Goal: Task Accomplishment & Management: Complete application form

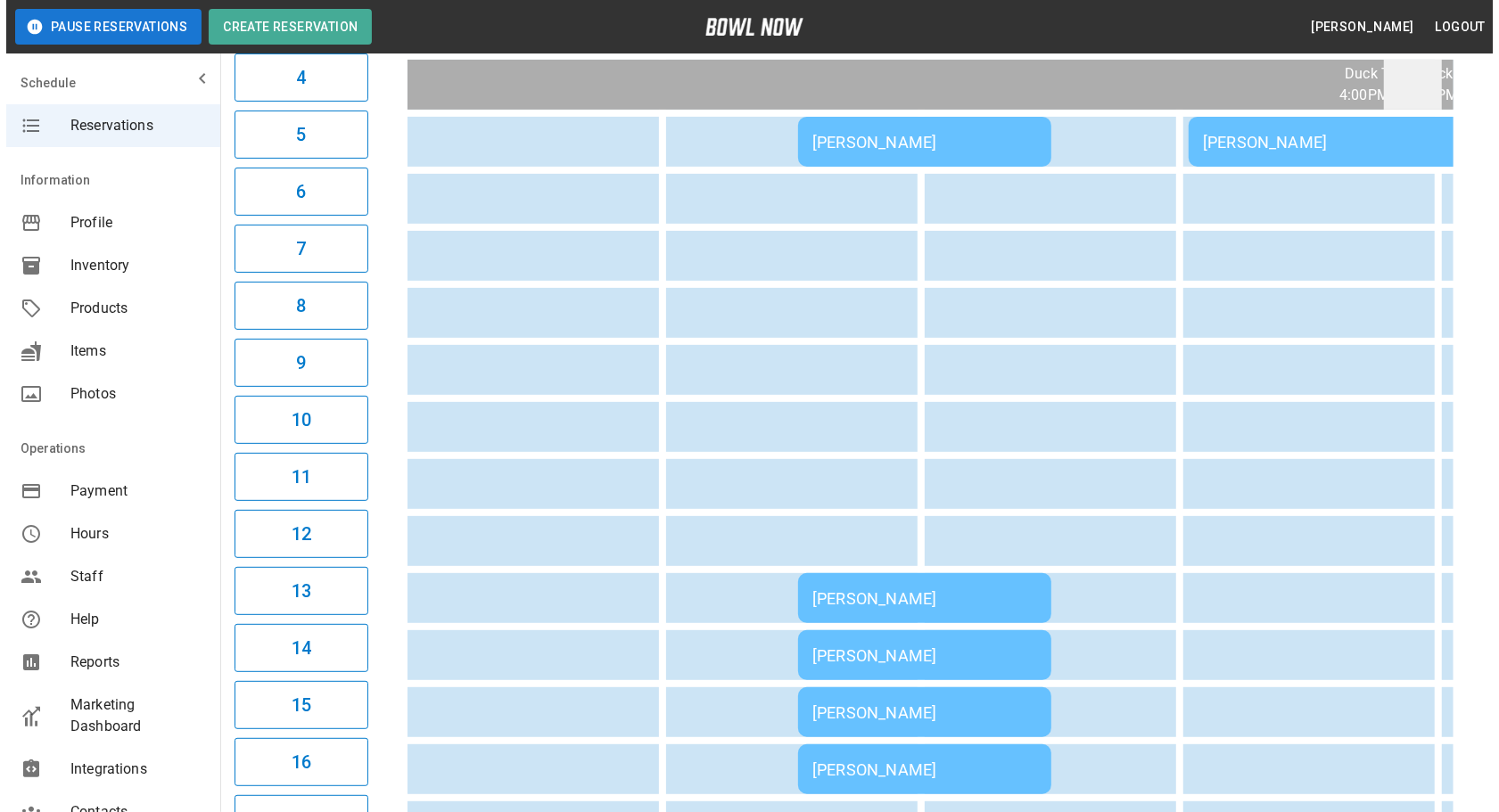
scroll to position [460, 0]
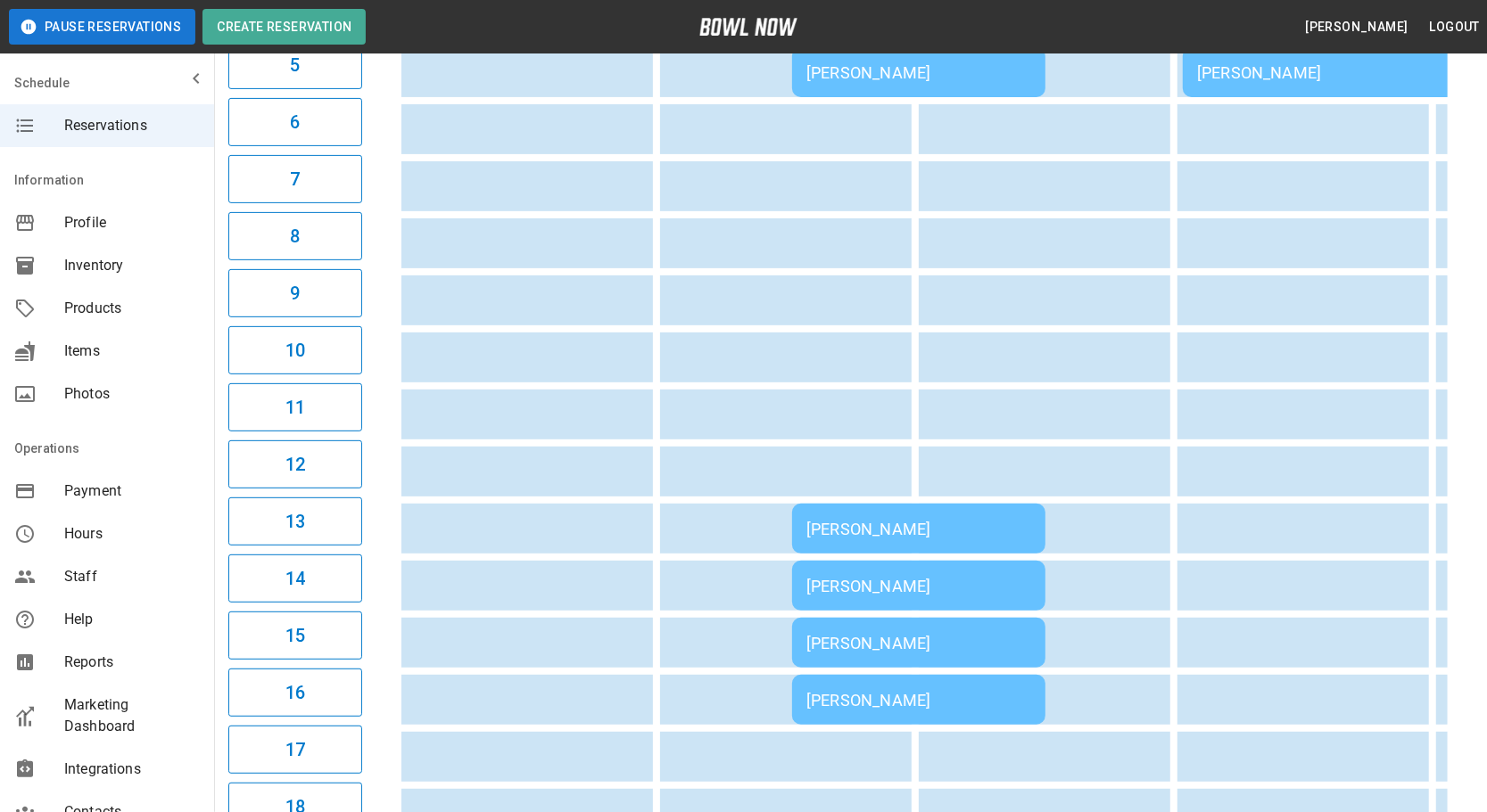
click at [869, 520] on div "[PERSON_NAME]" at bounding box center [918, 529] width 225 height 19
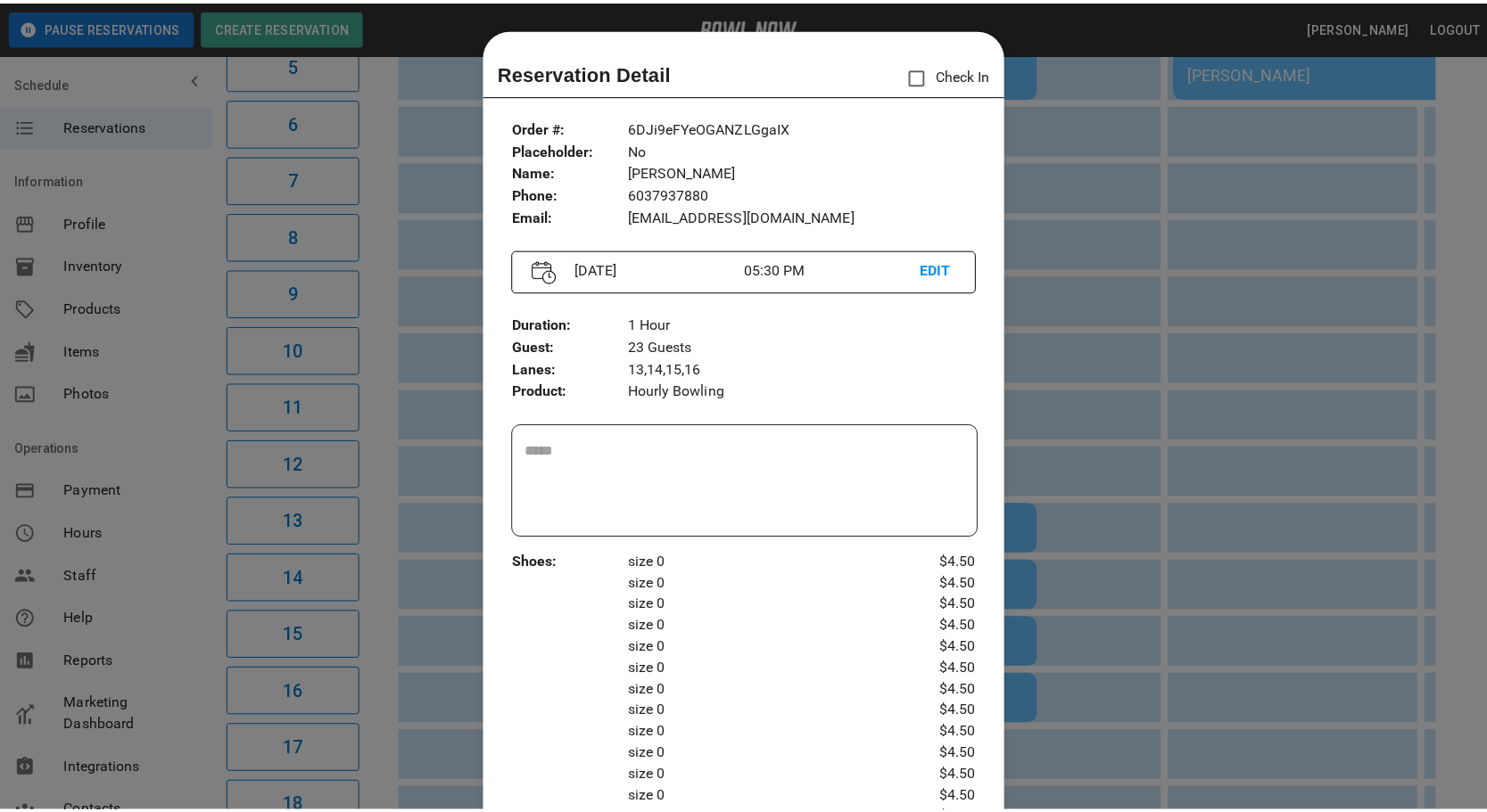
scroll to position [28, 0]
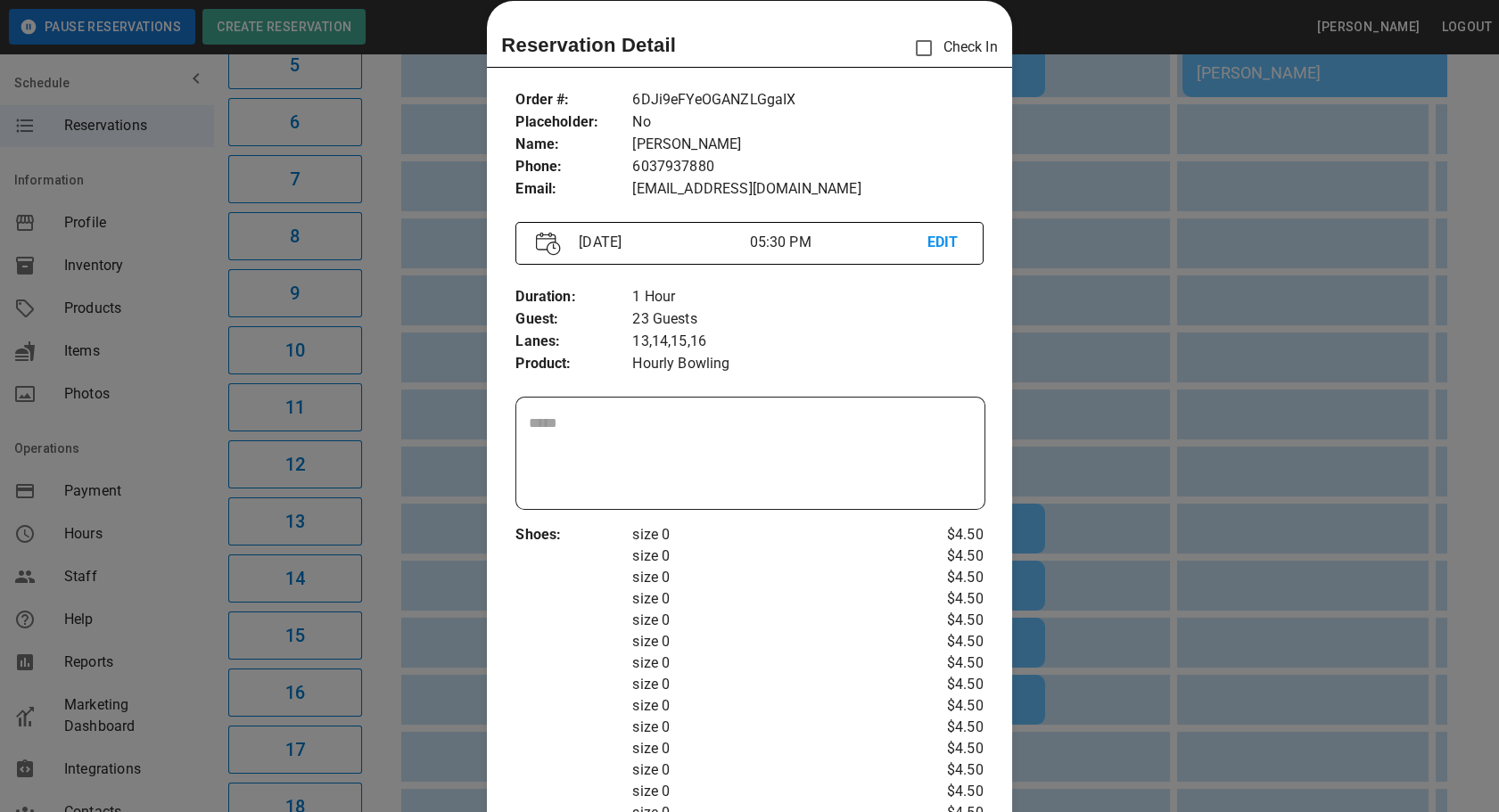
click at [1205, 670] on div at bounding box center [750, 406] width 1499 height 812
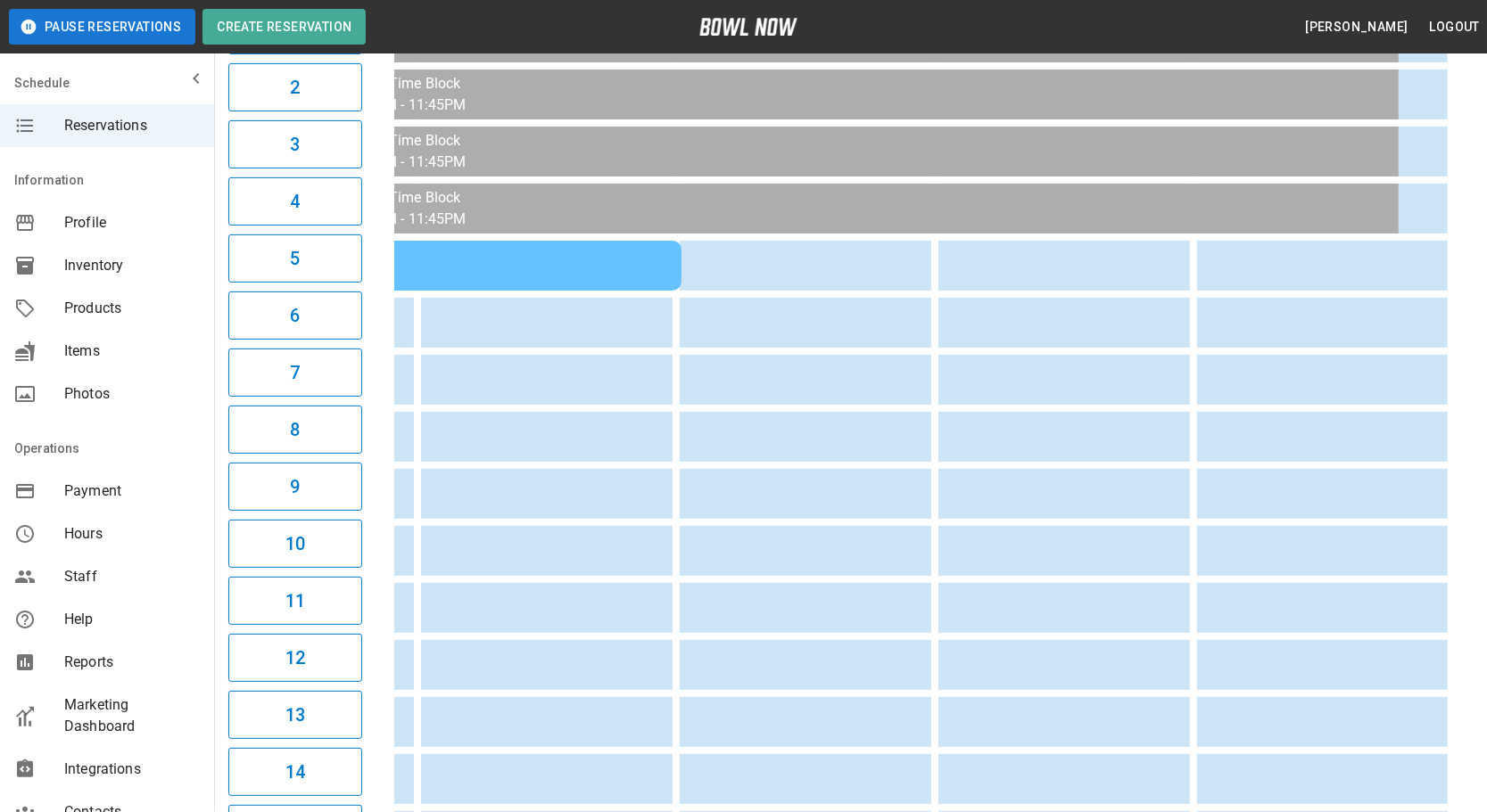
scroll to position [0, 847]
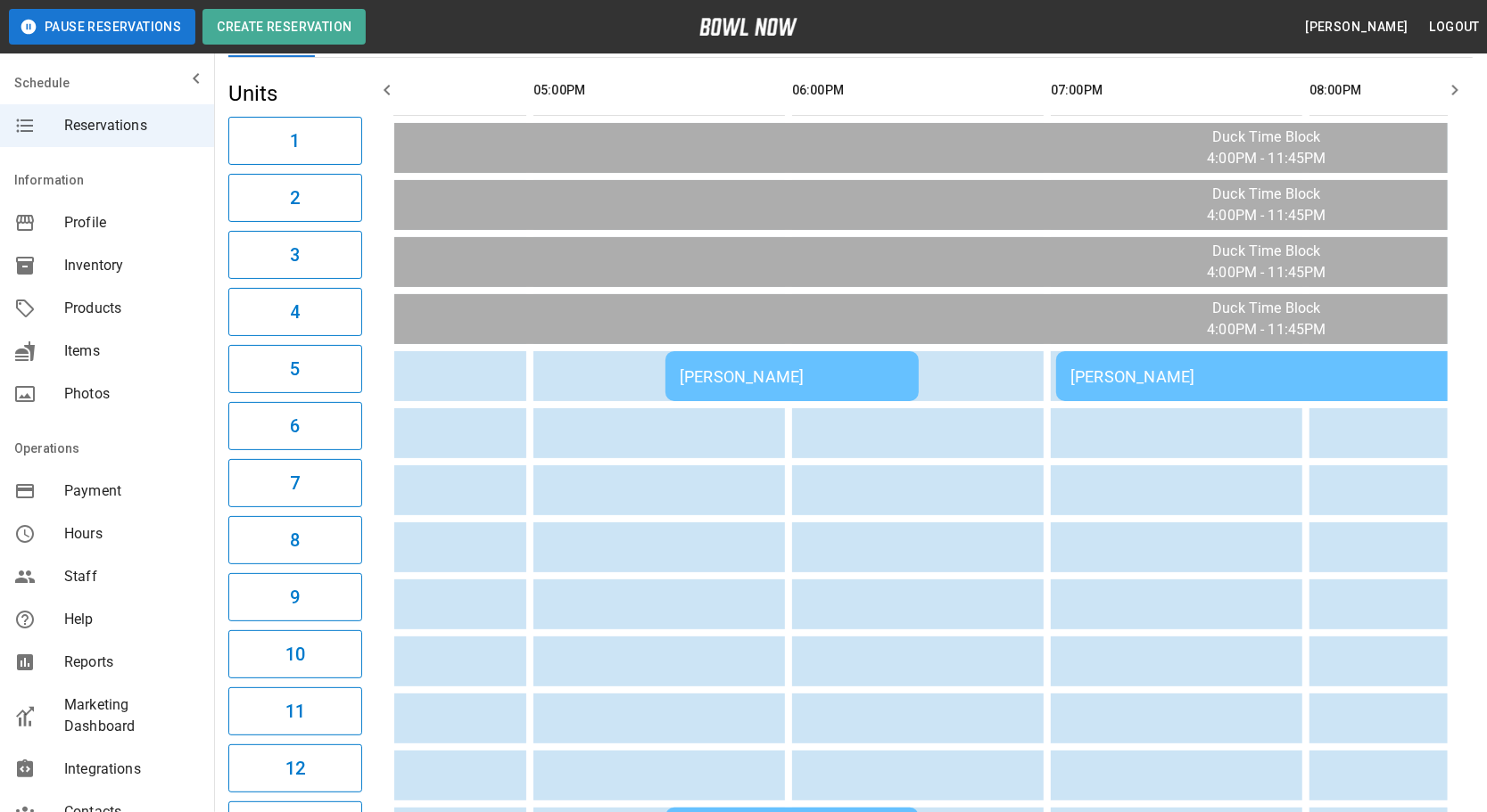
click at [1204, 374] on div "Andrew Mellott" at bounding box center [1313, 377] width 485 height 19
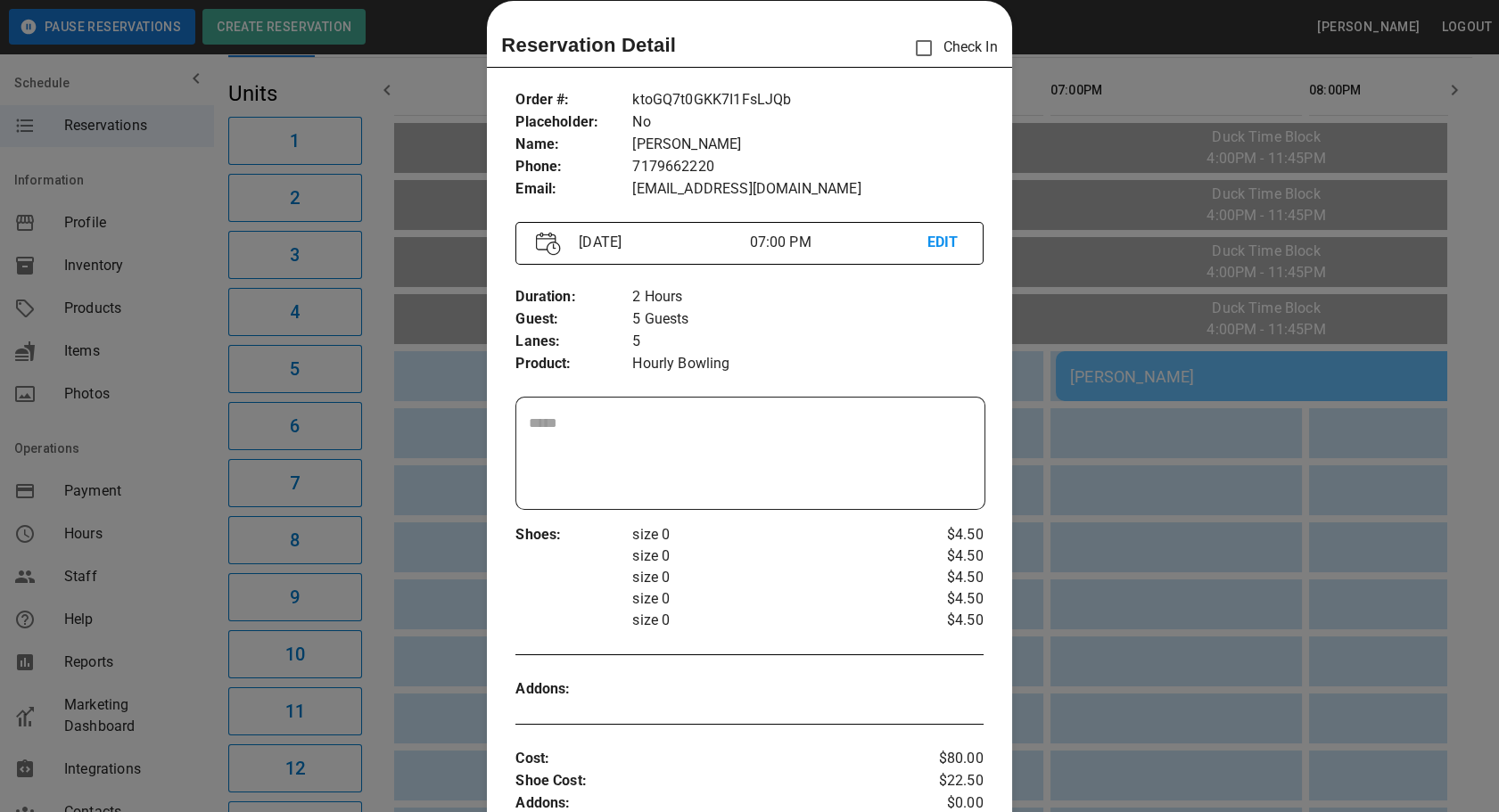
click at [1184, 660] on div at bounding box center [750, 406] width 1499 height 812
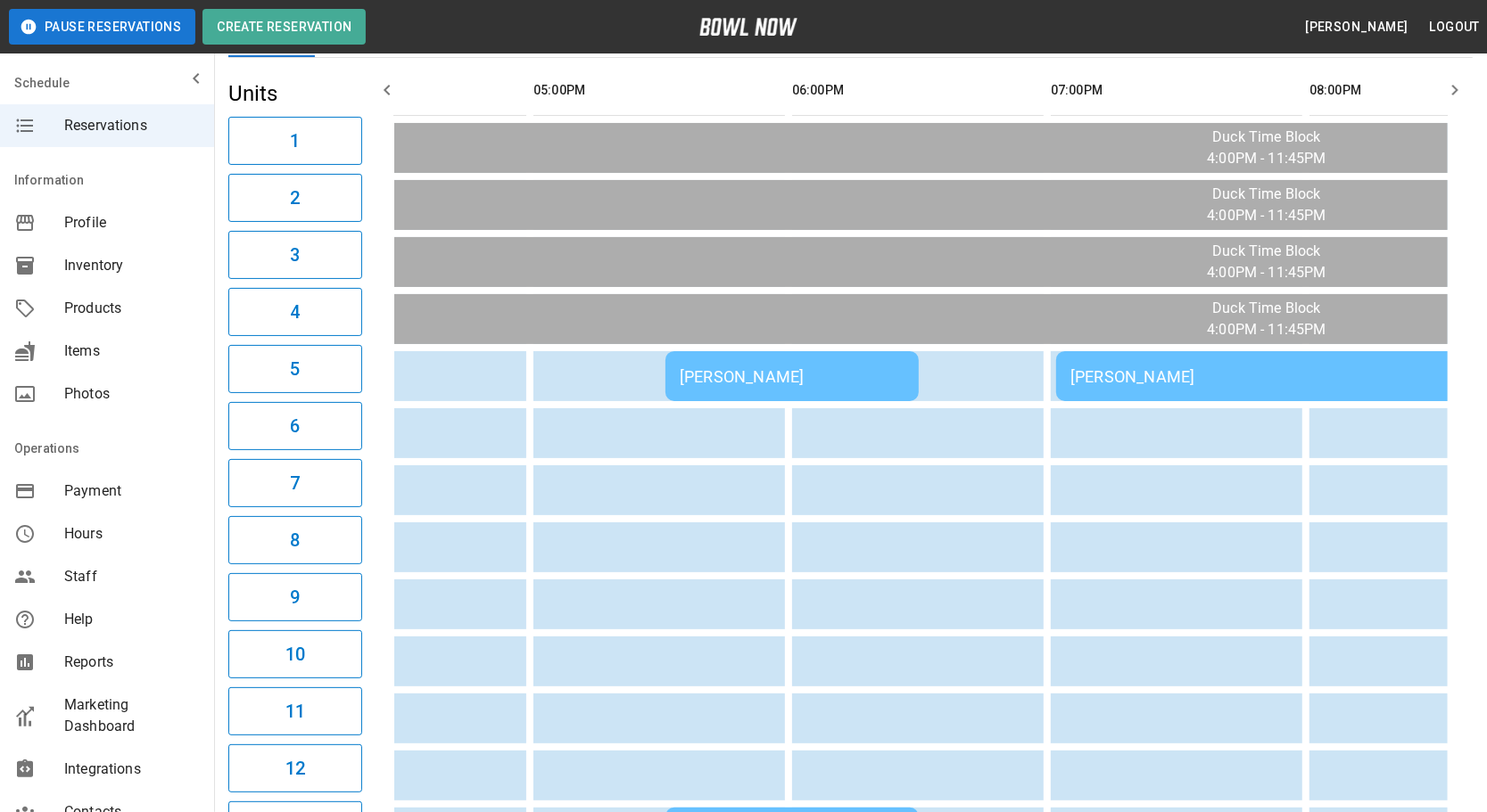
click at [1265, 386] on td "Andrew Mellott" at bounding box center [1312, 375] width 514 height 50
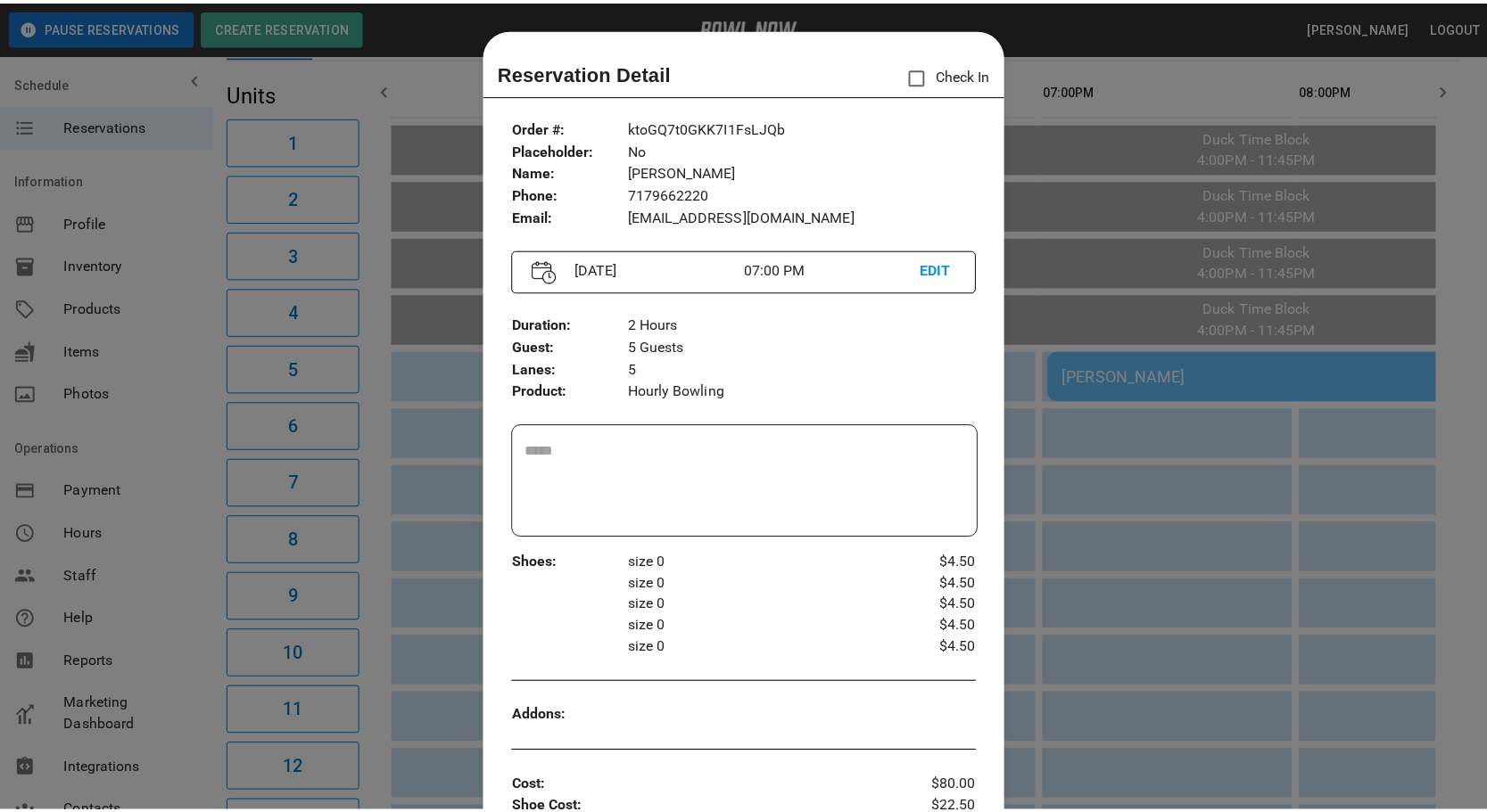
scroll to position [28, 0]
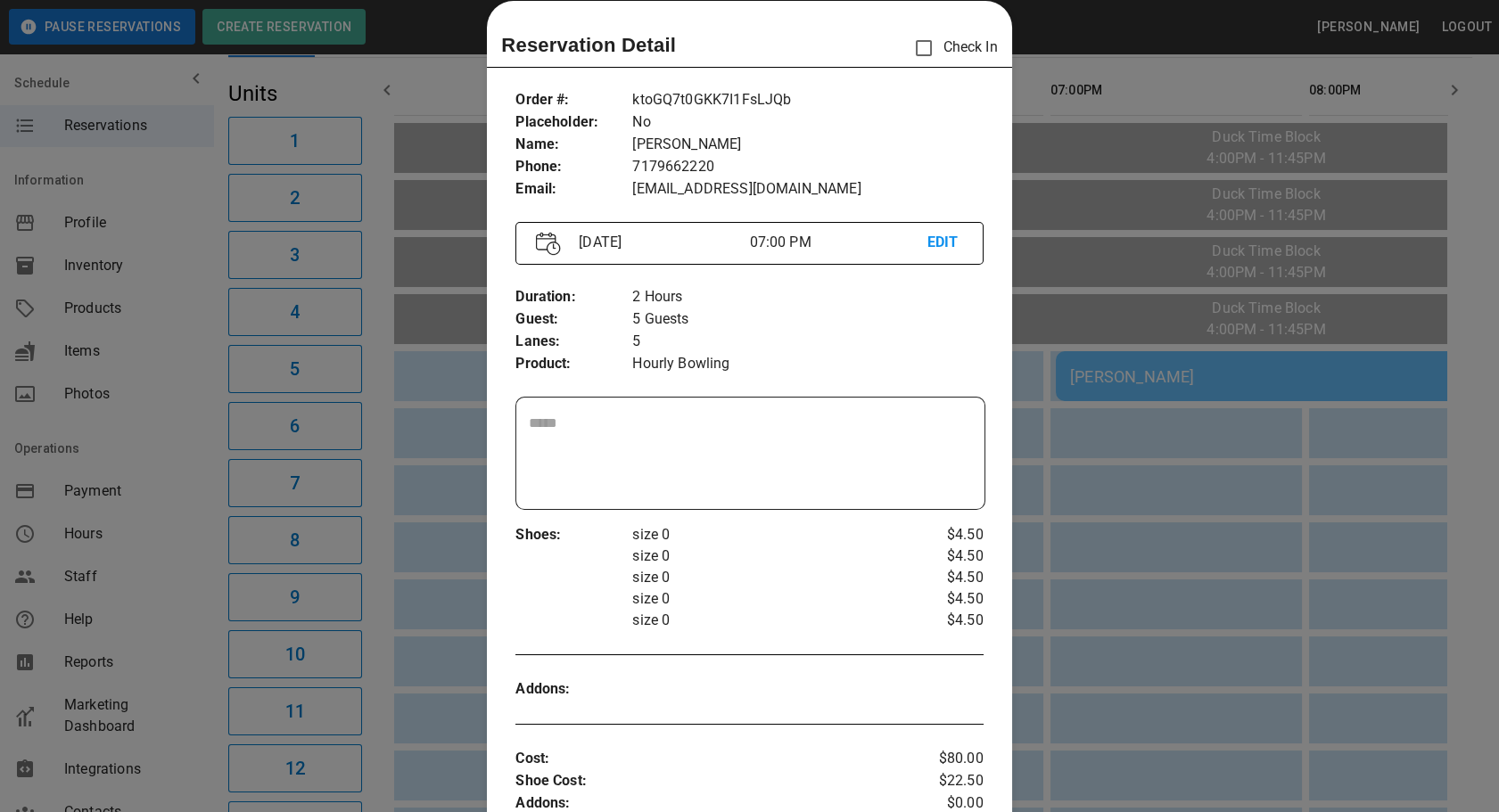
click at [1238, 700] on div at bounding box center [750, 406] width 1499 height 812
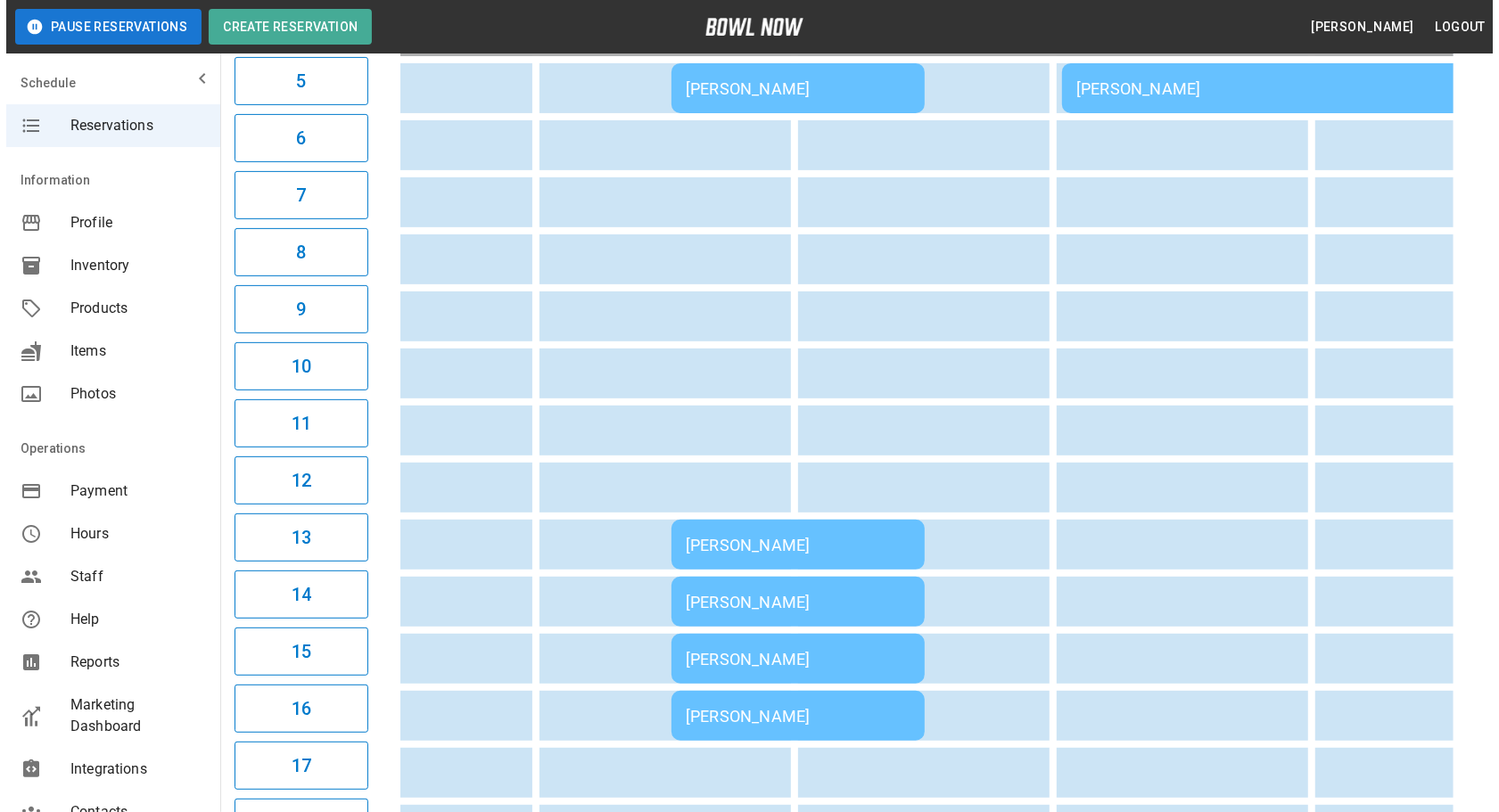
scroll to position [449, 0]
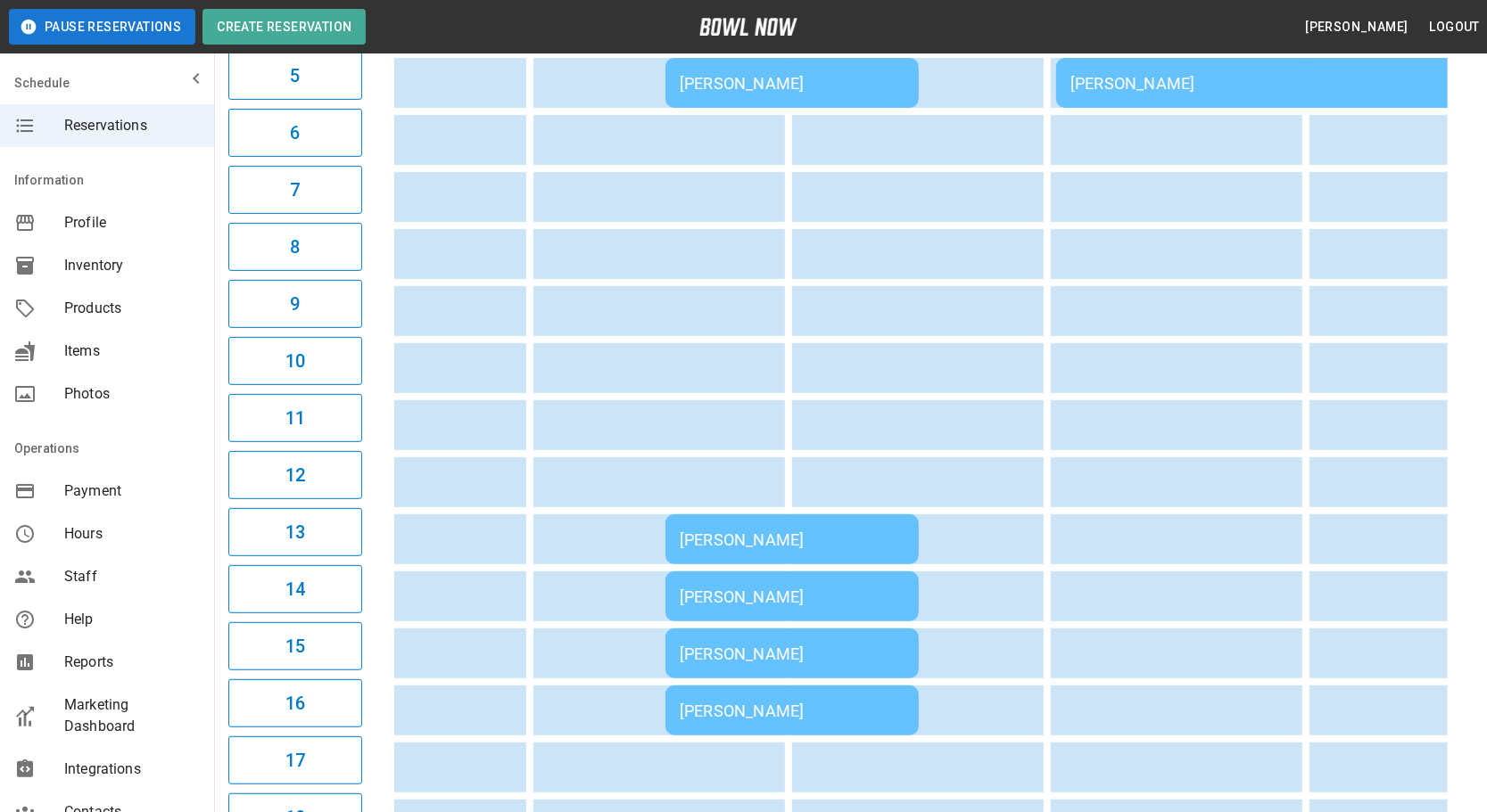
click at [761, 544] on td "Isabella Gerkin" at bounding box center [792, 539] width 254 height 50
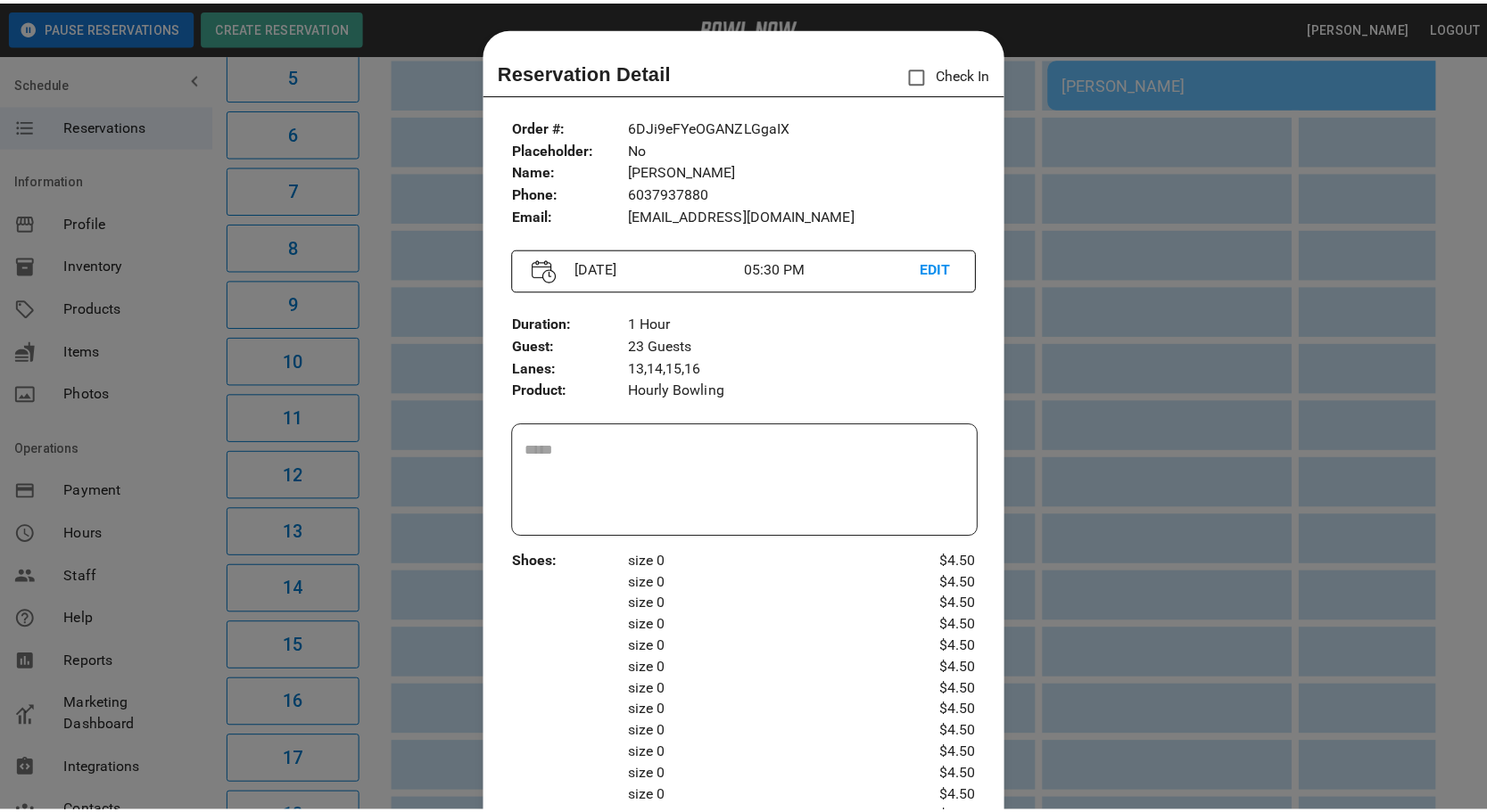
scroll to position [0, 0]
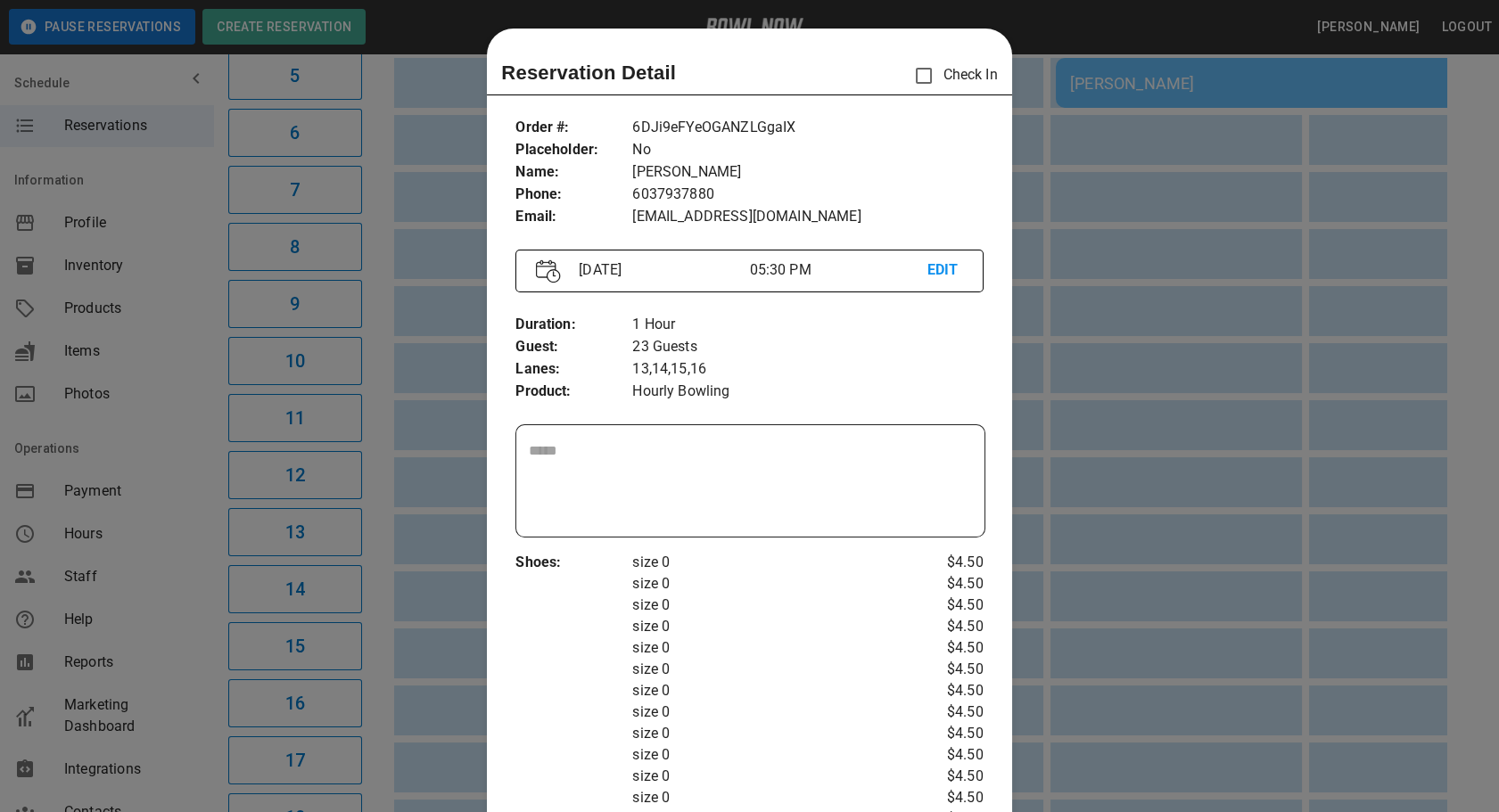
click at [1434, 553] on div at bounding box center [750, 406] width 1499 height 812
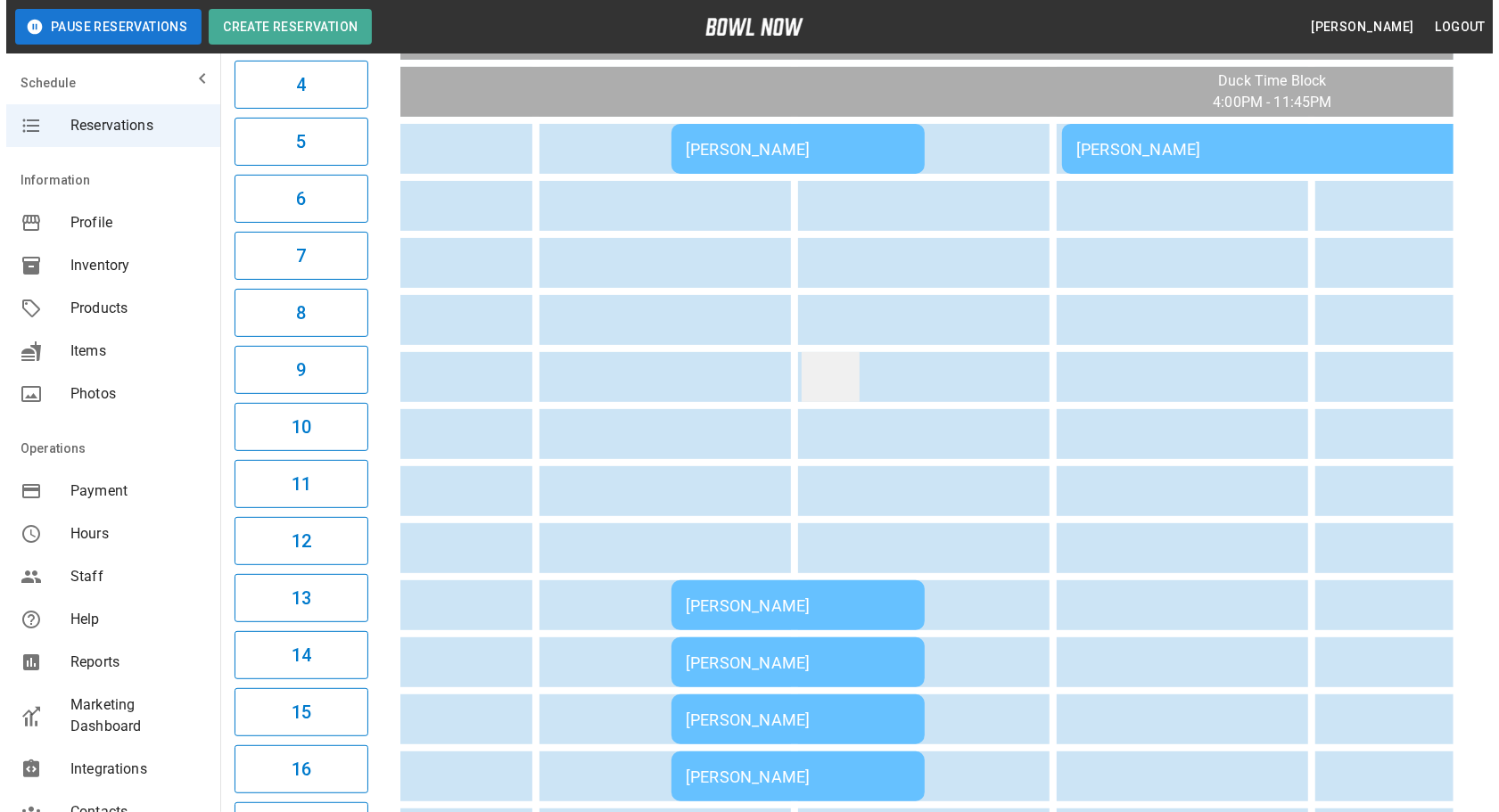
scroll to position [206, 0]
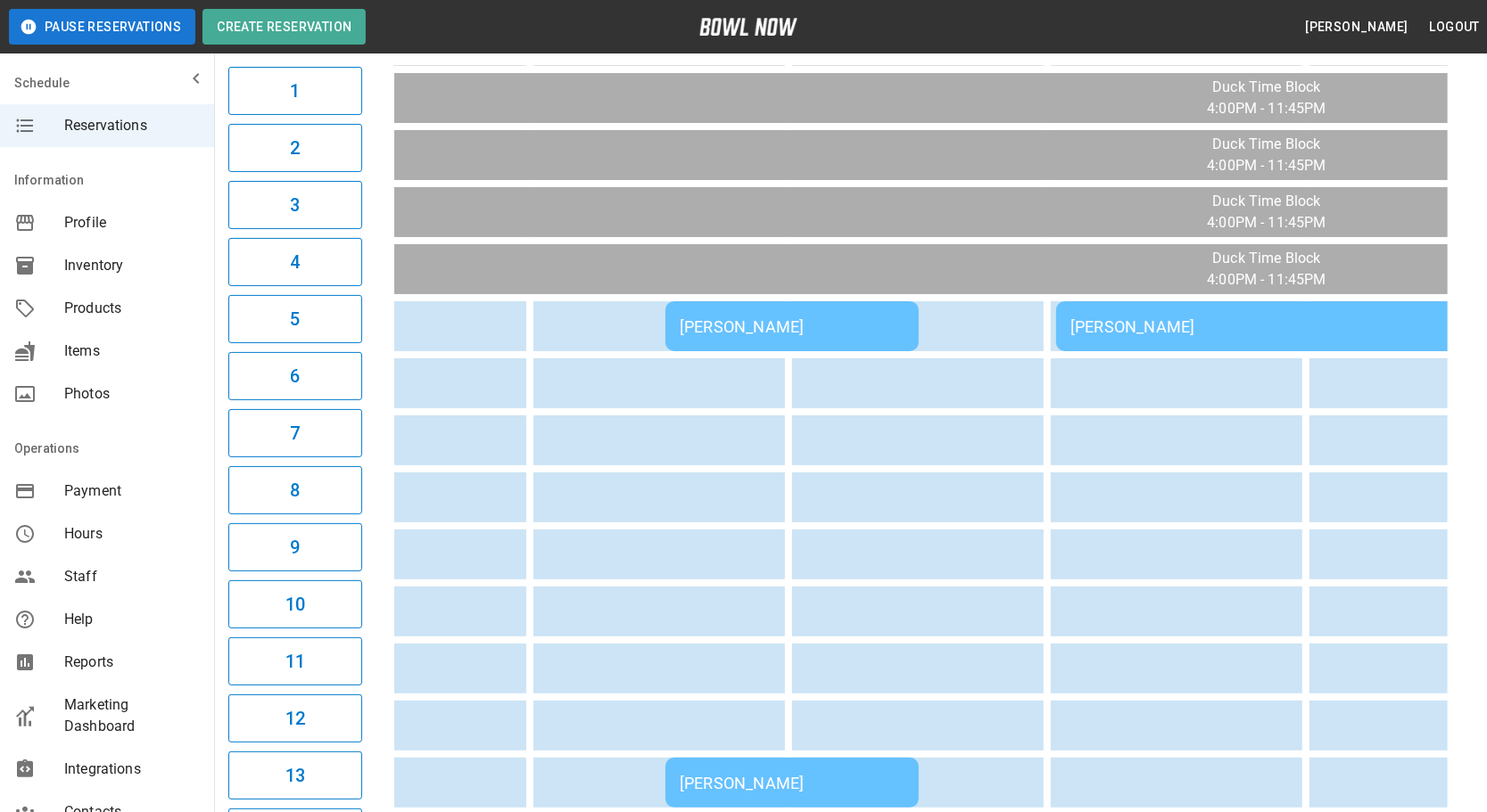
click at [831, 330] on div "[PERSON_NAME]" at bounding box center [792, 326] width 225 height 19
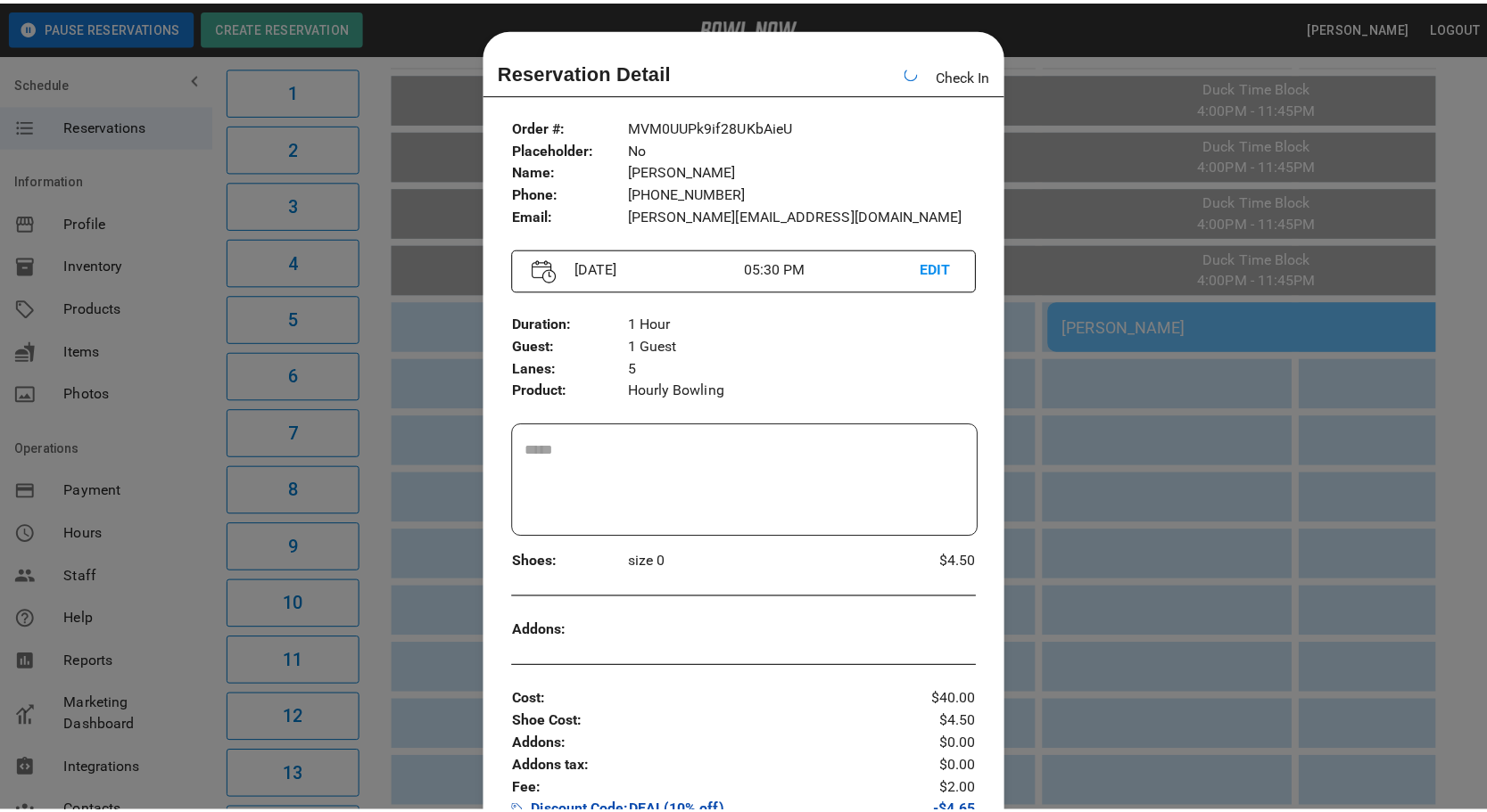
scroll to position [28, 0]
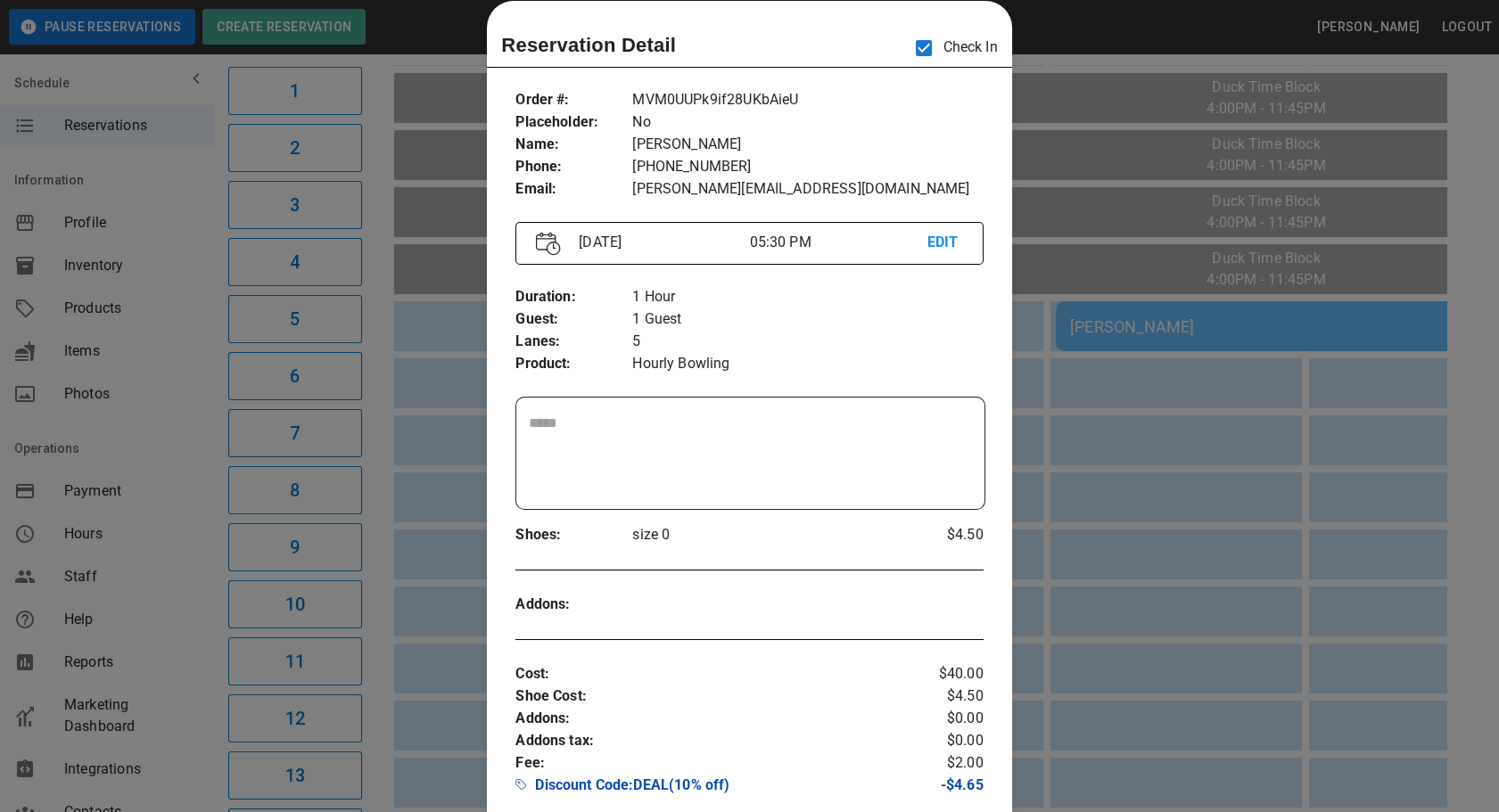
click at [1103, 496] on div at bounding box center [750, 406] width 1499 height 812
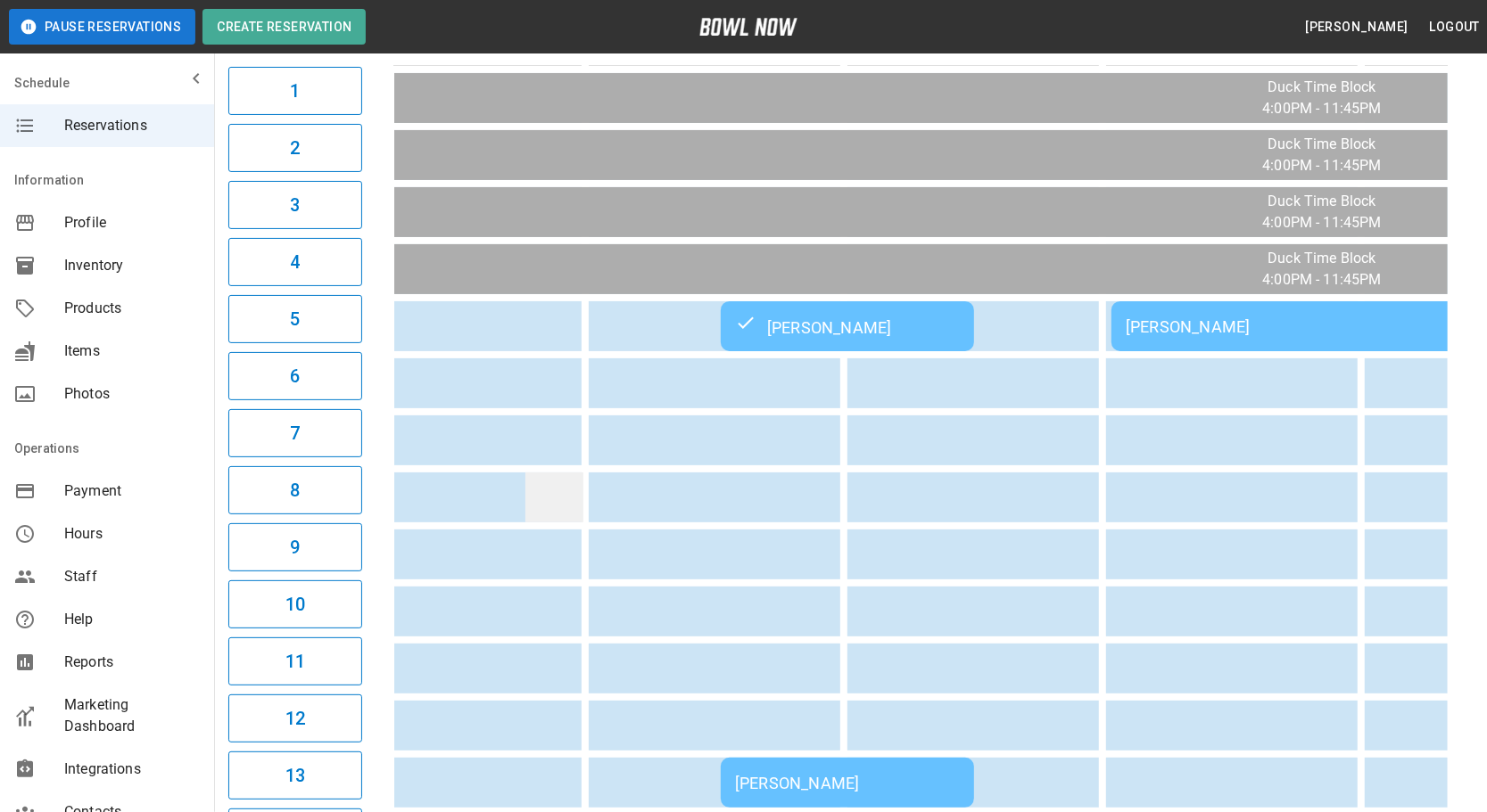
scroll to position [0, 0]
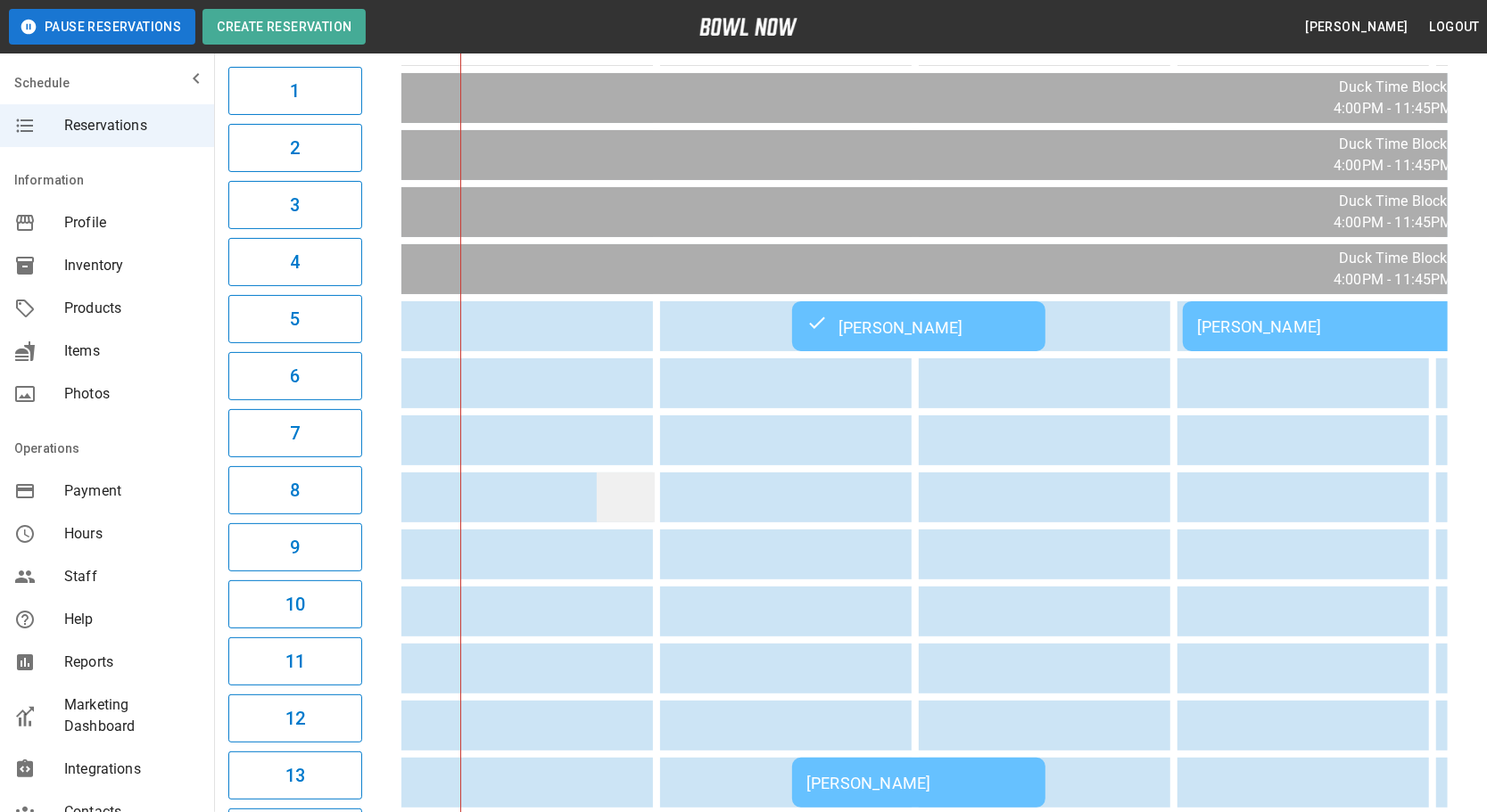
drag, startPoint x: 740, startPoint y: 512, endPoint x: 597, endPoint y: 508, distance: 143.1
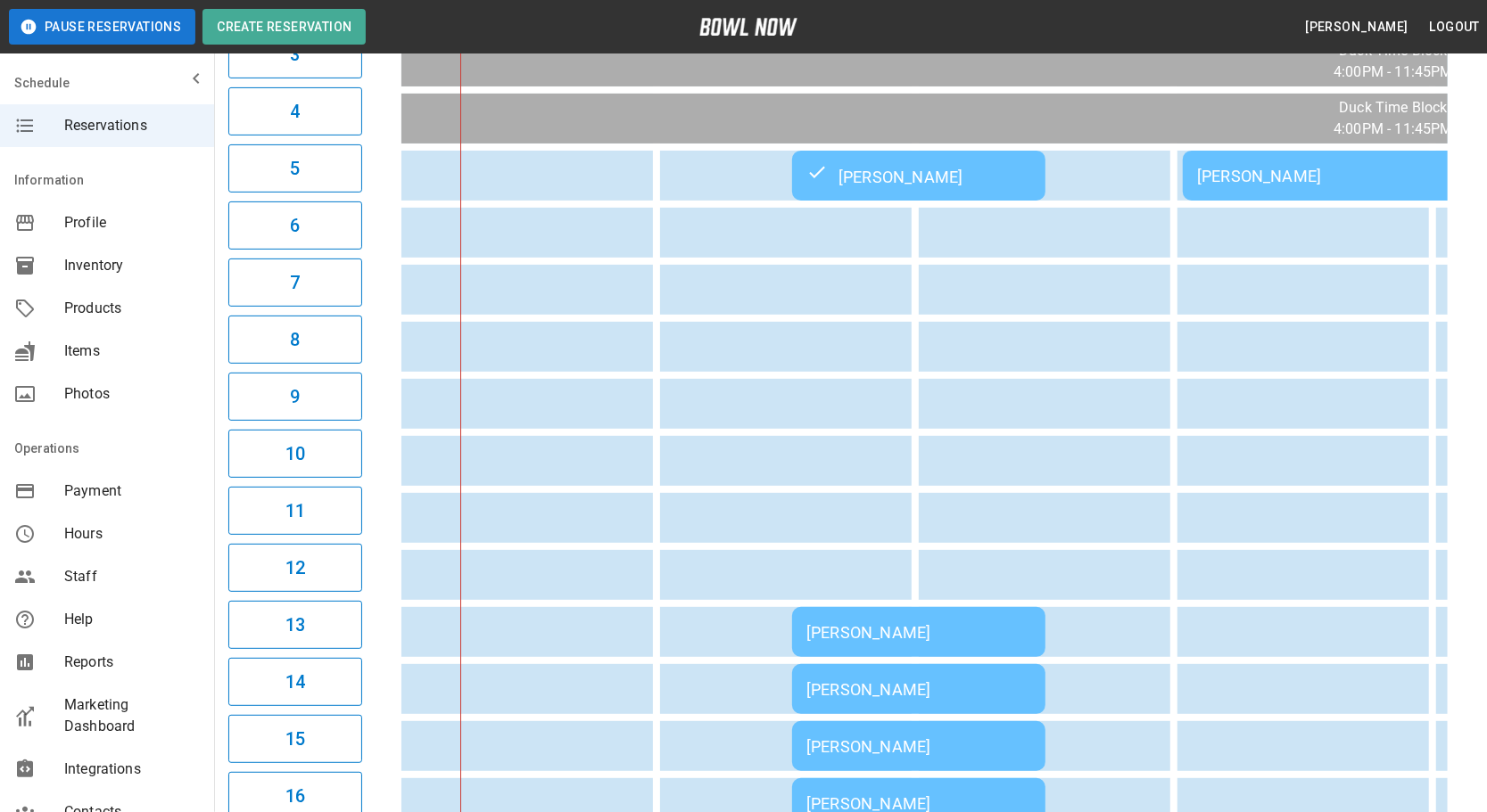
scroll to position [0, 986]
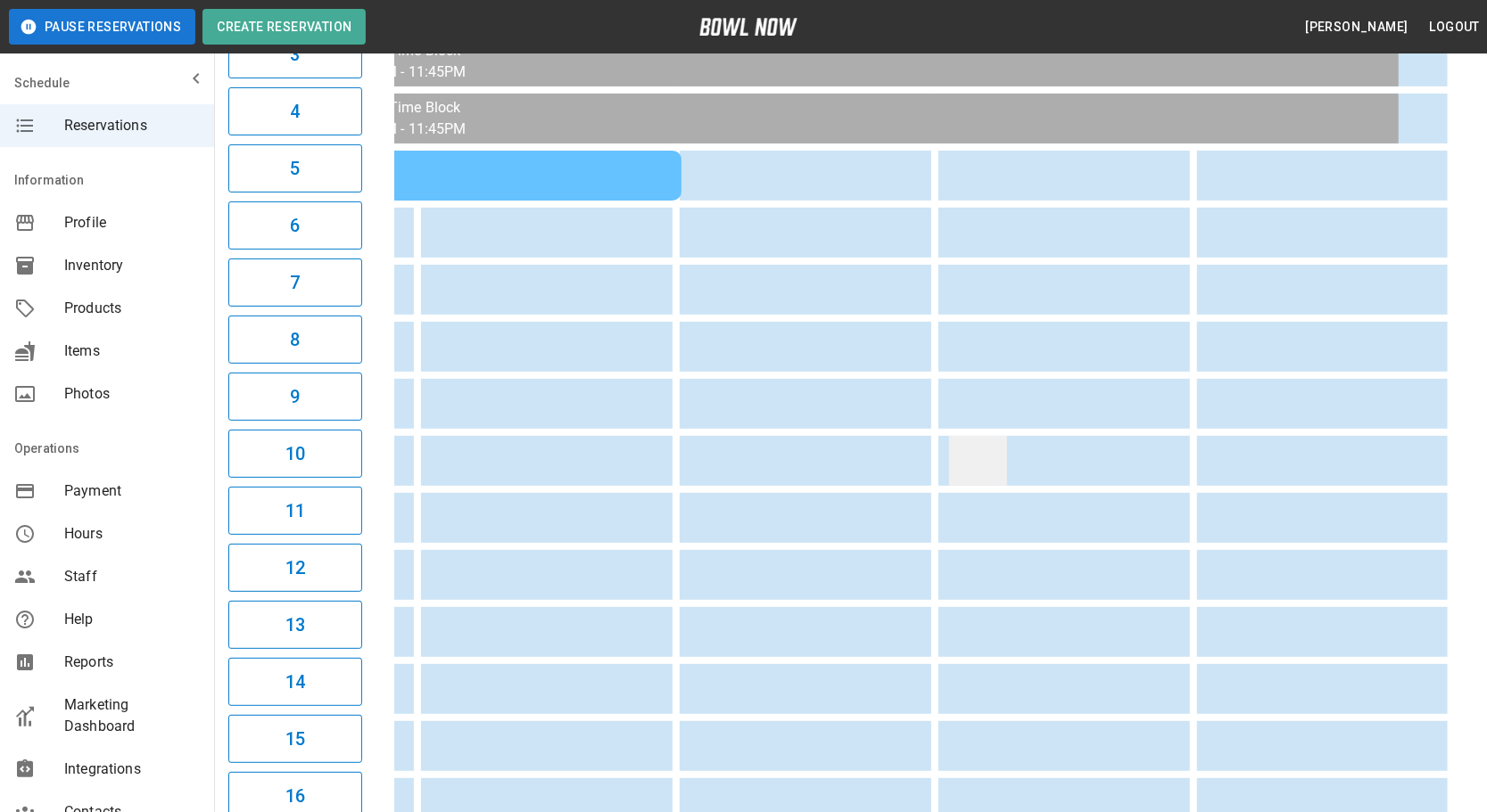
drag, startPoint x: 963, startPoint y: 433, endPoint x: 981, endPoint y: 433, distance: 18.0
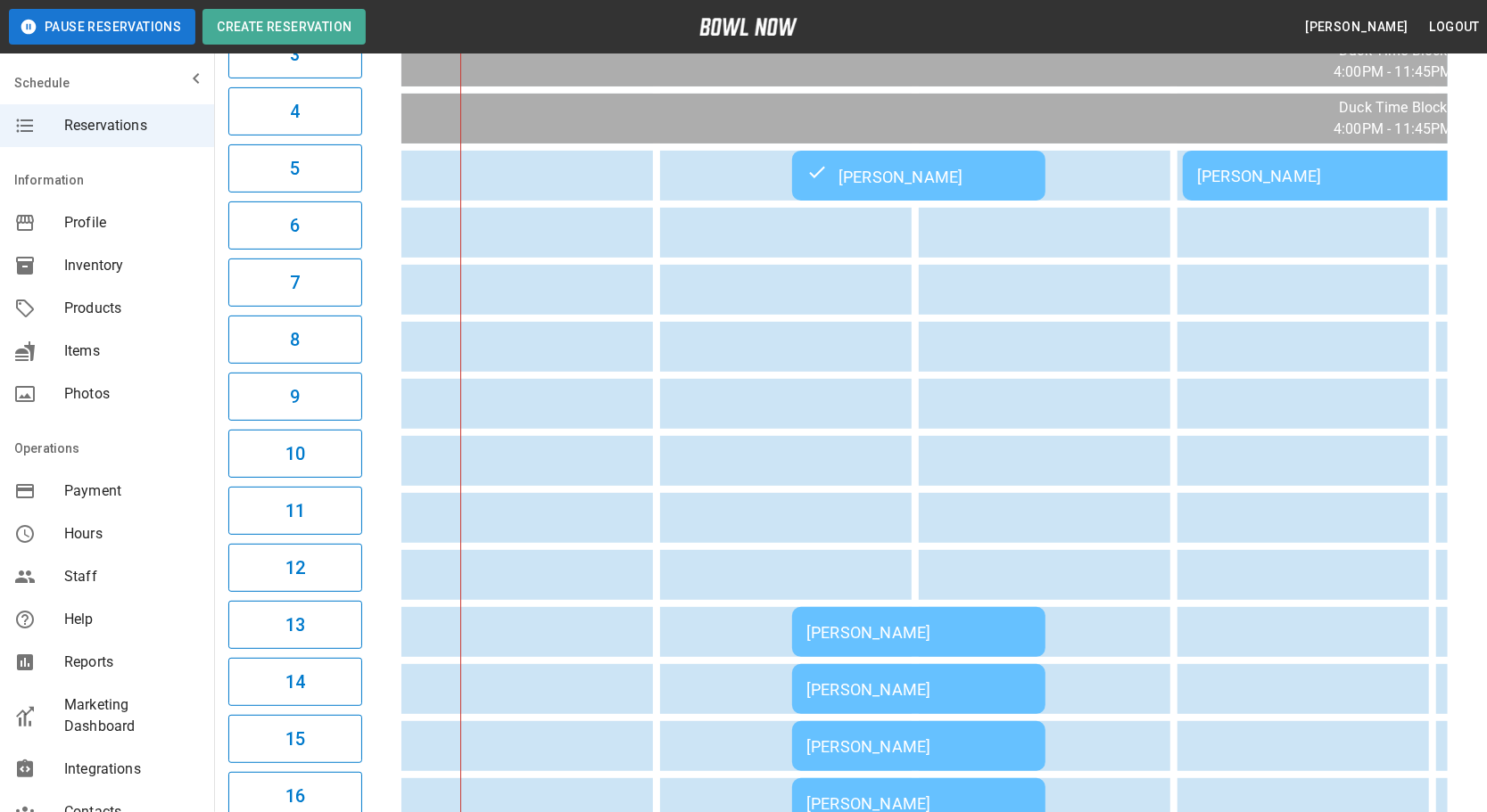
drag, startPoint x: 993, startPoint y: 433, endPoint x: 351, endPoint y: 510, distance: 646.6
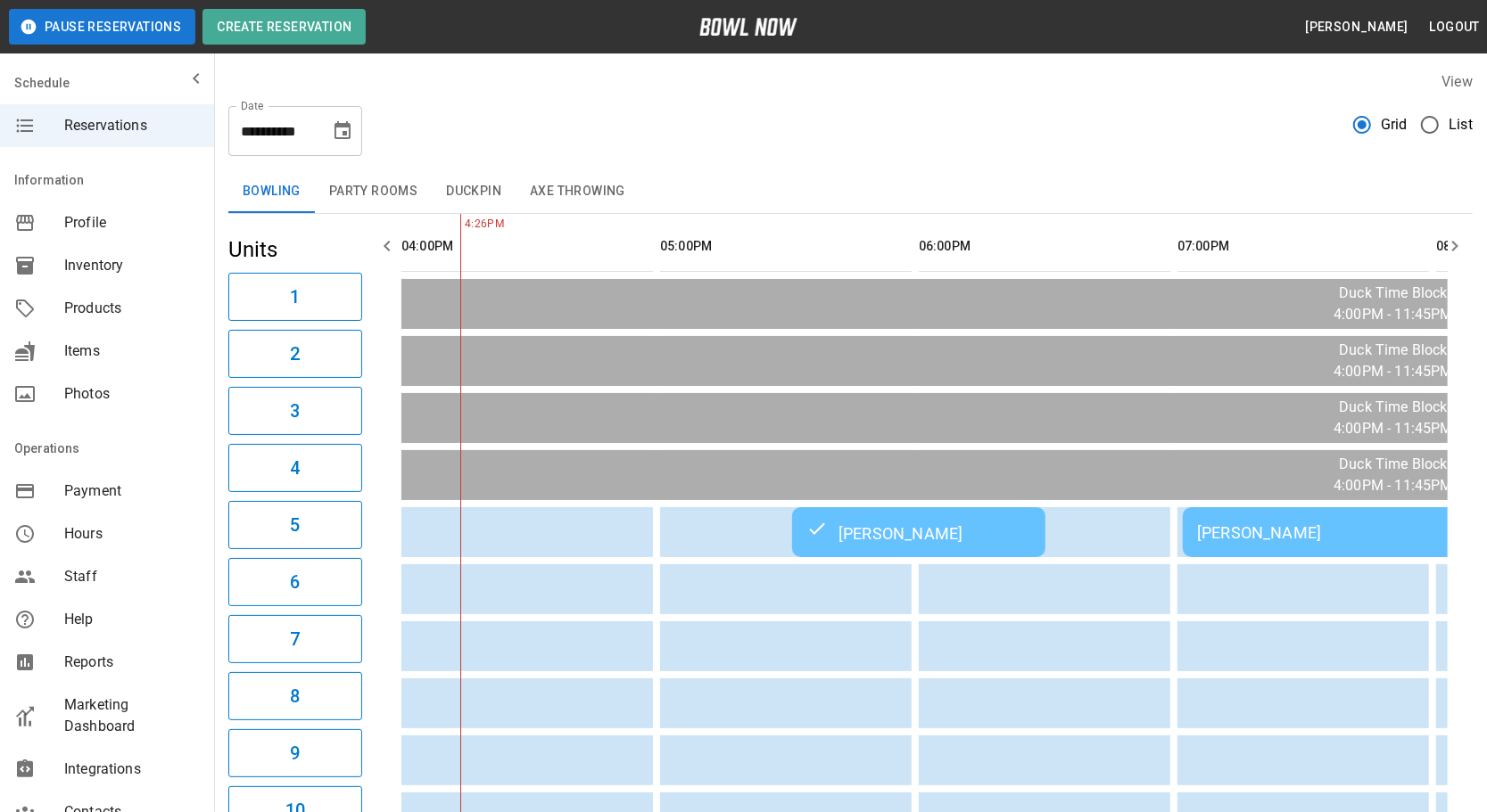
click at [340, 142] on button "Choose date, selected date is Sep 19, 2025" at bounding box center [343, 131] width 36 height 36
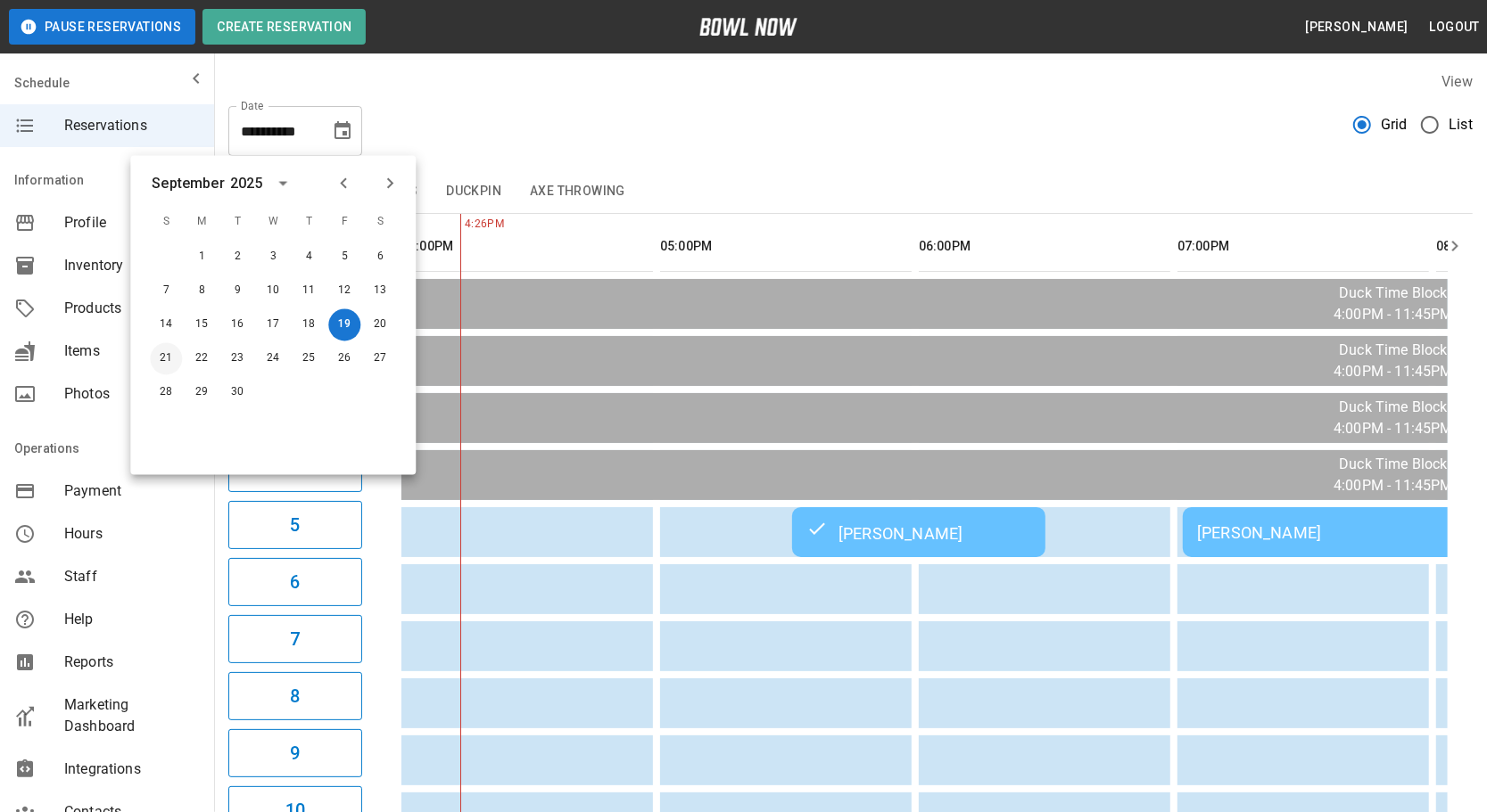
click at [166, 366] on button "21" at bounding box center [166, 359] width 32 height 32
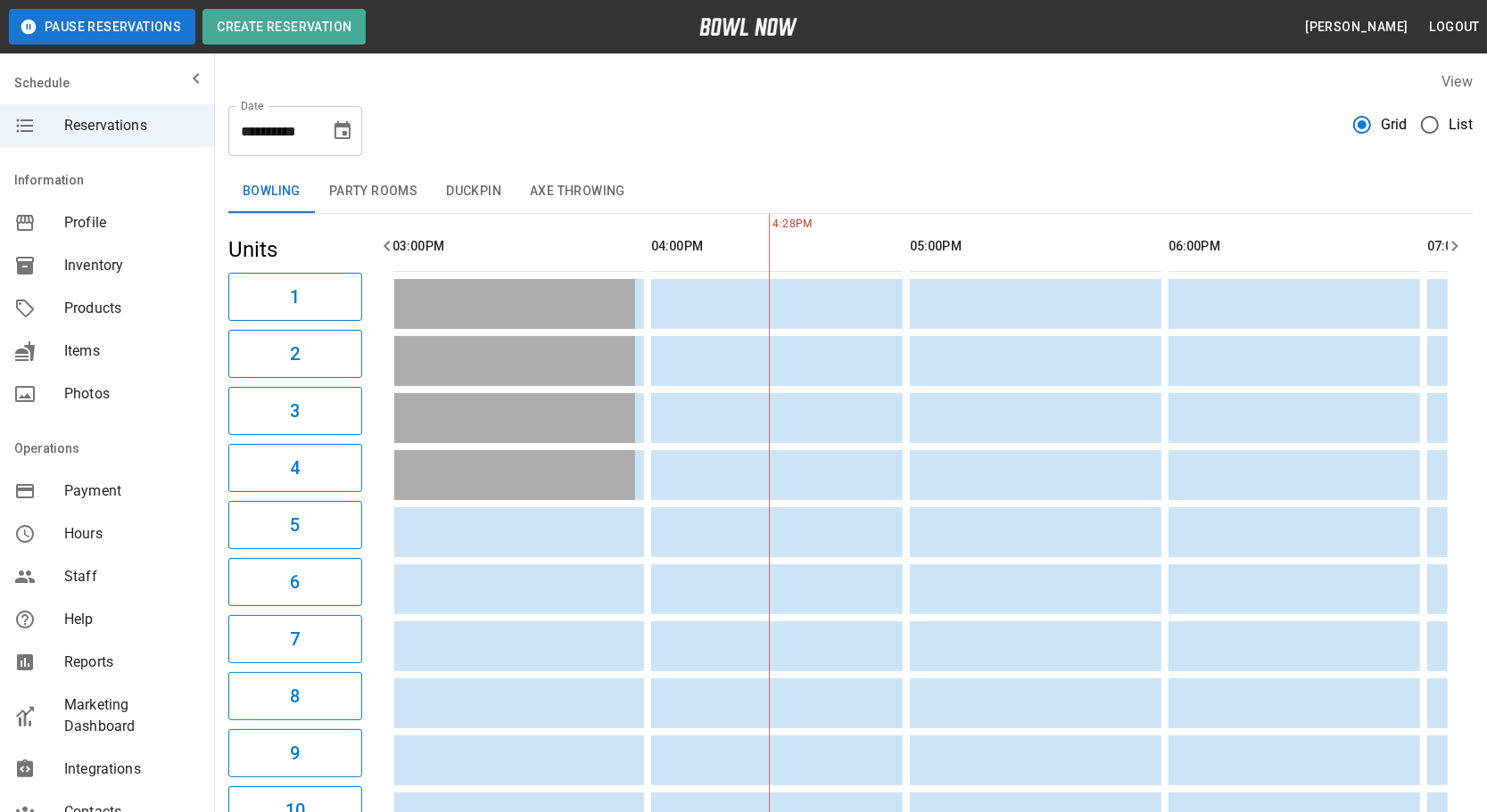
scroll to position [0, 797]
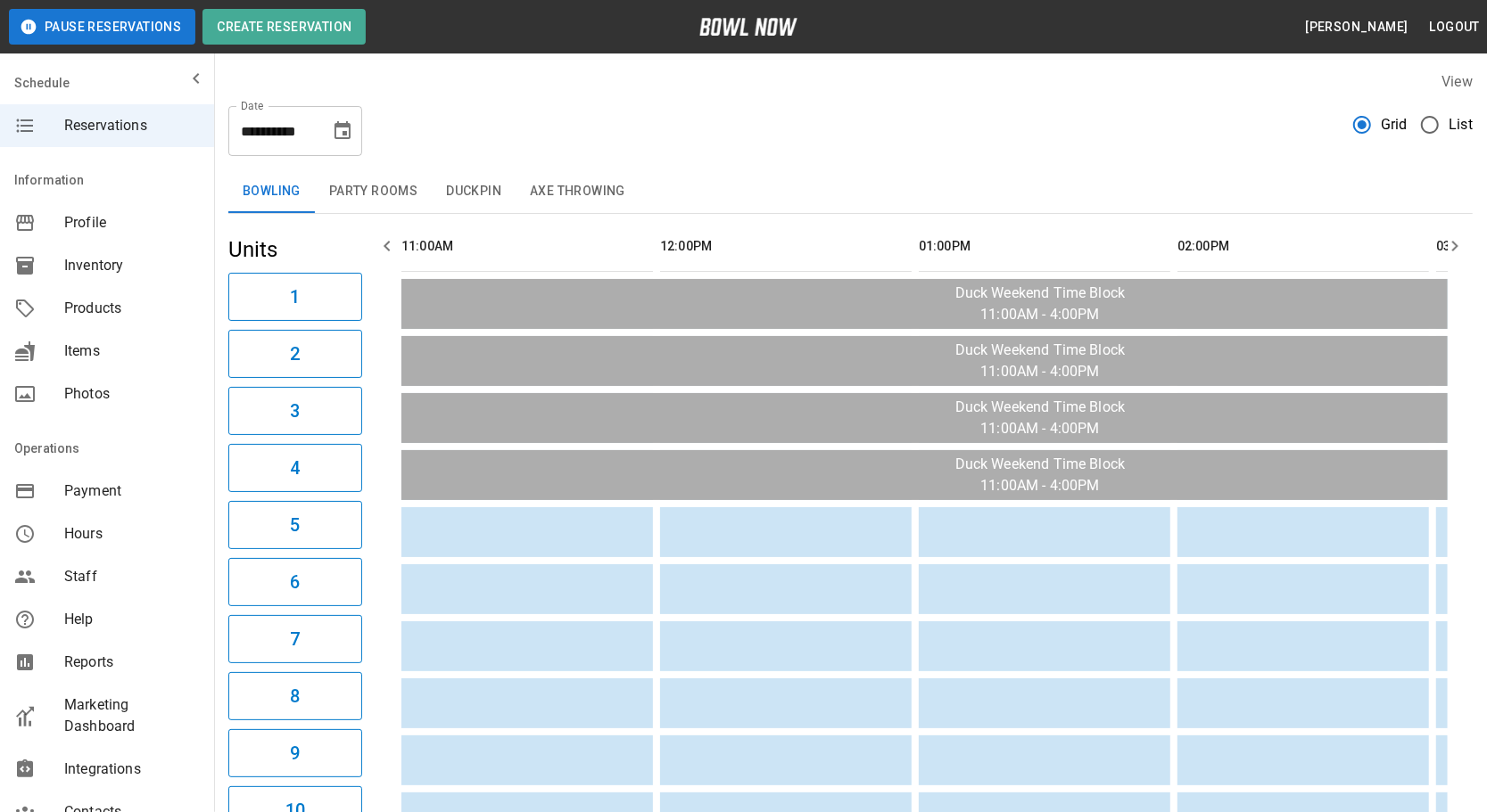
click at [331, 135] on icon "Choose date, selected date is Sep 21, 2025" at bounding box center [342, 131] width 22 height 22
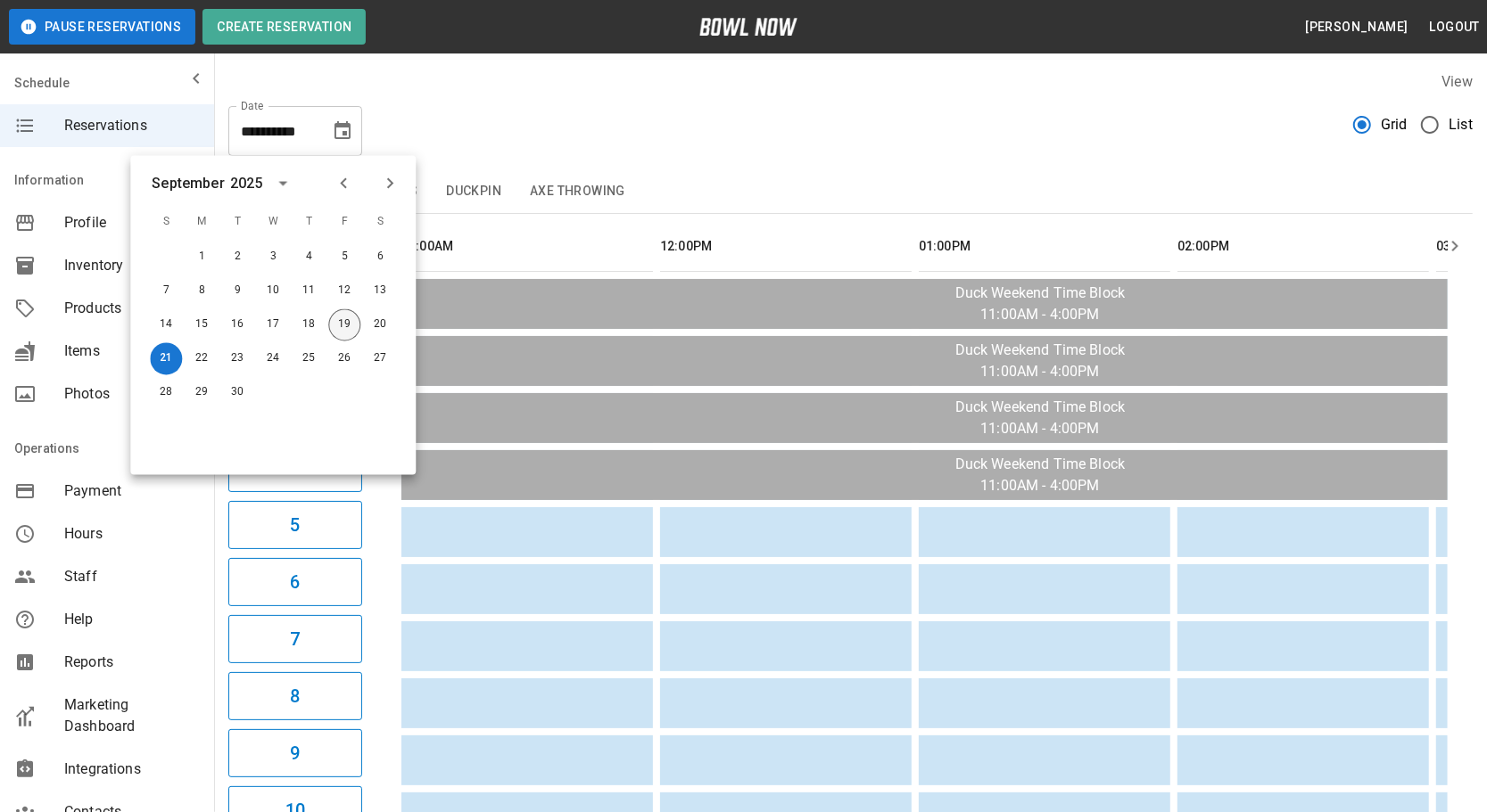
click at [344, 330] on button "19" at bounding box center [344, 326] width 32 height 32
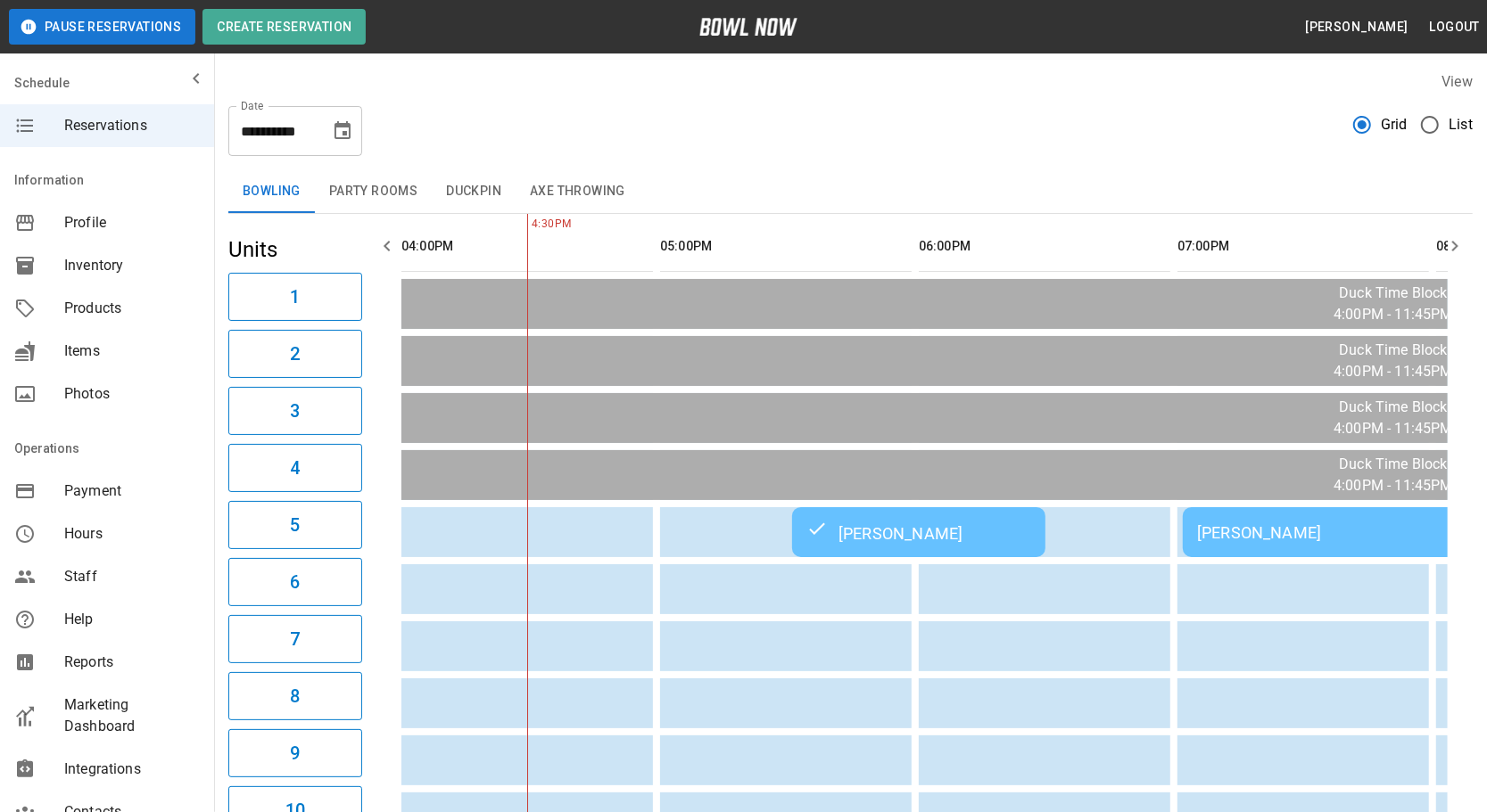
click at [343, 121] on icon "Choose date, selected date is Sep 19, 2025" at bounding box center [342, 131] width 22 height 22
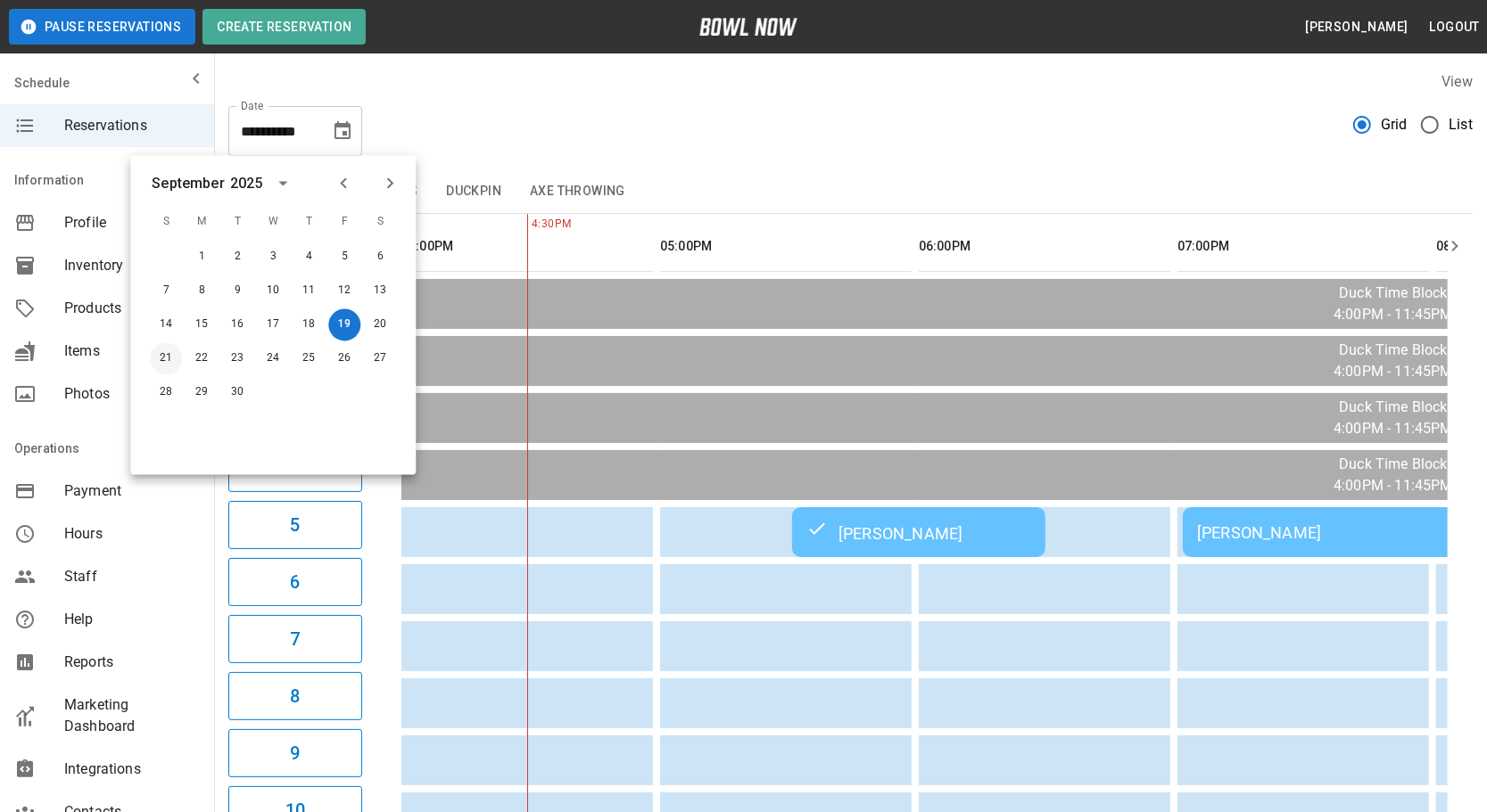
click at [161, 358] on button "21" at bounding box center [166, 359] width 32 height 32
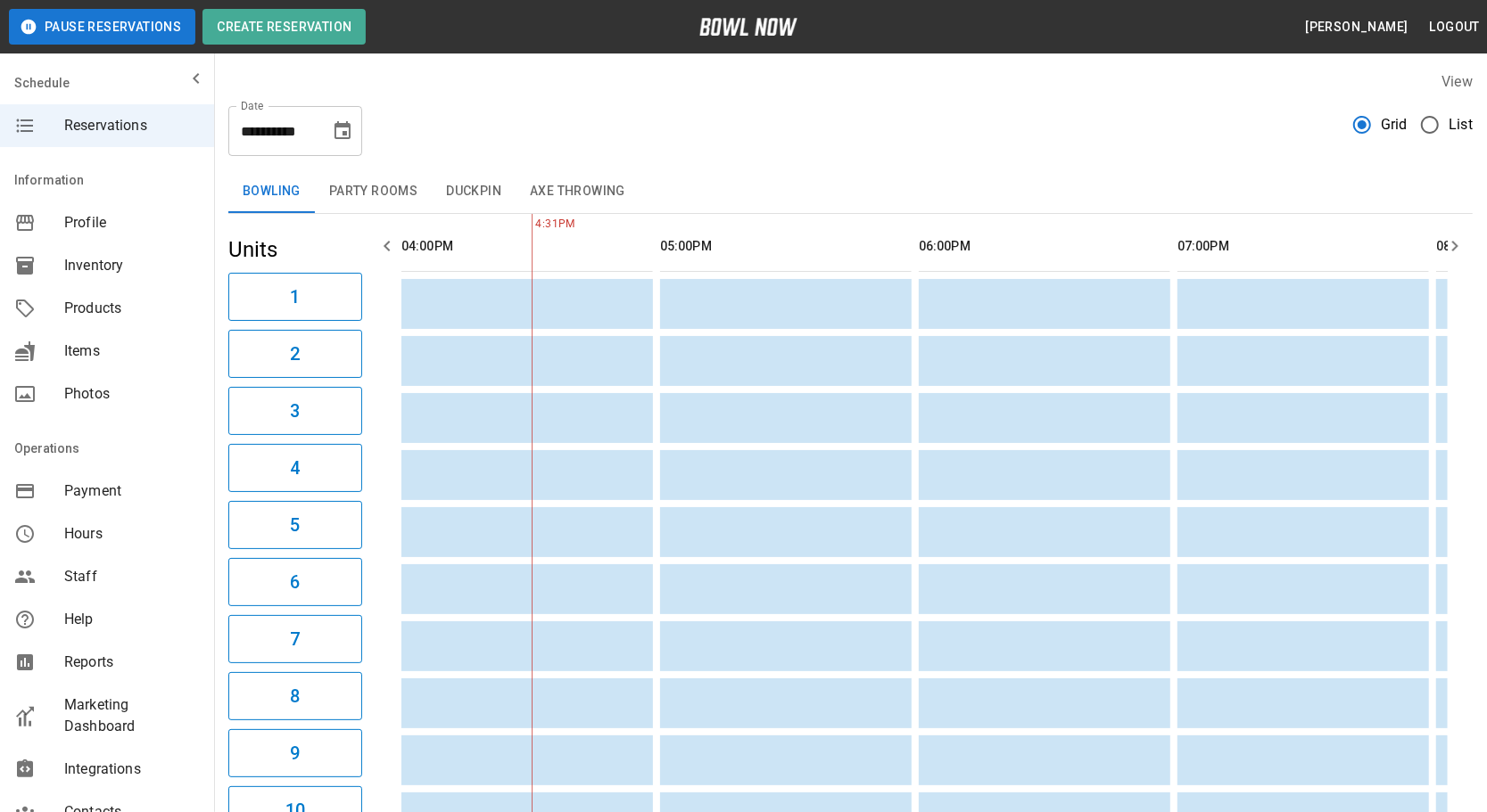
click at [342, 134] on icon "Choose date, selected date is Sep 21, 2025" at bounding box center [342, 131] width 22 height 22
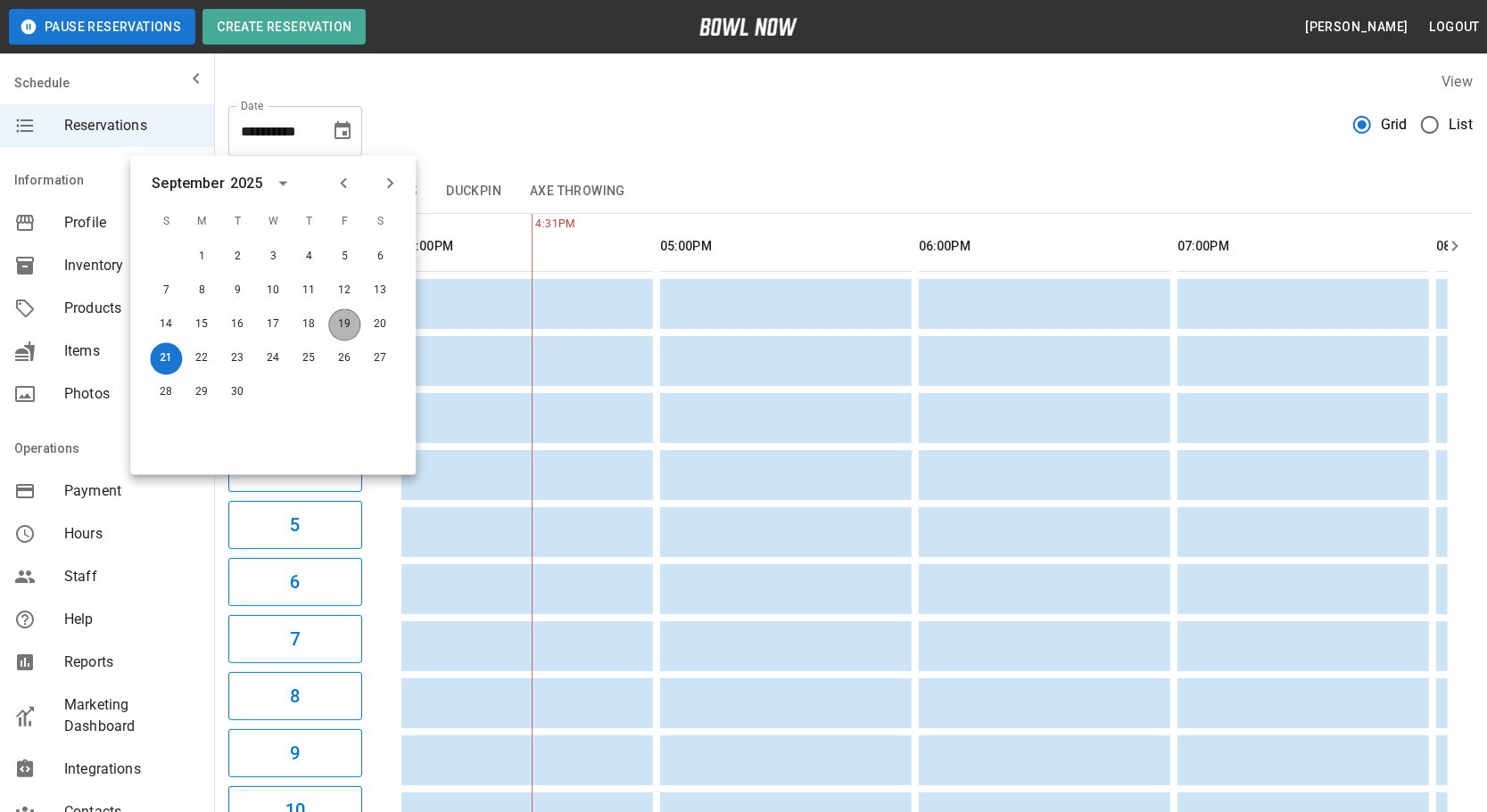
click at [349, 322] on button "19" at bounding box center [344, 326] width 32 height 32
type input "**********"
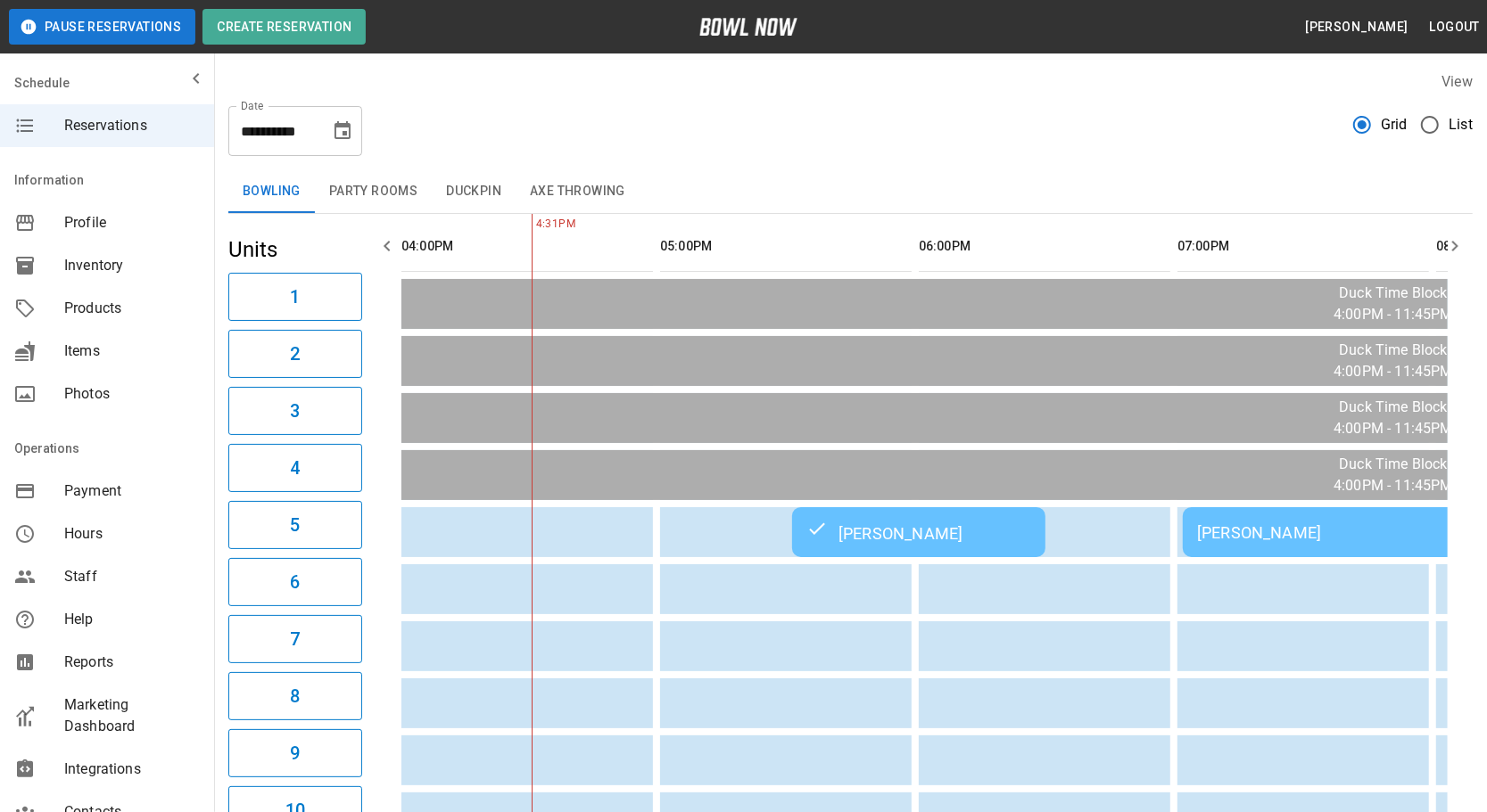
click at [345, 131] on icon "Choose date, selected date is Sep 19, 2025" at bounding box center [342, 130] width 16 height 18
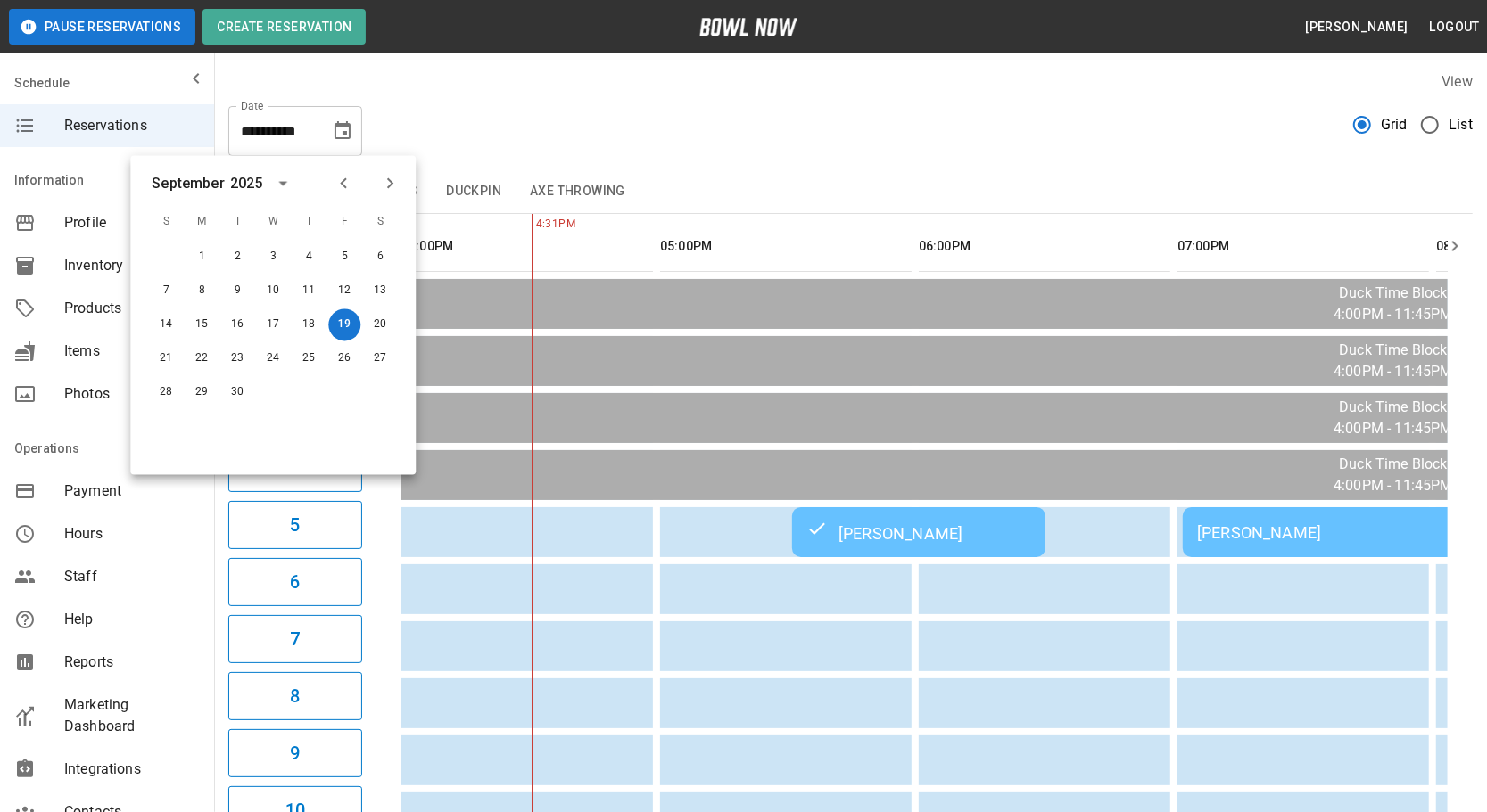
click at [618, 142] on div "**********" at bounding box center [850, 123] width 1244 height 65
click at [727, 632] on td "sticky table" at bounding box center [756, 645] width 58 height 50
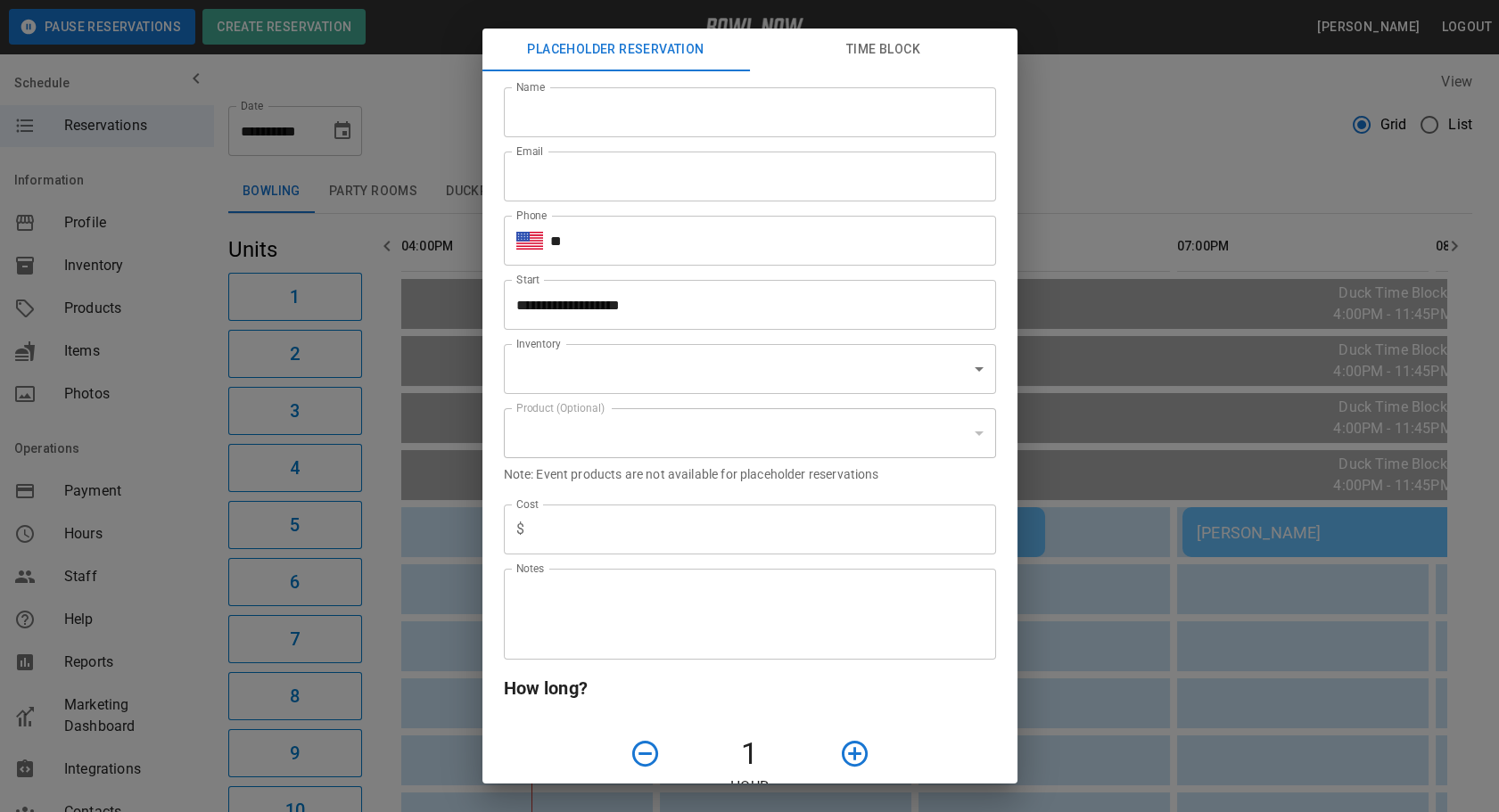
type input "**********"
click at [1290, 182] on div "**********" at bounding box center [750, 406] width 1499 height 812
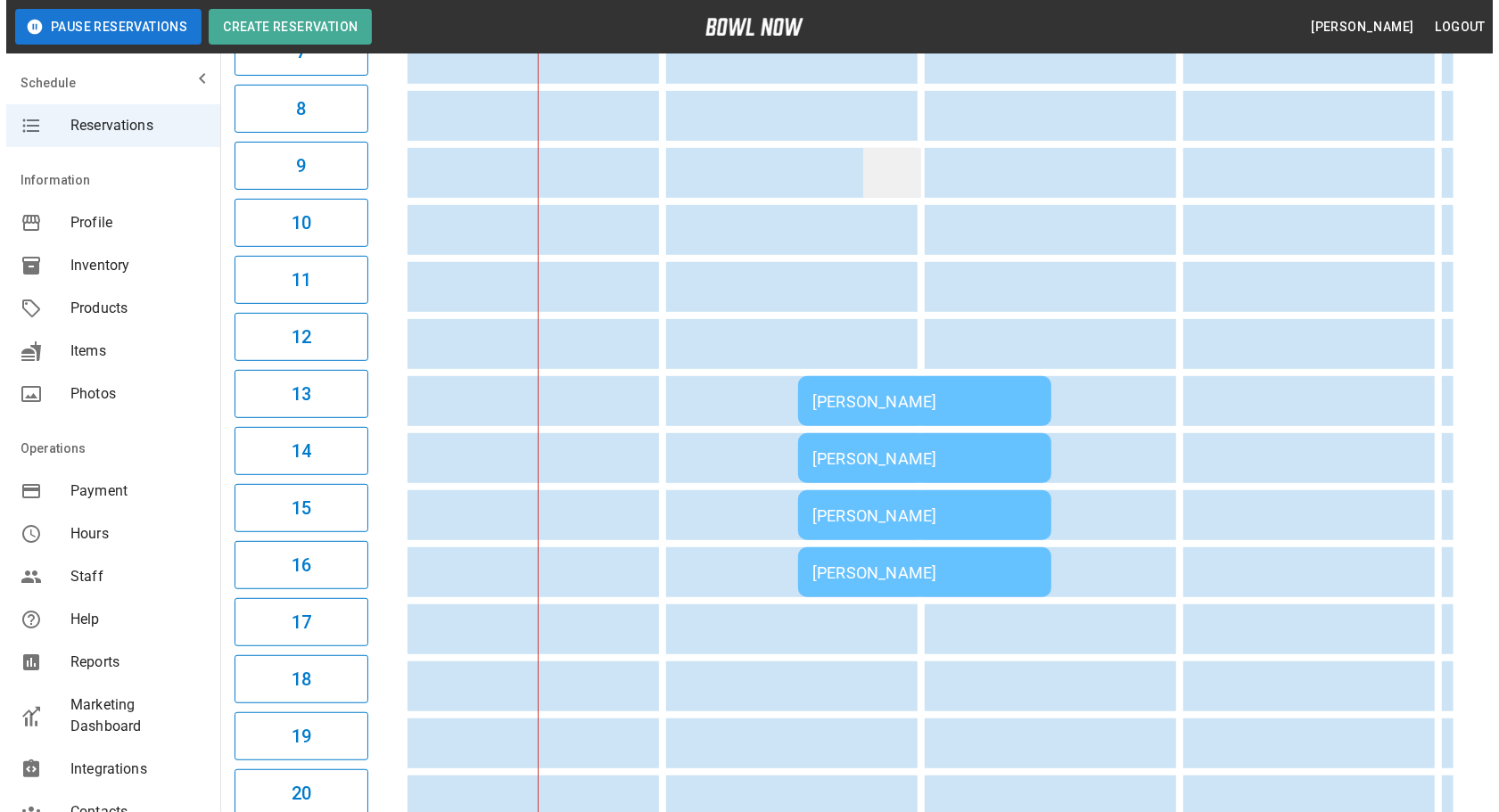
scroll to position [591, 0]
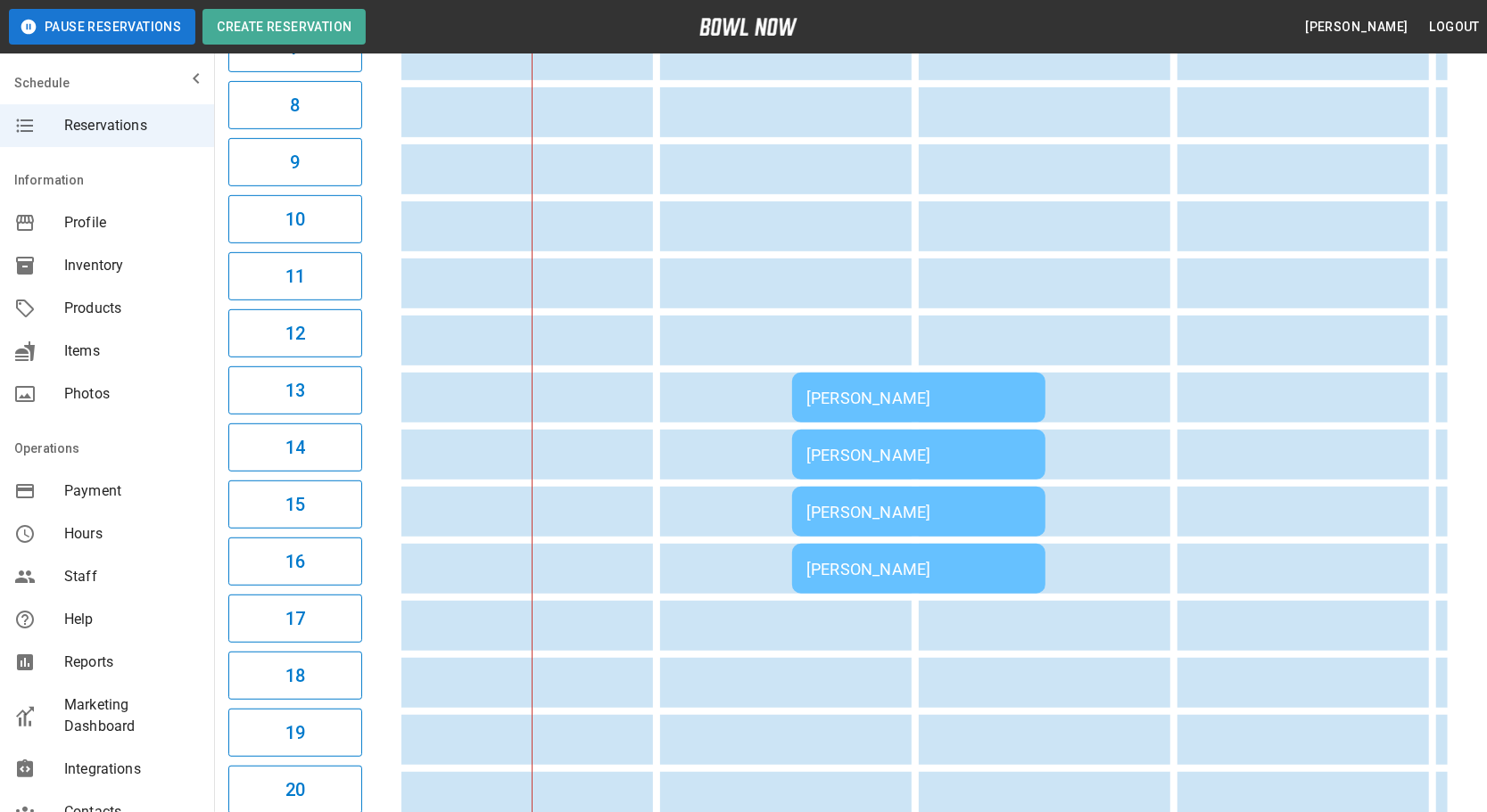
click at [931, 403] on td "Isabella Gerkin" at bounding box center [918, 397] width 254 height 50
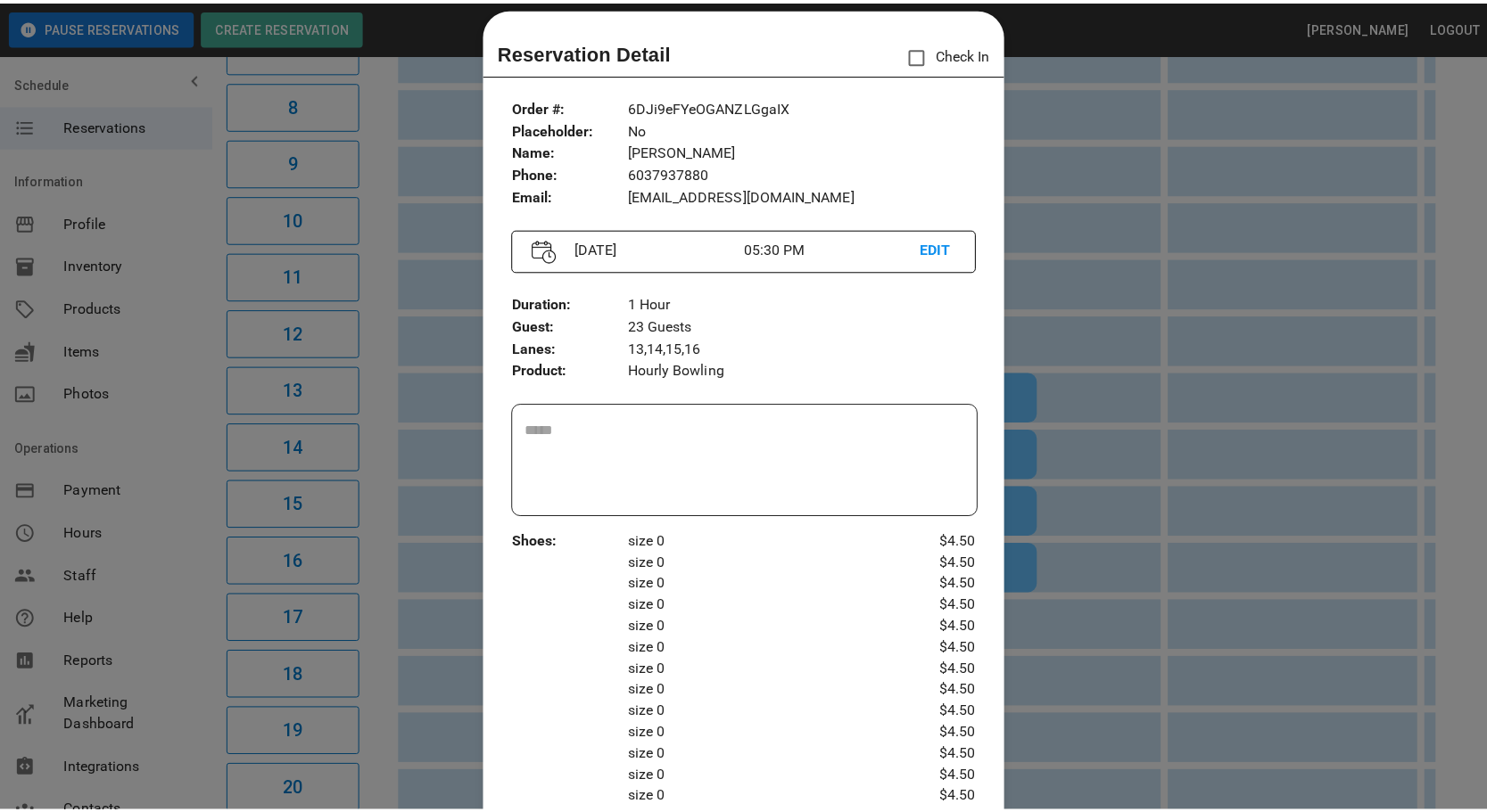
scroll to position [0, 0]
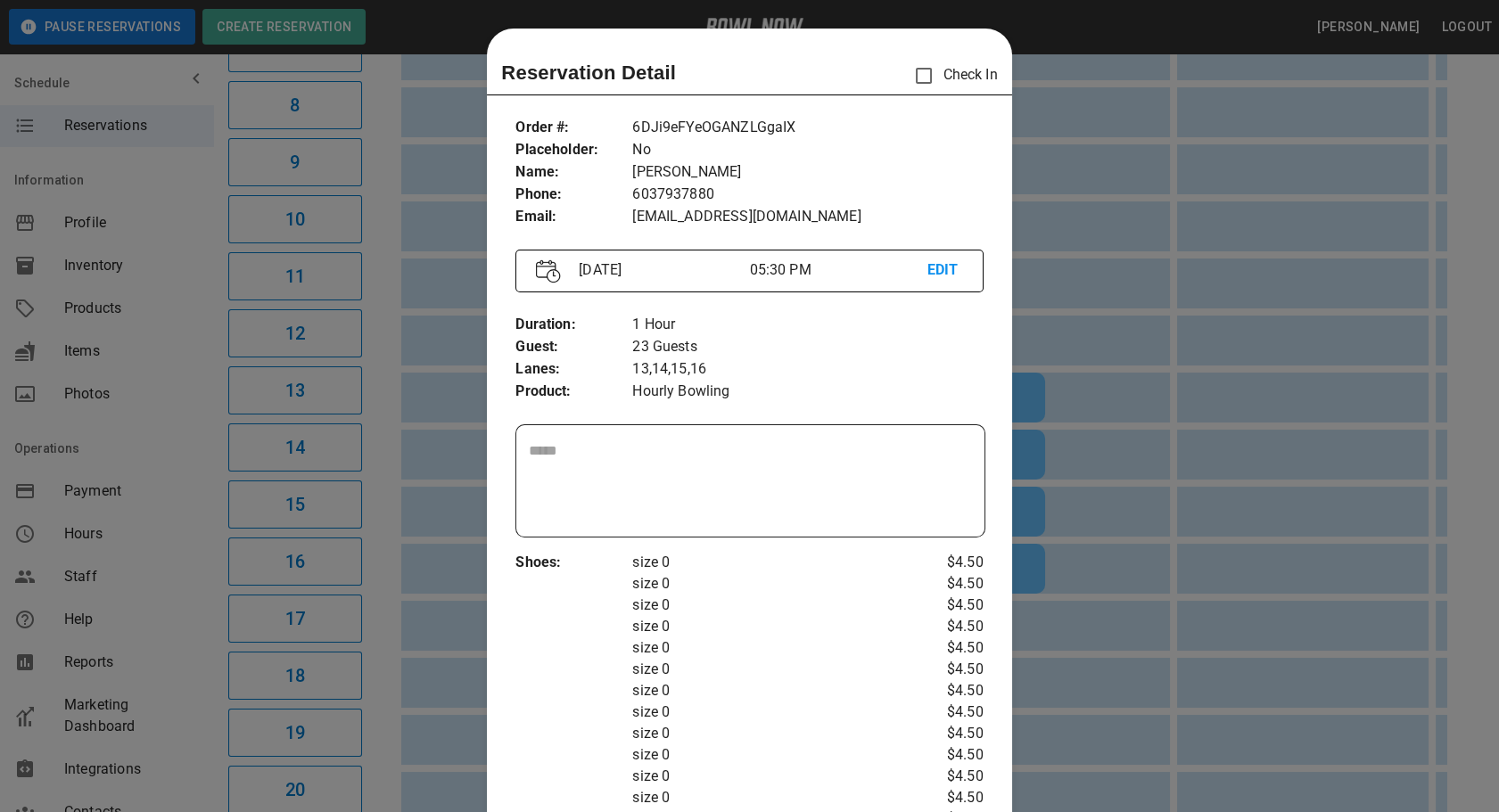
click at [1153, 691] on div at bounding box center [750, 406] width 1499 height 812
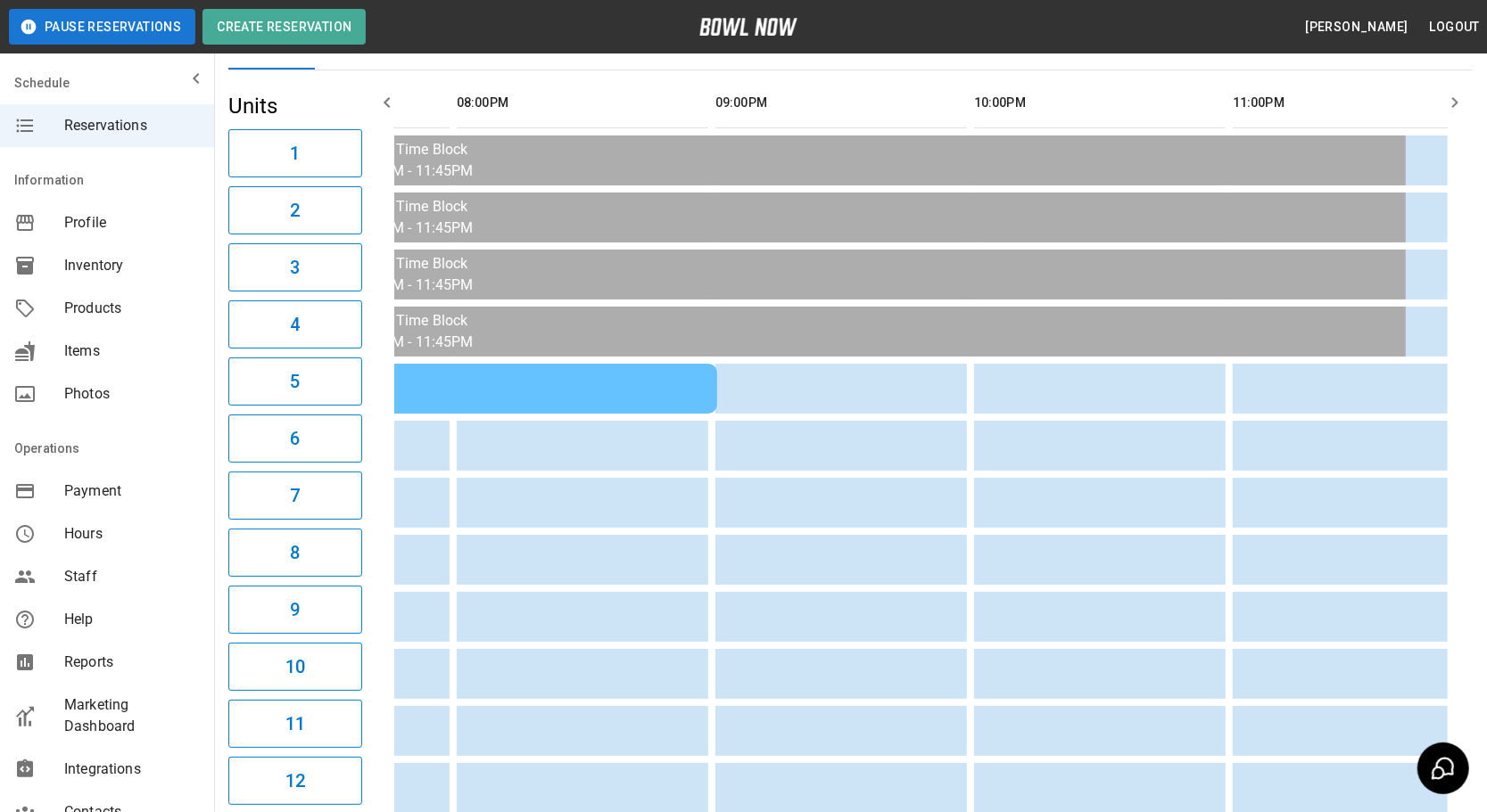
scroll to position [123, 0]
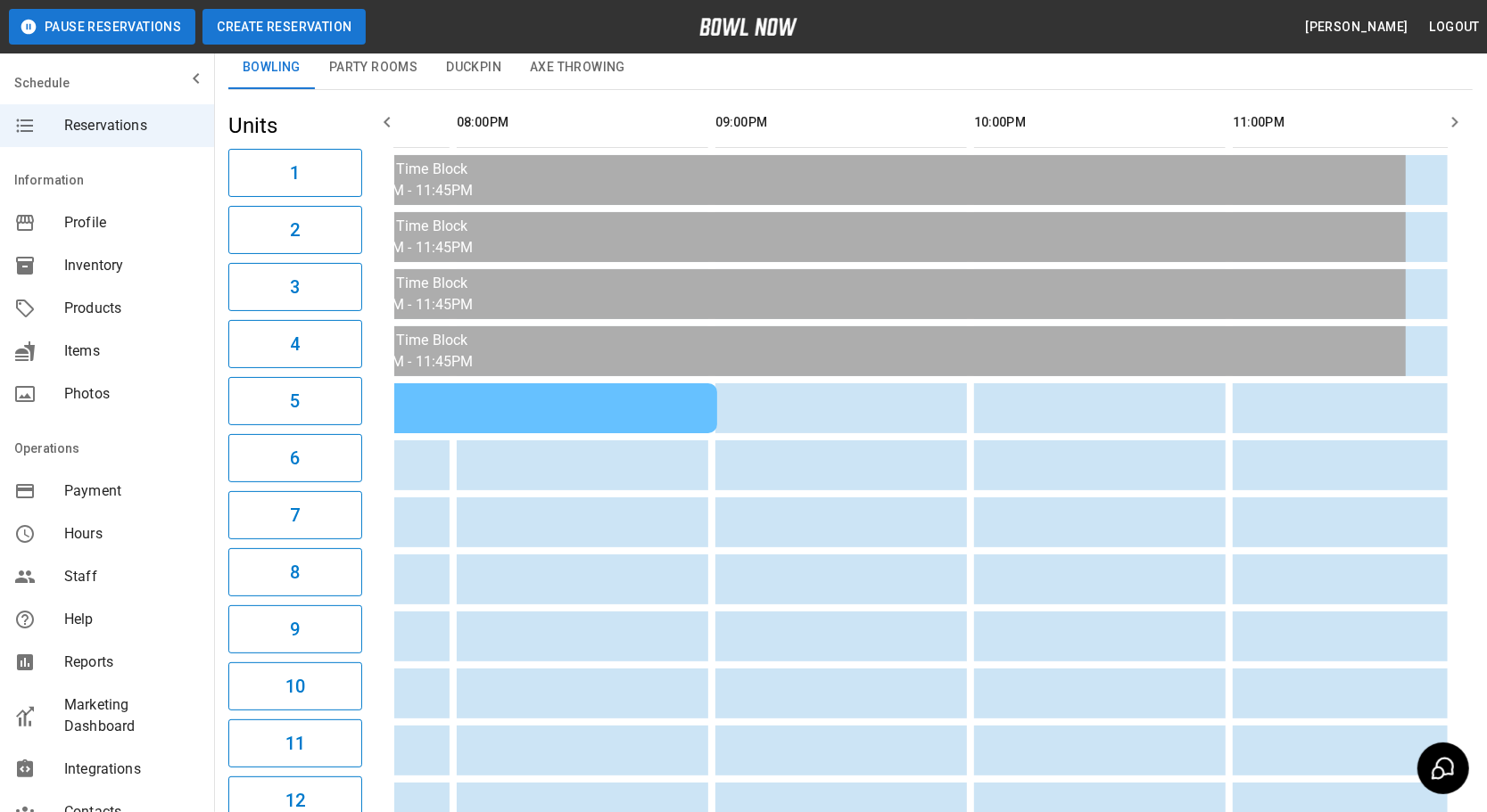
click at [303, 33] on button "Create Reservation" at bounding box center [284, 27] width 163 height 36
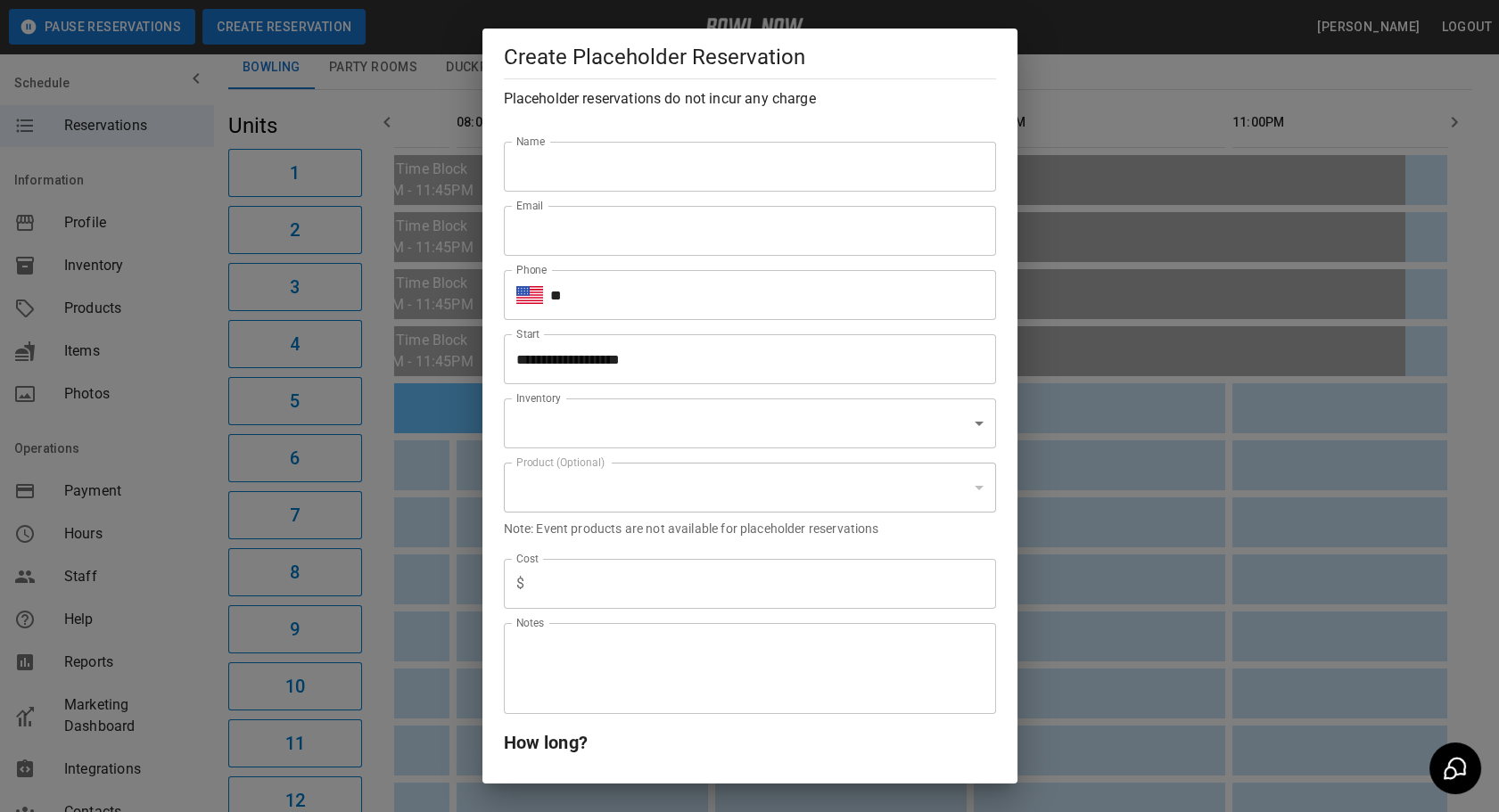
type input "**********"
click at [1146, 90] on div "**********" at bounding box center [750, 406] width 1499 height 812
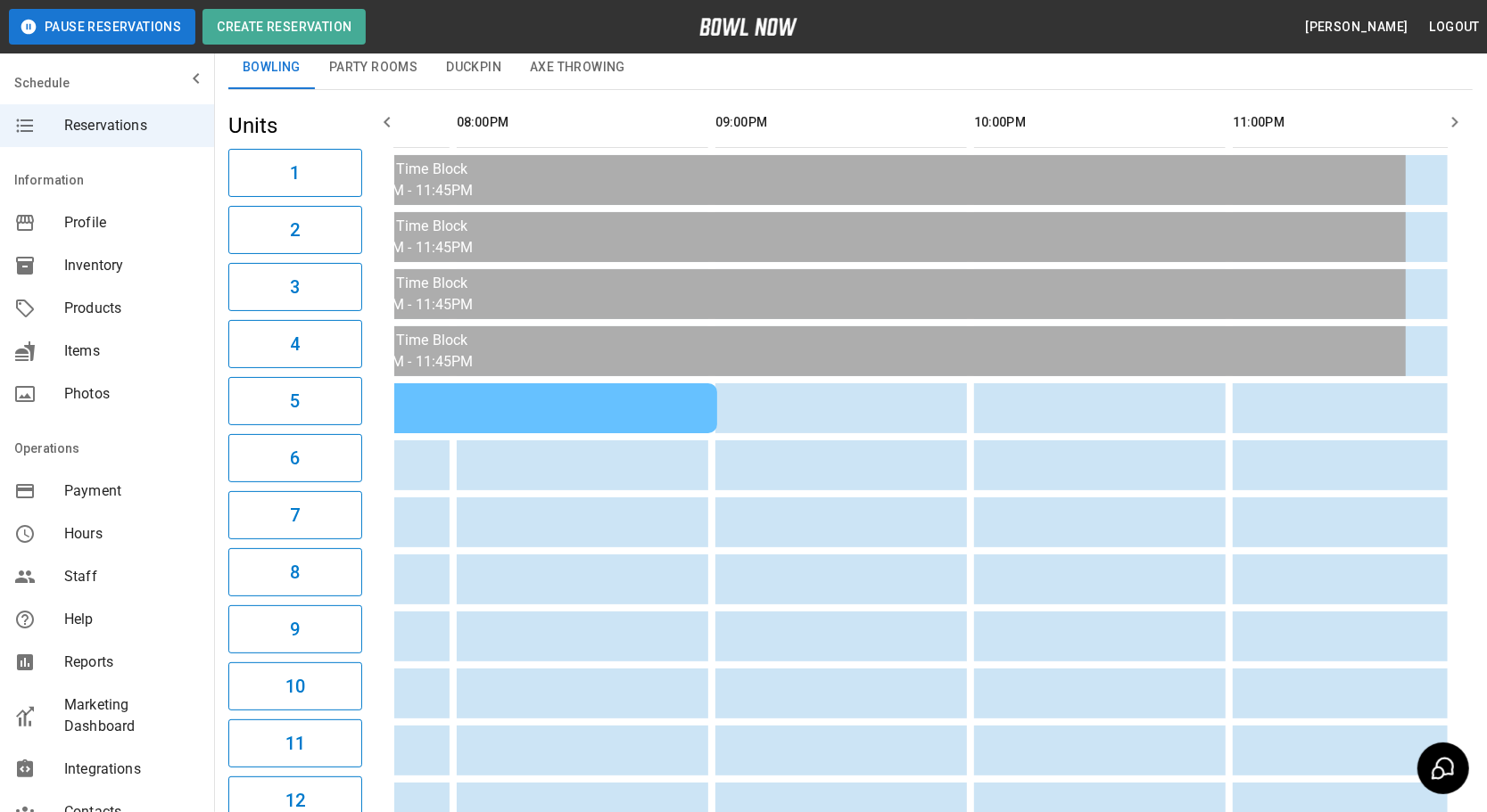
scroll to position [0, 974]
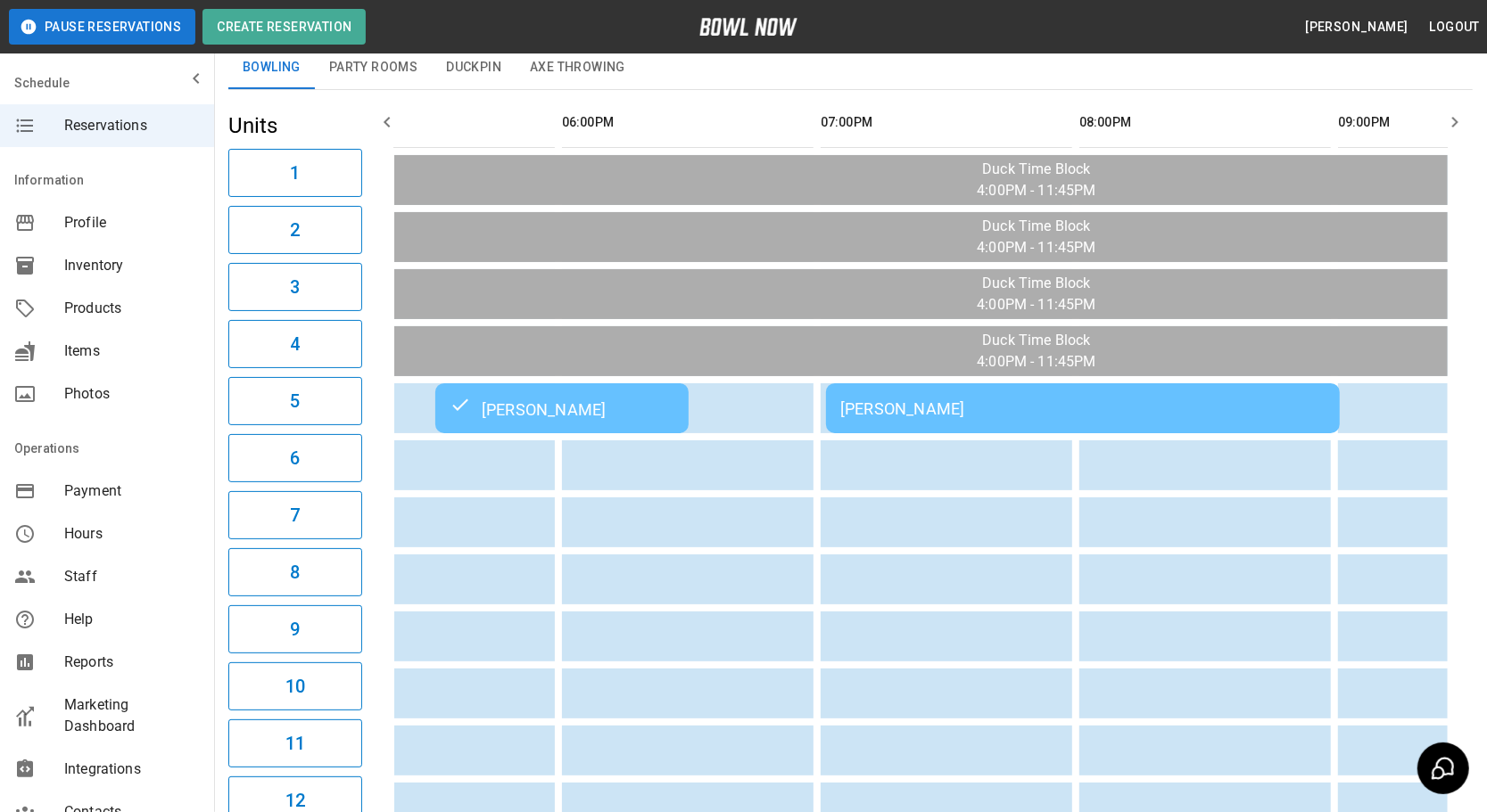
click at [1011, 392] on td "Andrew Mellott" at bounding box center [1082, 408] width 514 height 50
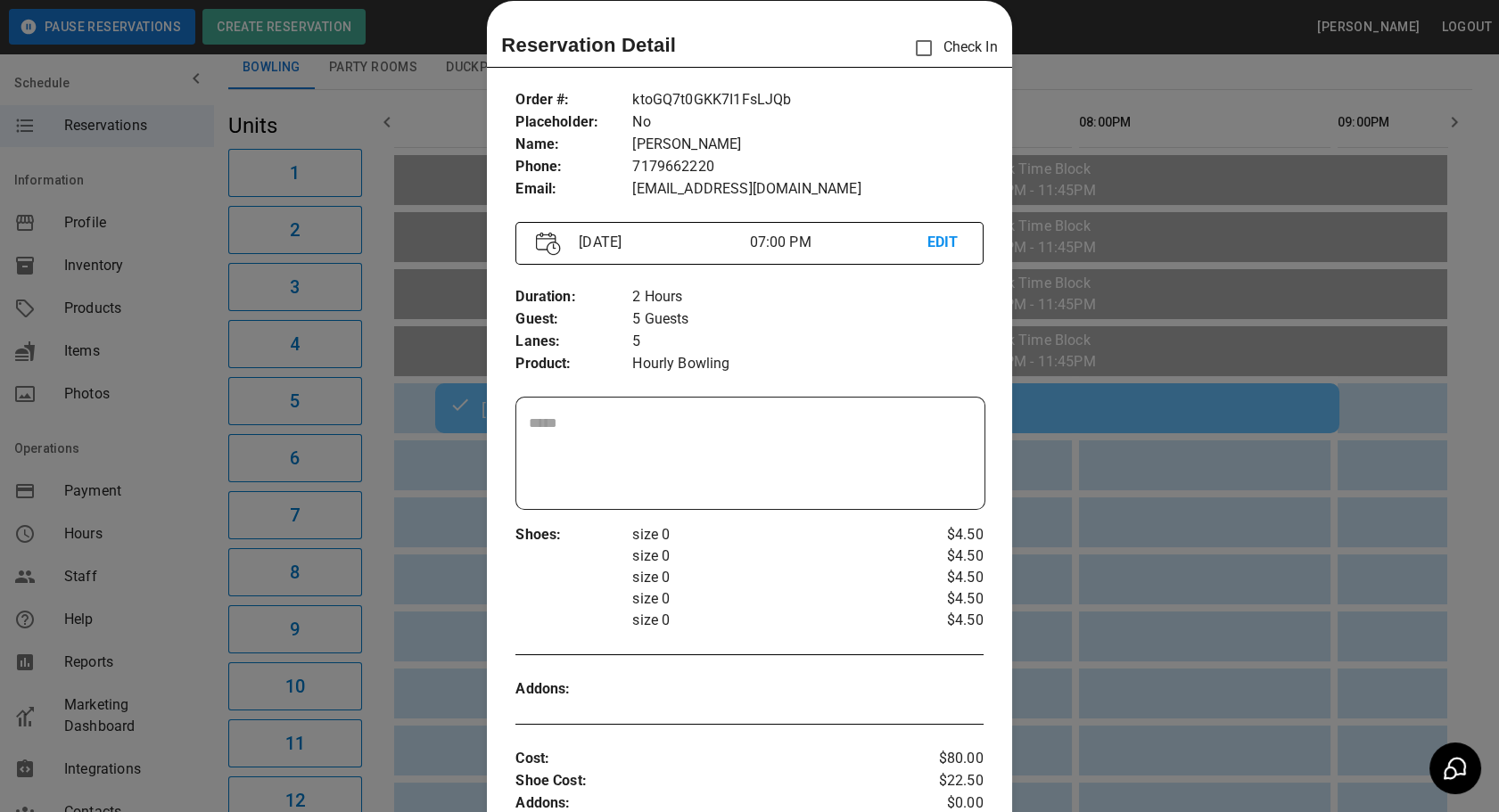
click at [1190, 555] on div at bounding box center [750, 406] width 1499 height 812
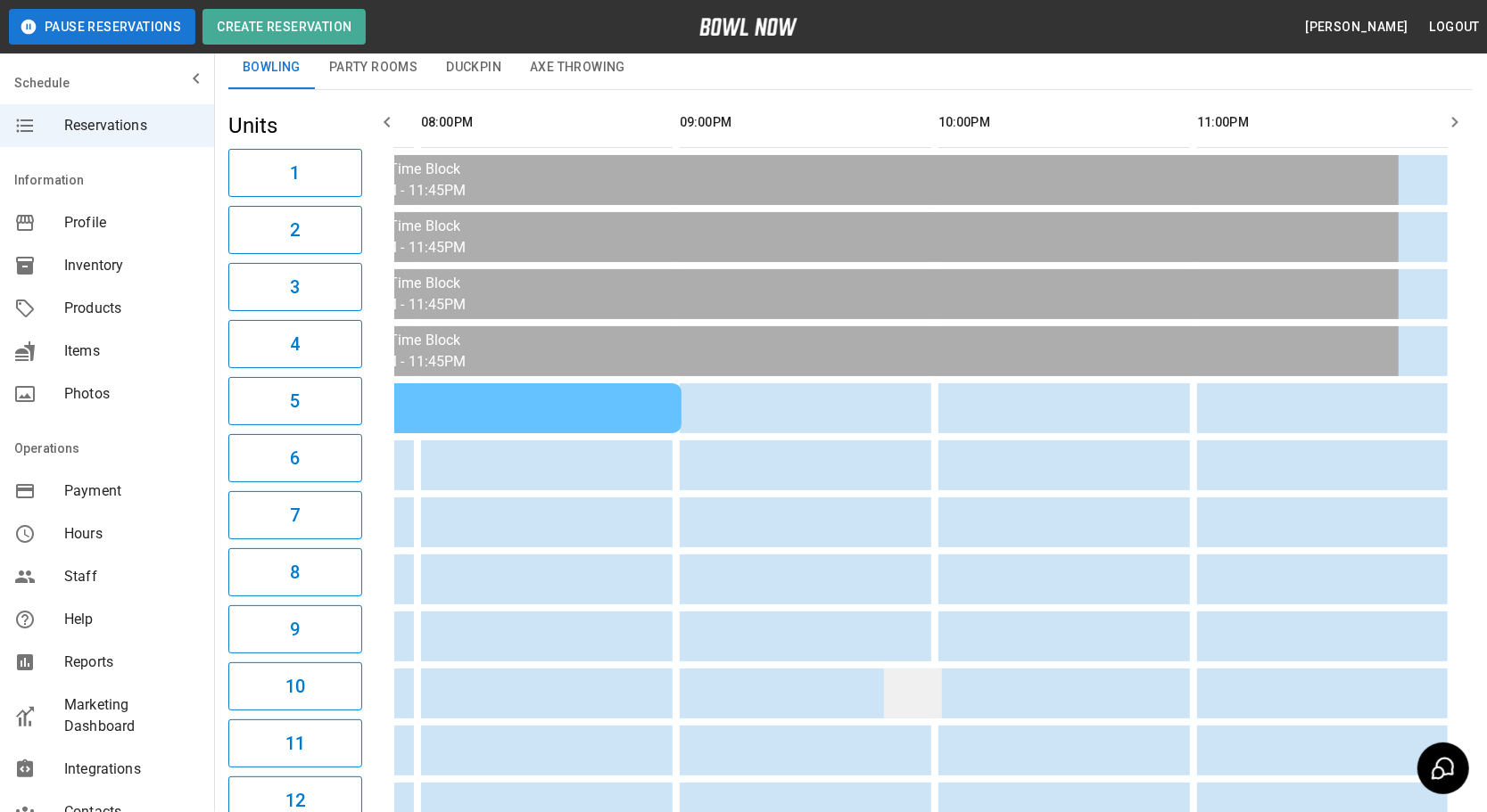
click at [923, 689] on td "sticky table" at bounding box center [912, 693] width 58 height 50
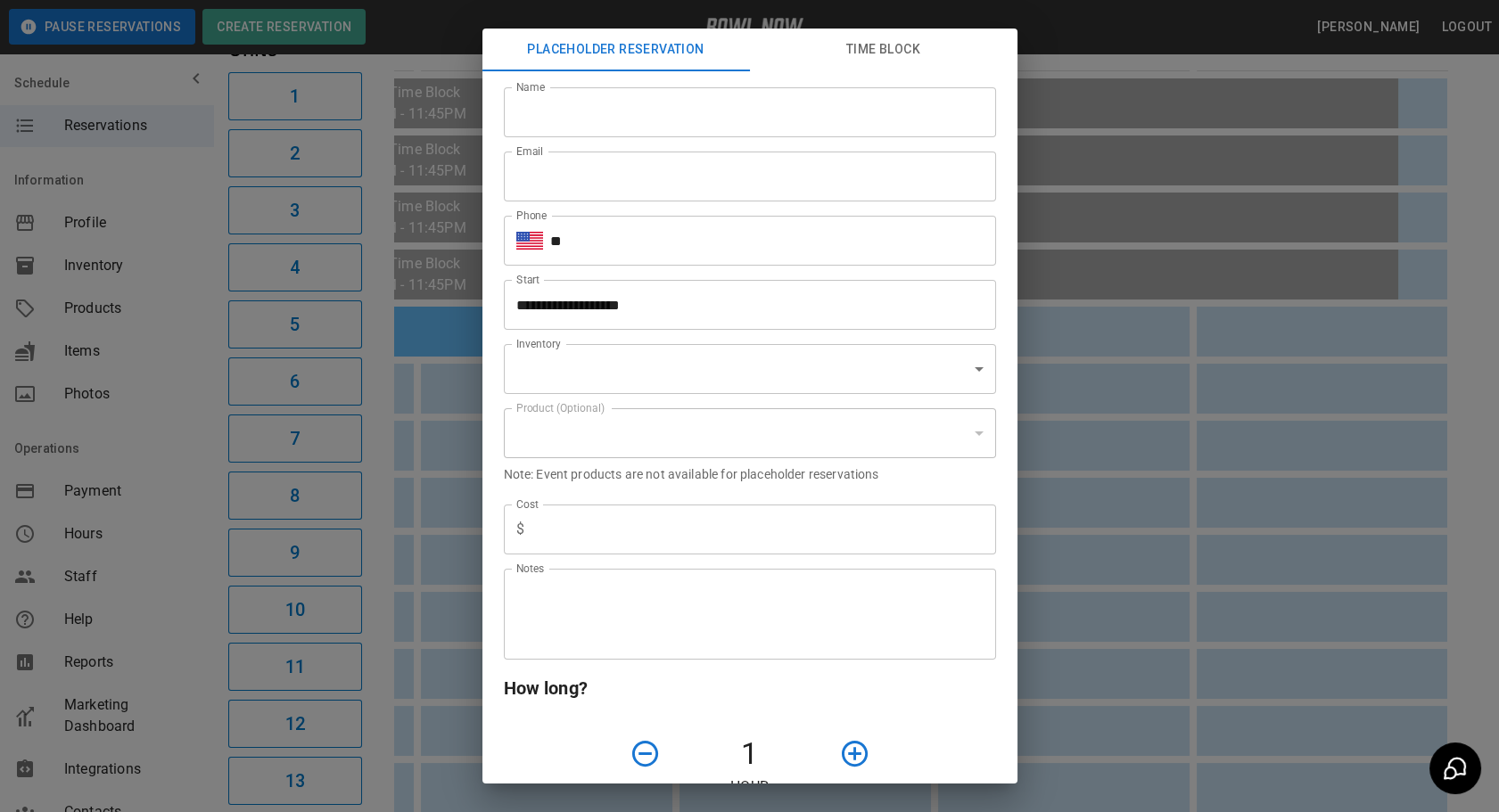
type input "**********"
click at [1186, 406] on div "**********" at bounding box center [750, 406] width 1499 height 812
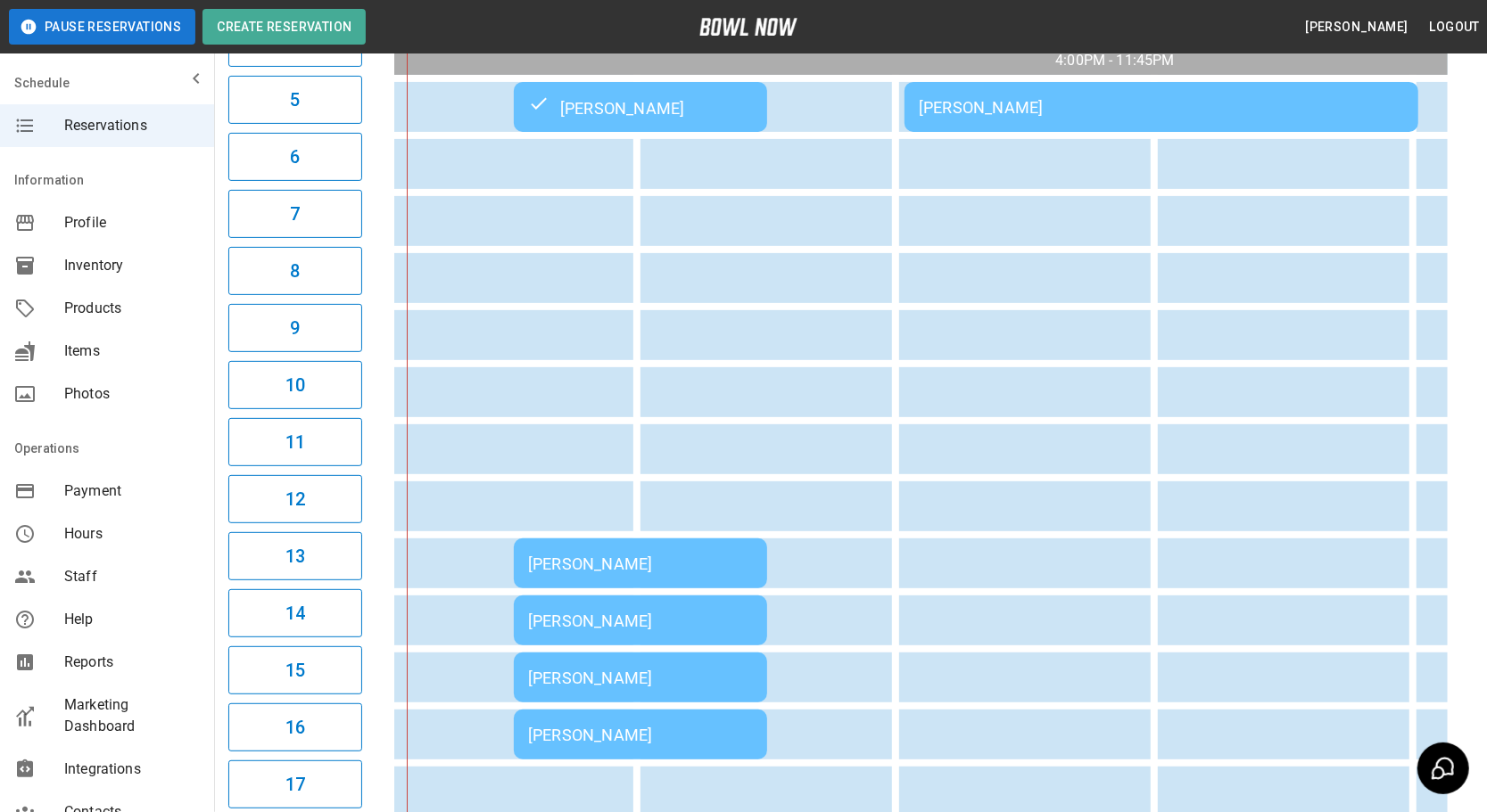
click at [707, 555] on div "Isabella Gerkin" at bounding box center [640, 564] width 225 height 19
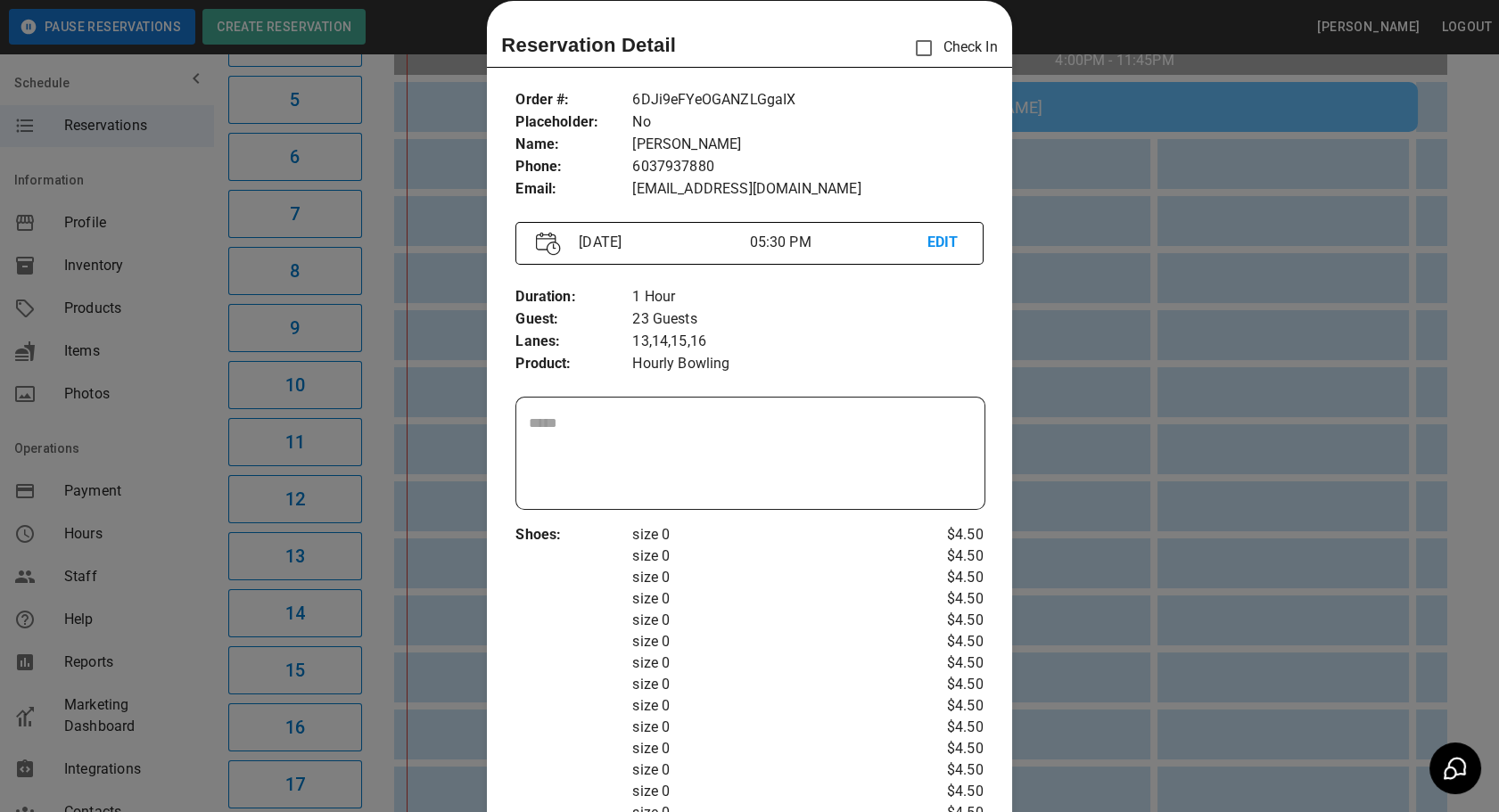
click at [1110, 561] on div at bounding box center [750, 406] width 1499 height 812
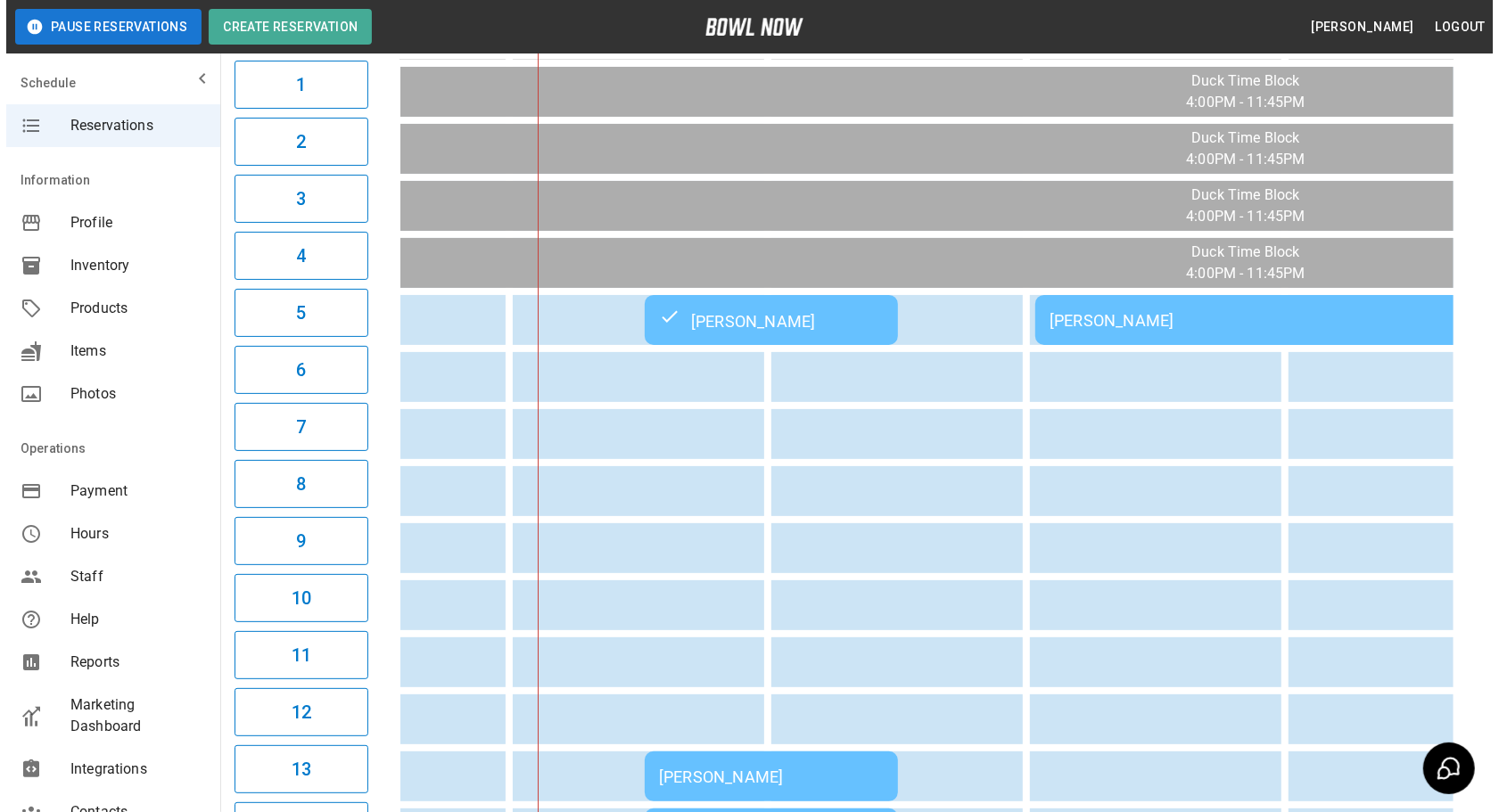
scroll to position [273, 0]
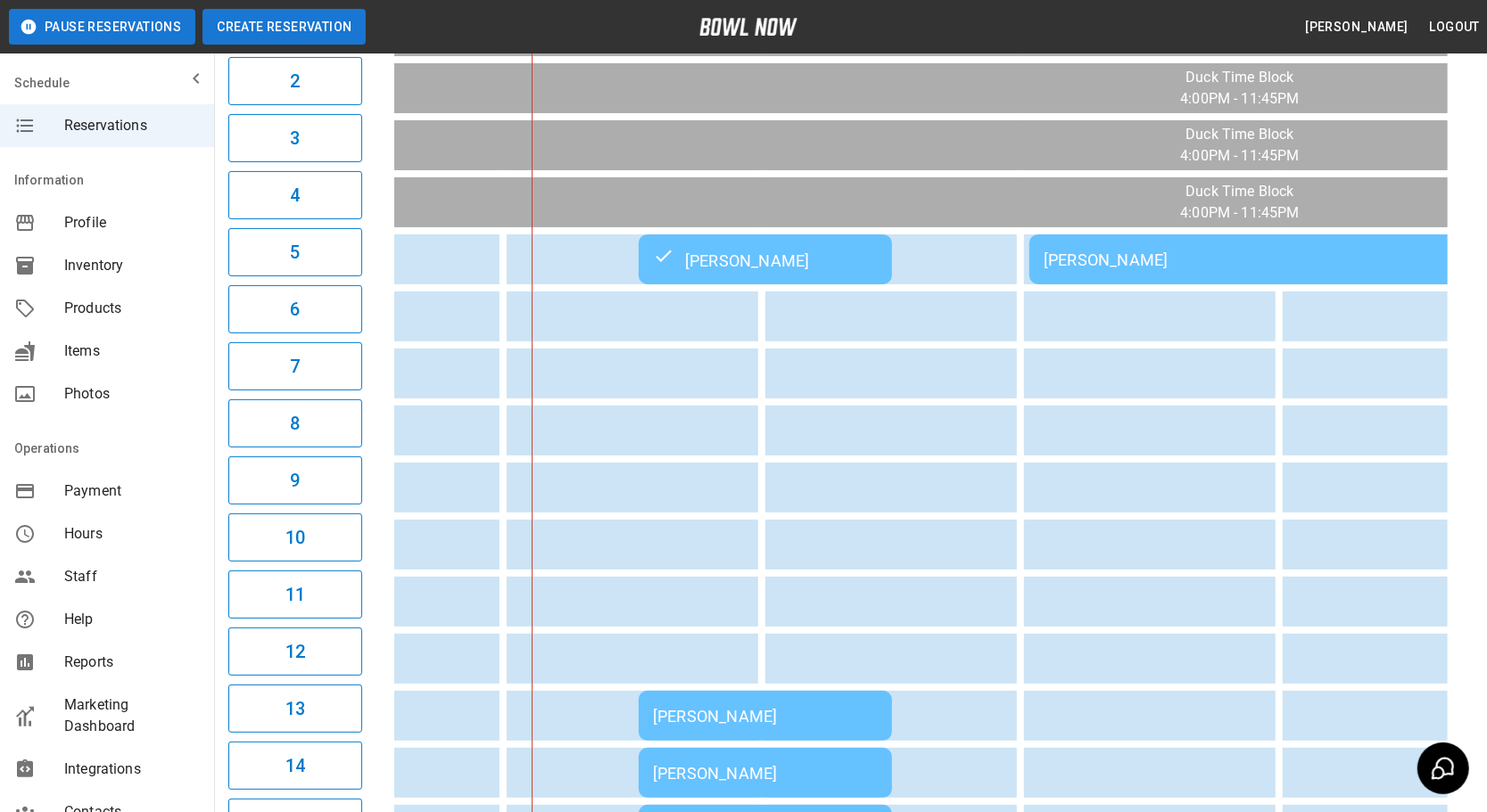
click at [298, 27] on button "Create Reservation" at bounding box center [284, 27] width 163 height 36
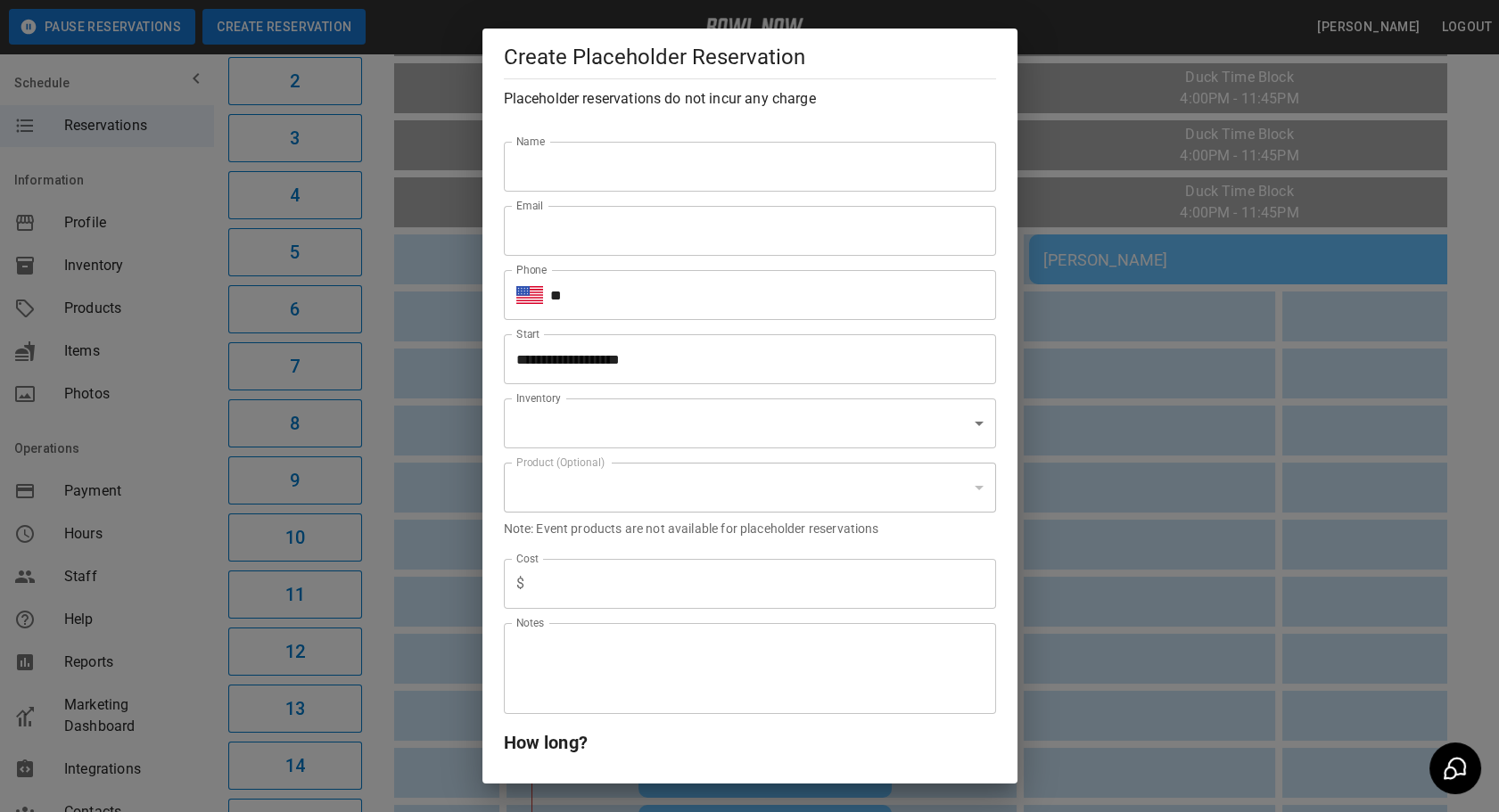
type input "**********"
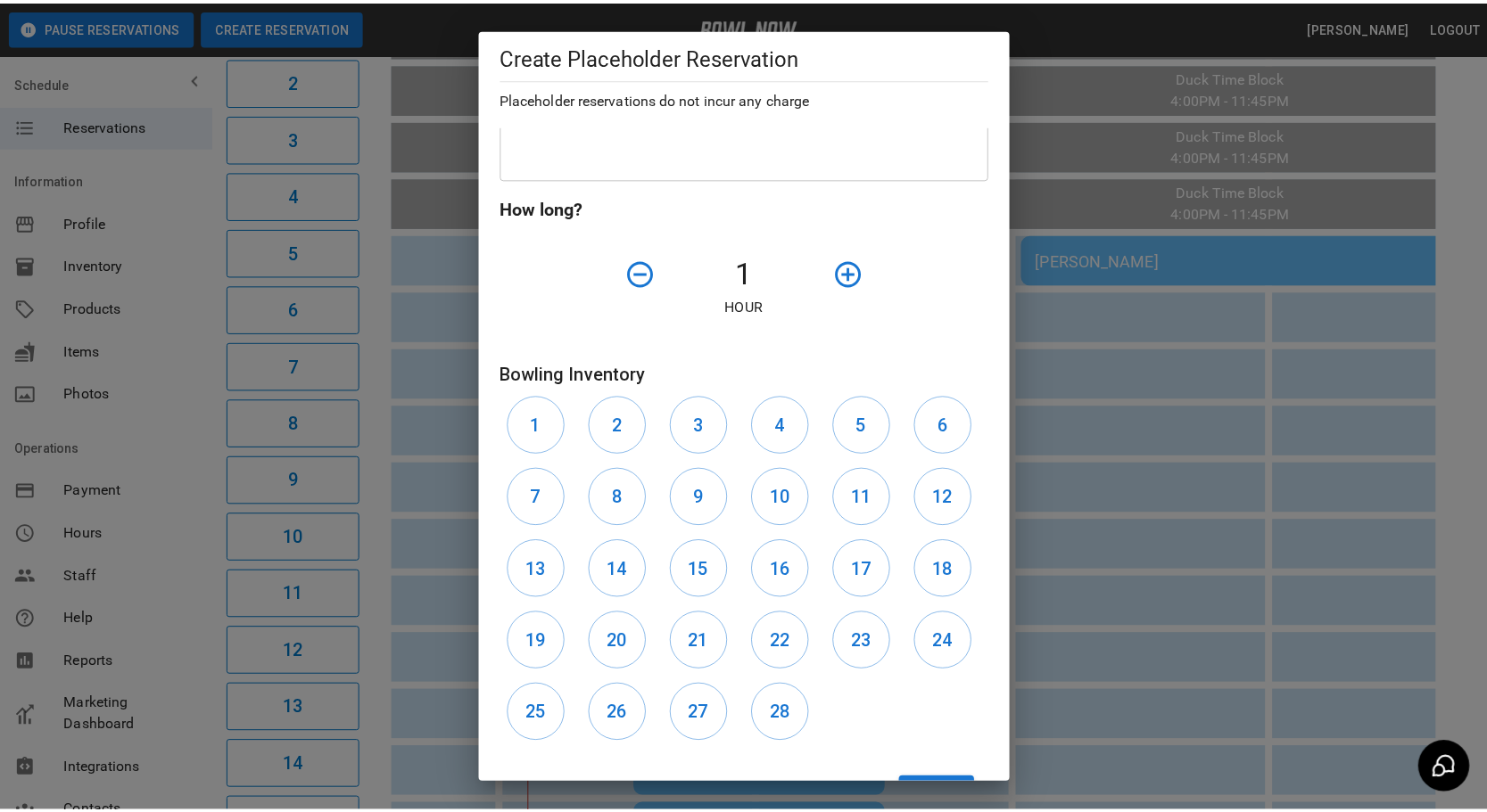
scroll to position [540, 0]
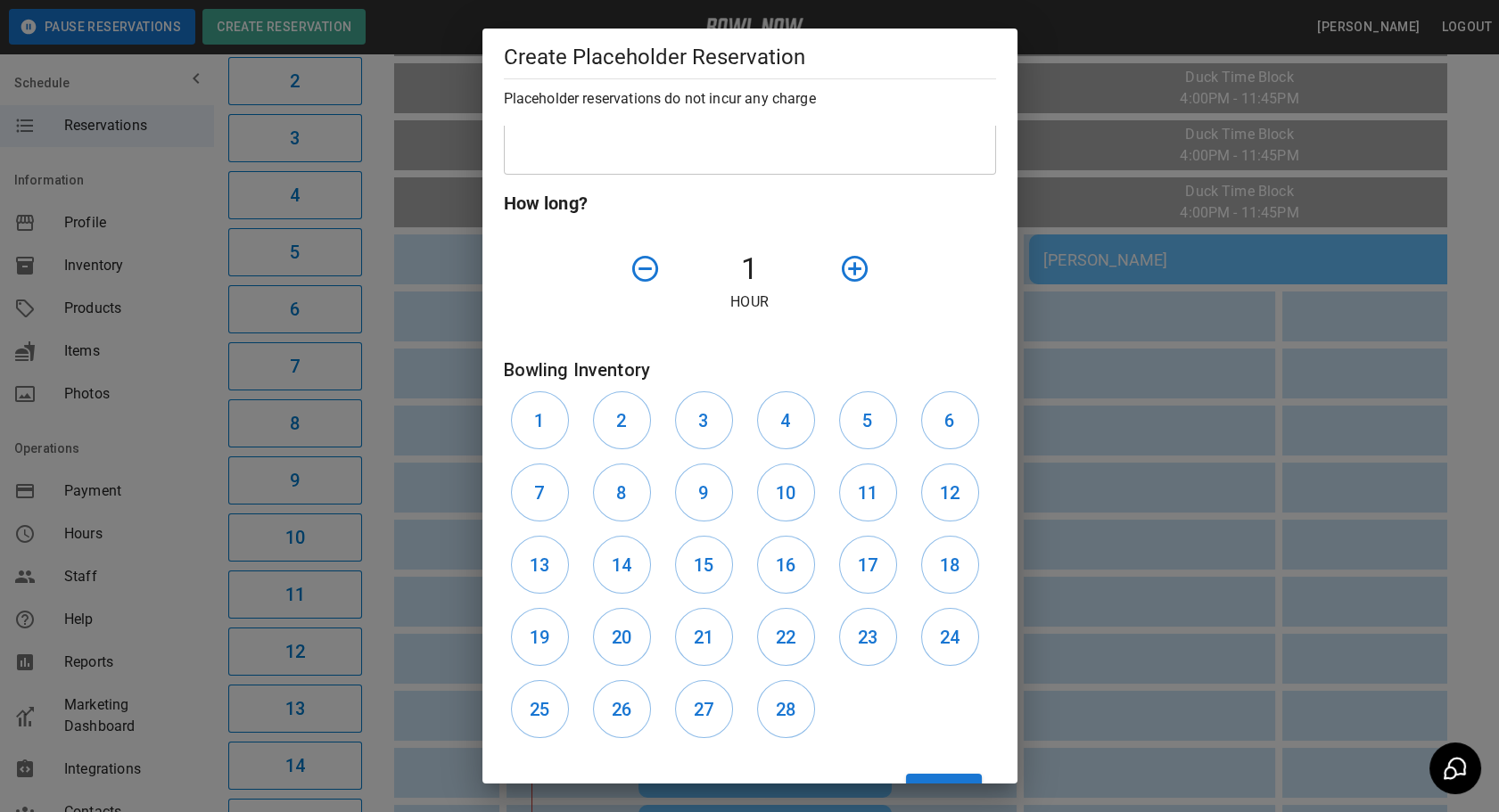
click at [391, 654] on div "**********" at bounding box center [750, 406] width 1499 height 812
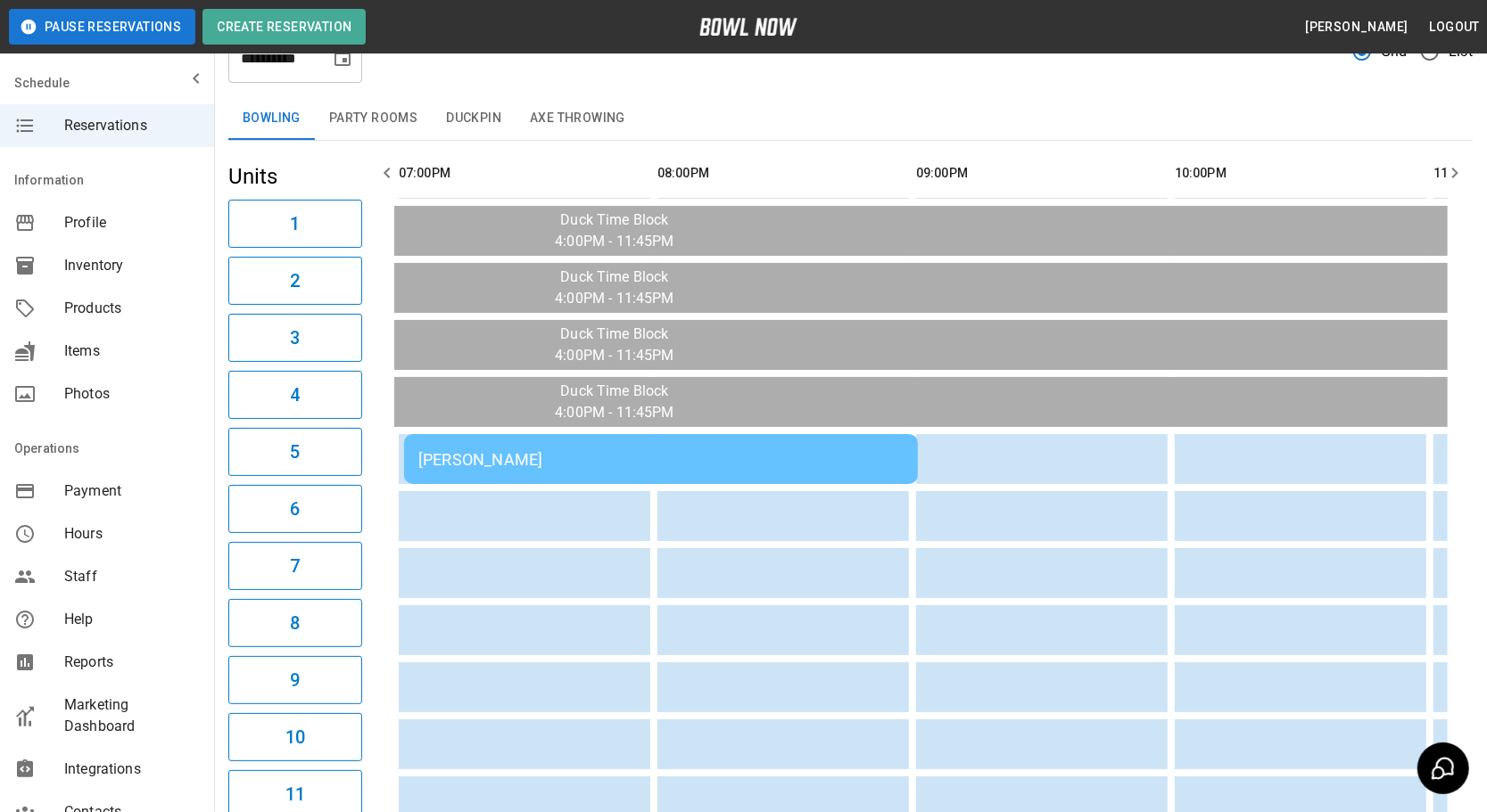
scroll to position [0, 714]
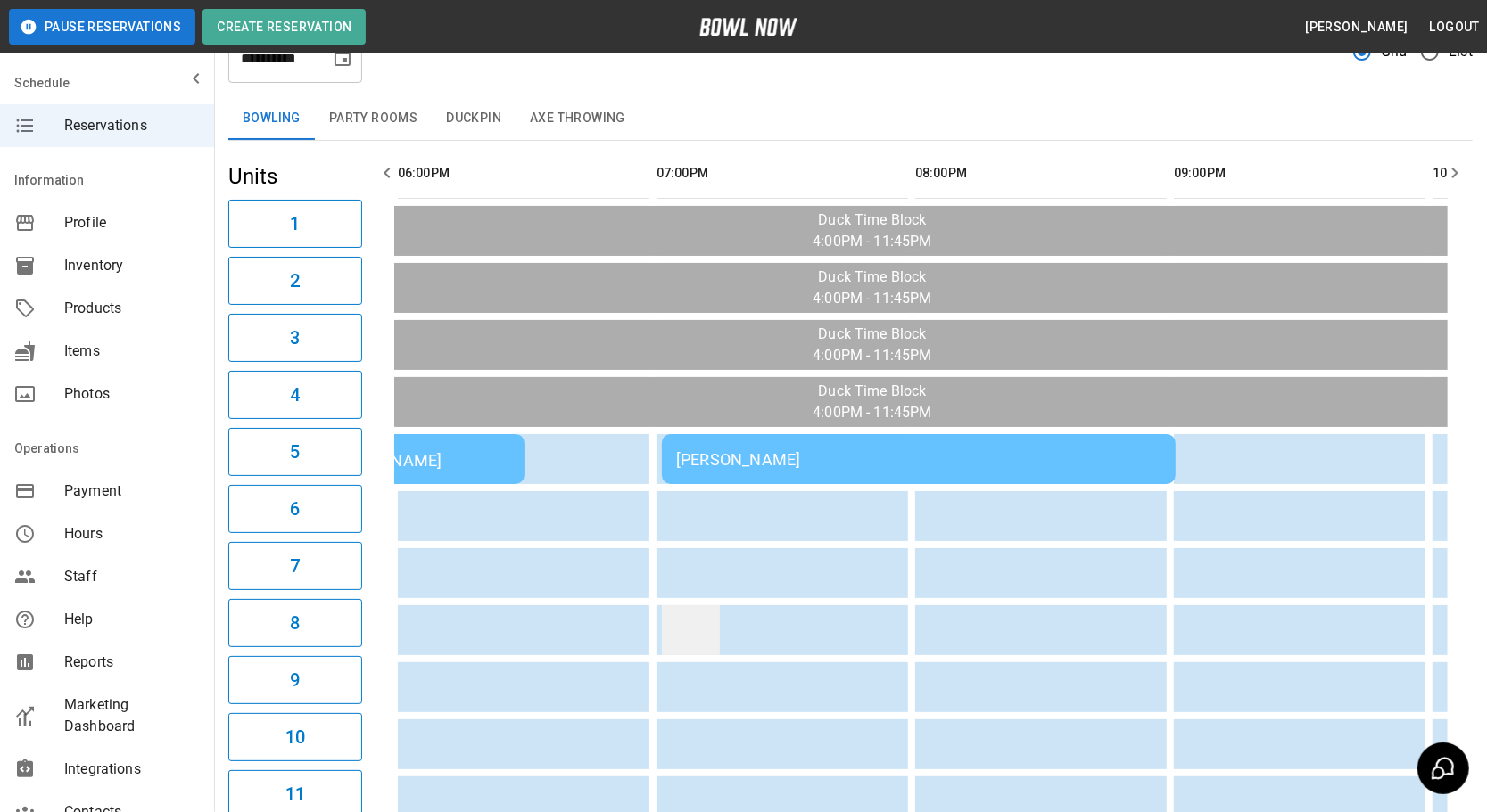
click at [668, 628] on td "sticky table" at bounding box center [691, 630] width 58 height 50
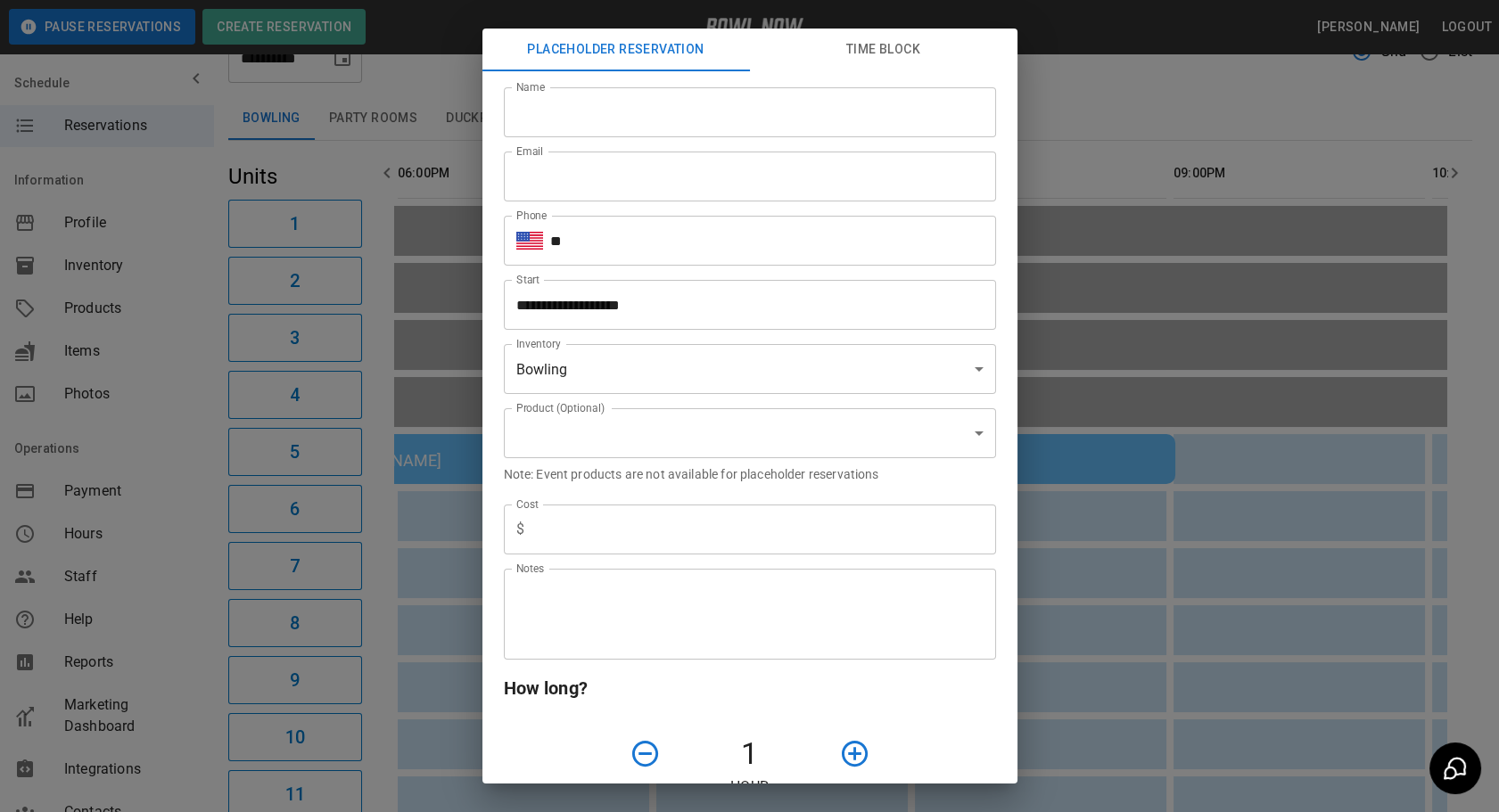
type input "**********"
click at [580, 104] on input "Name" at bounding box center [750, 111] width 492 height 50
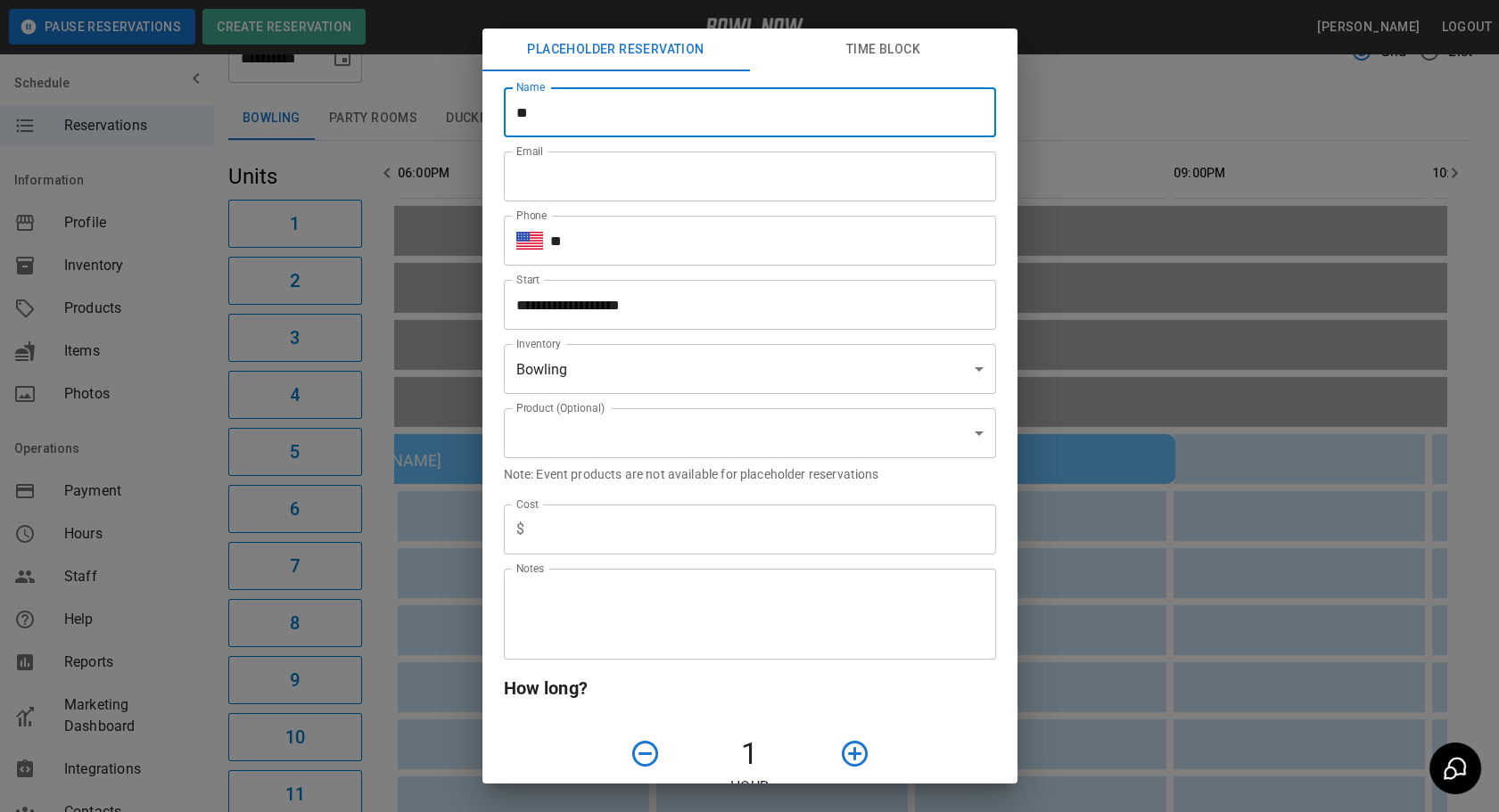
type input "*"
type input "********"
click at [657, 245] on input "**" at bounding box center [773, 240] width 445 height 50
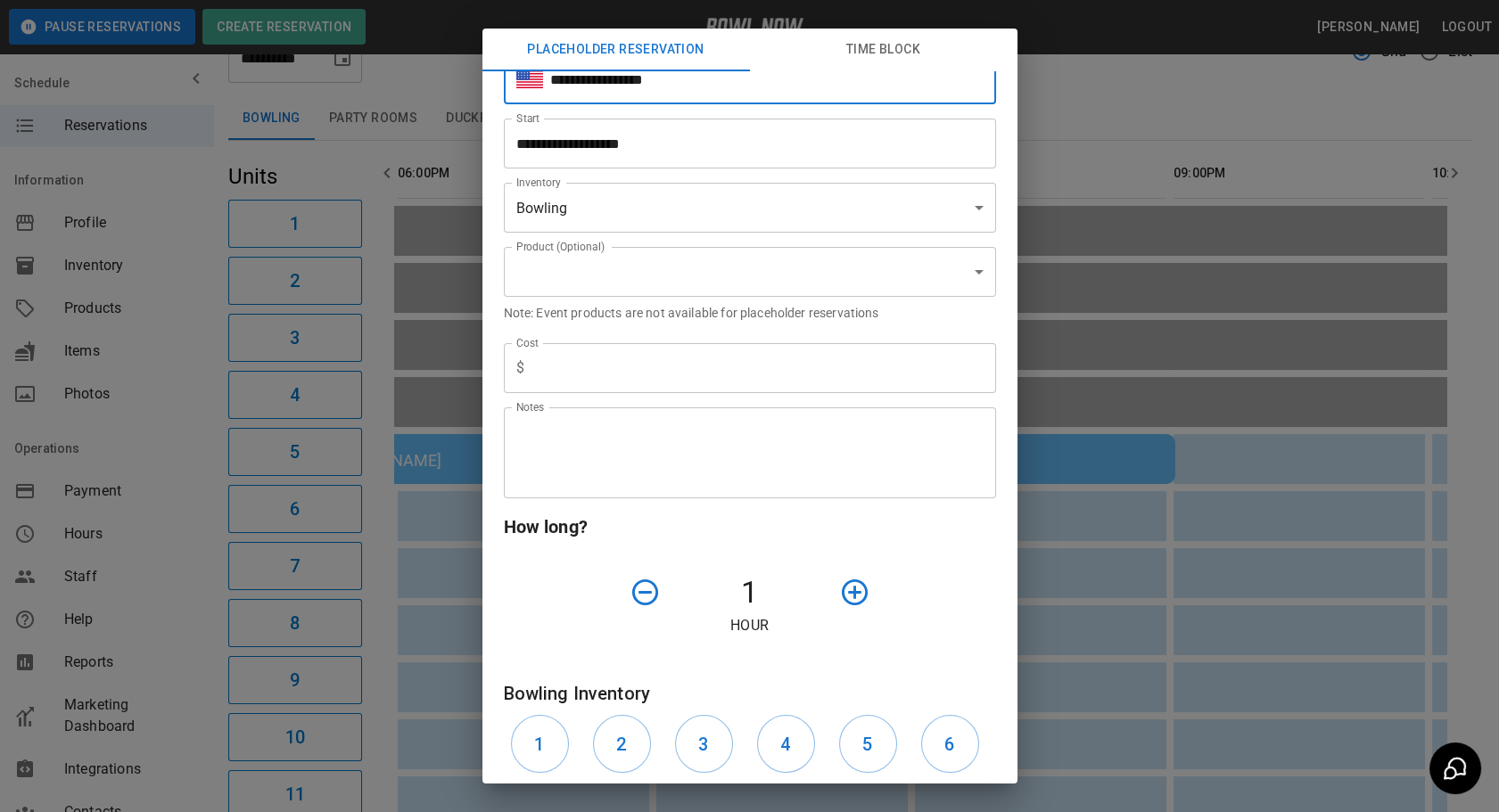
scroll to position [163, 0]
type input "**********"
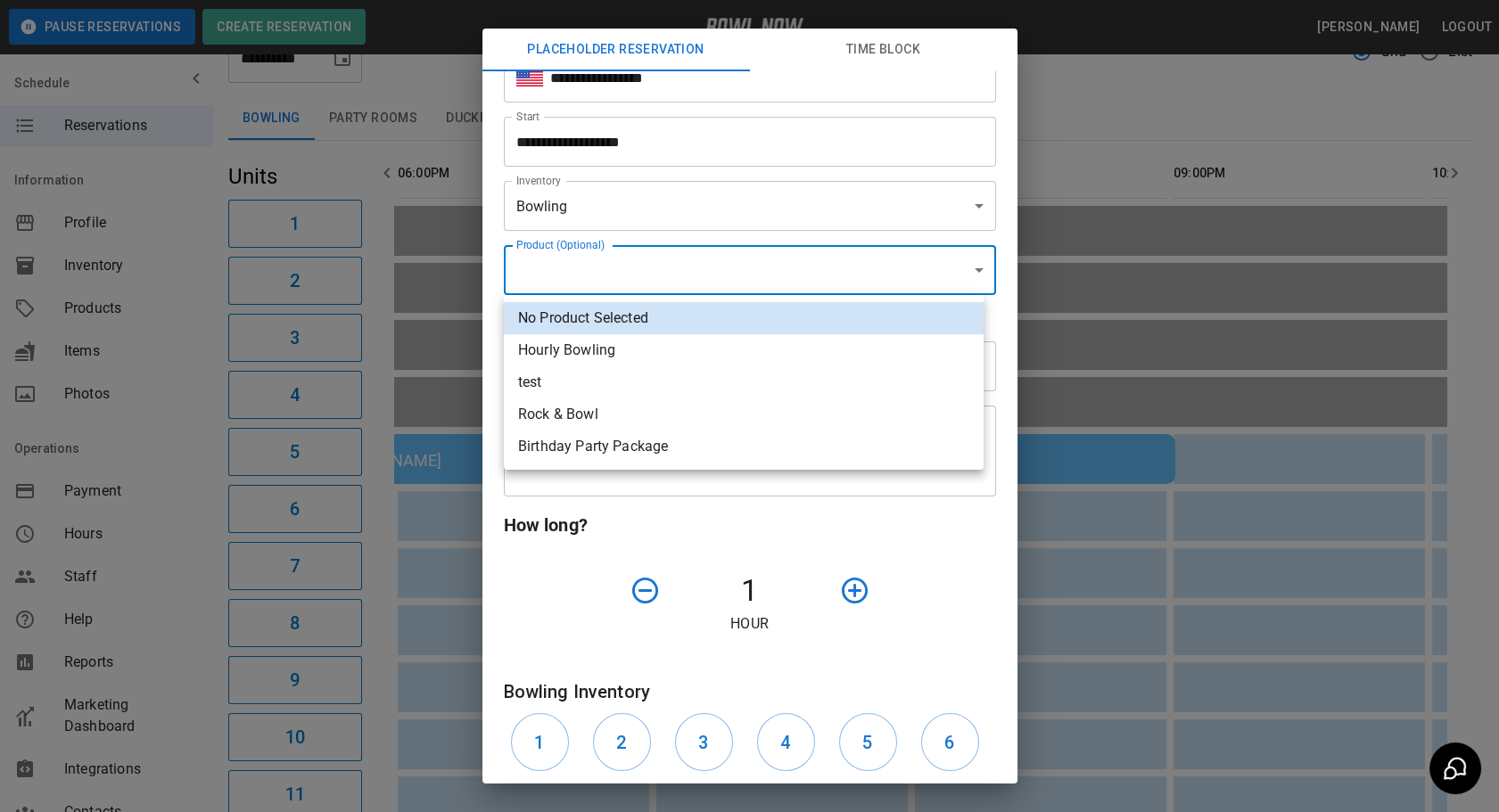
click at [559, 356] on li "Hourly Bowling" at bounding box center [743, 350] width 480 height 32
type input "**********"
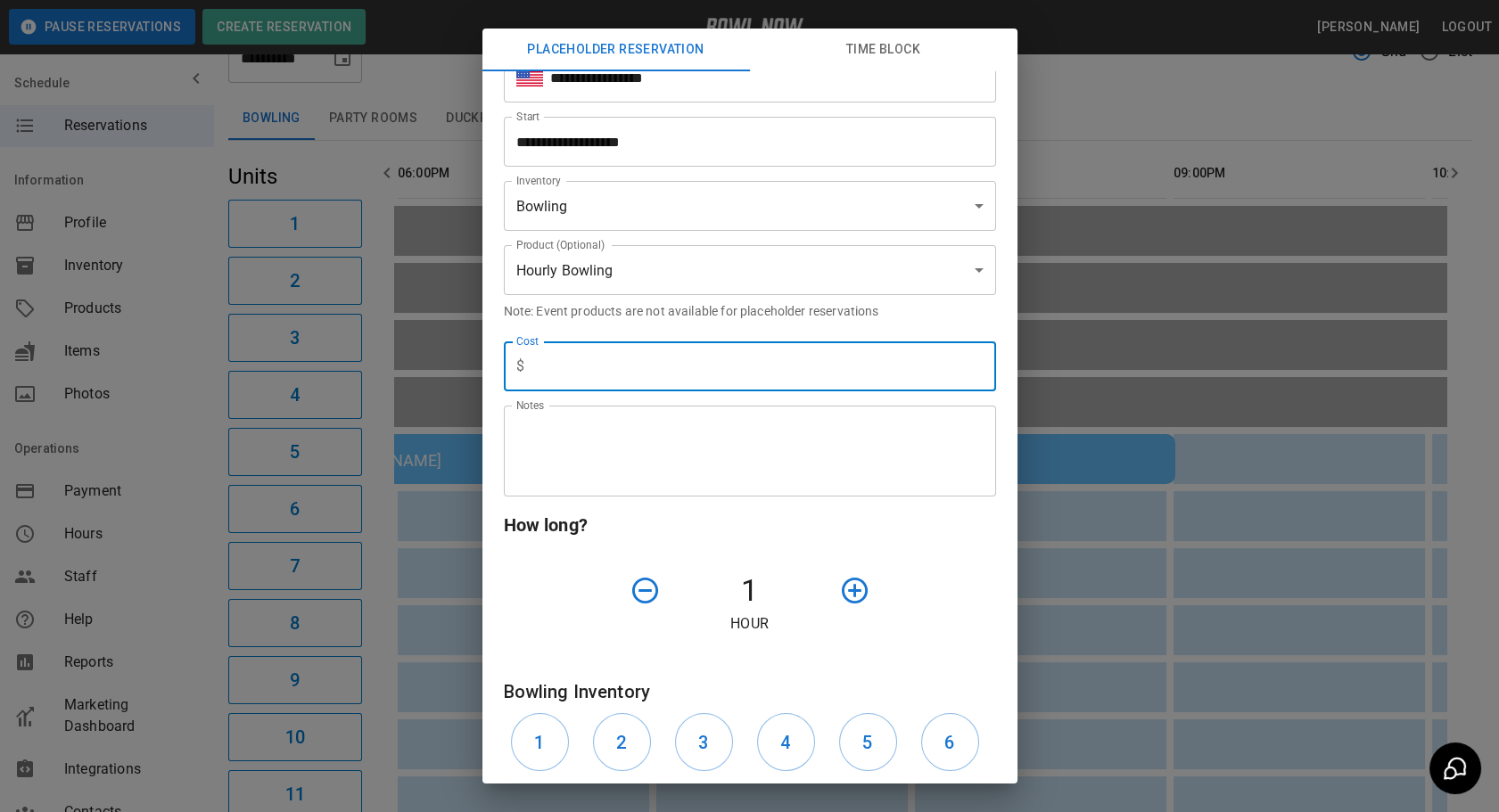
click at [691, 374] on input "text" at bounding box center [764, 366] width 464 height 50
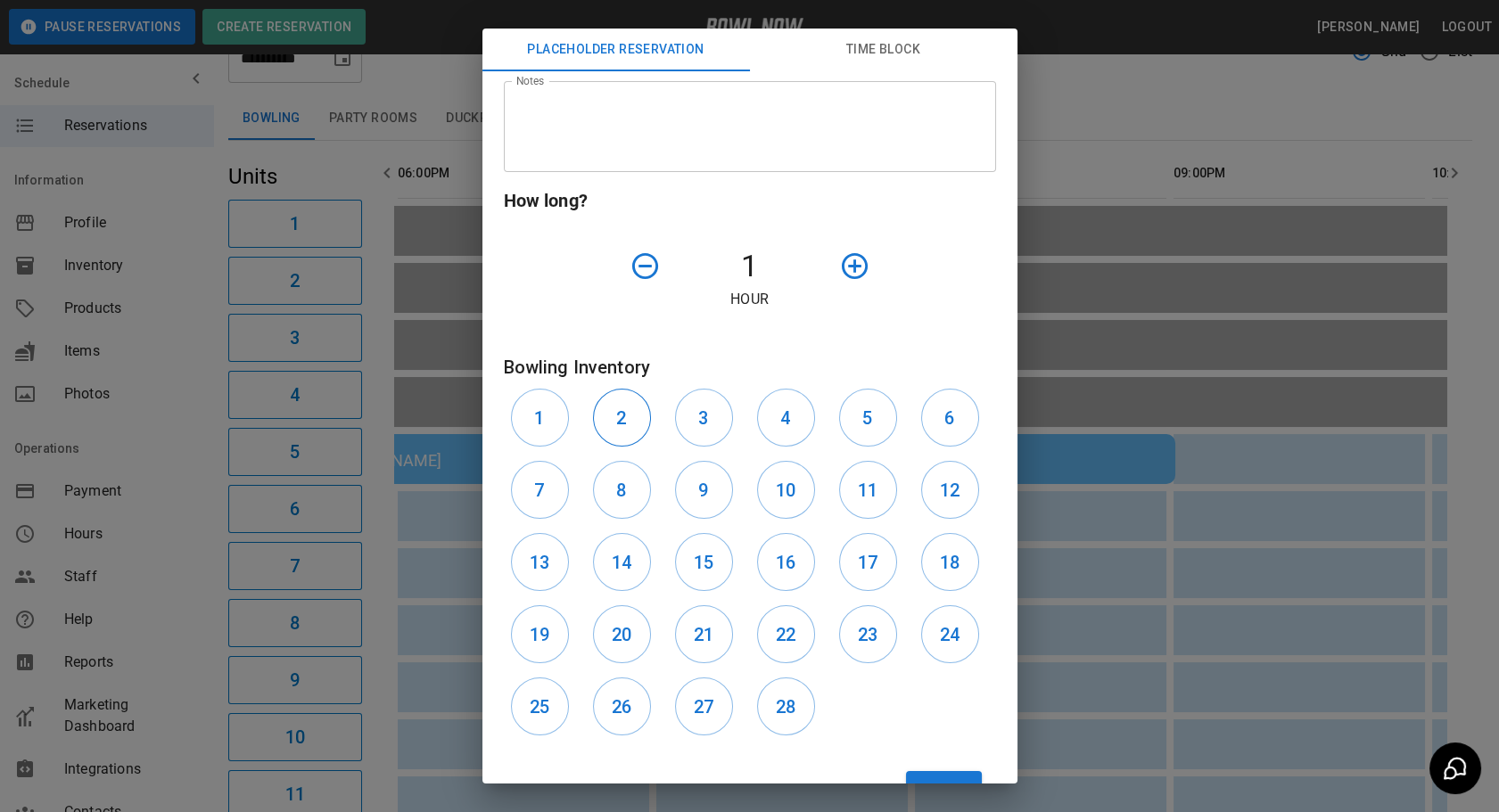
scroll to position [553, 0]
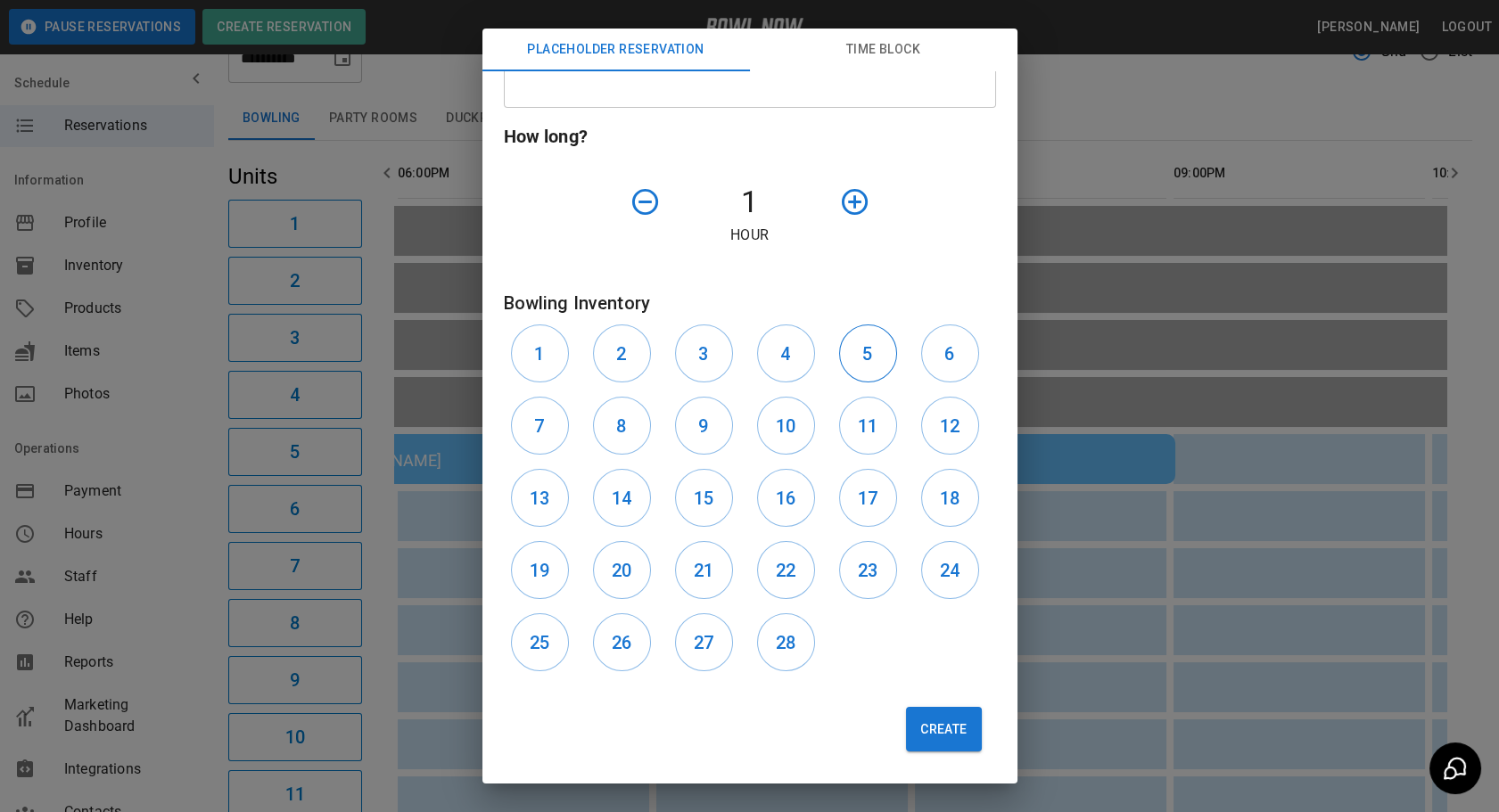
type input "*"
click at [864, 362] on button "5" at bounding box center [868, 354] width 58 height 58
click at [924, 719] on button "Create" at bounding box center [943, 730] width 75 height 45
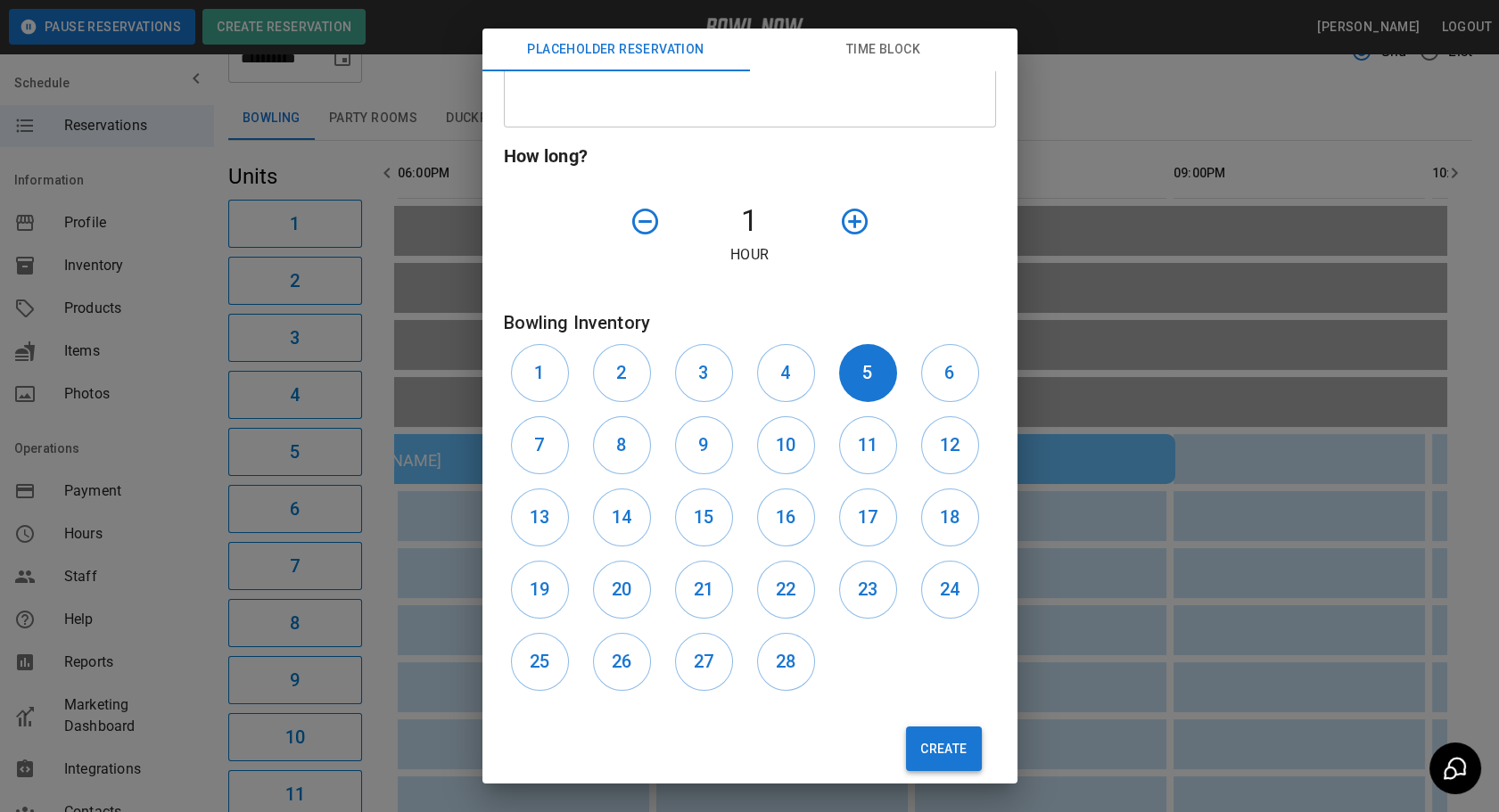
scroll to position [573, 0]
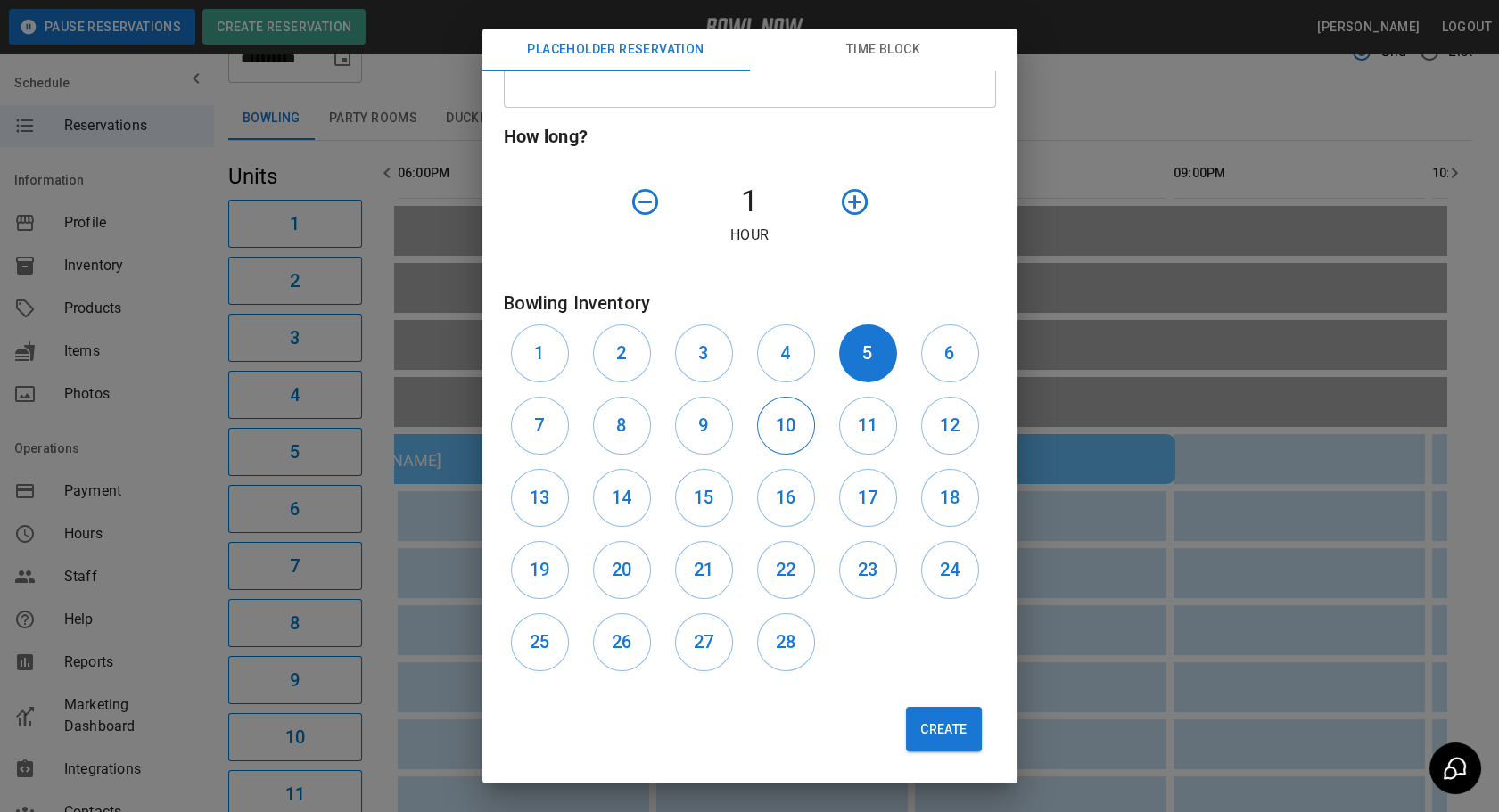
click at [776, 433] on h6 "10" at bounding box center [785, 425] width 20 height 28
click at [862, 353] on h6 "5" at bounding box center [866, 353] width 9 height 28
click at [943, 726] on button "Create" at bounding box center [943, 730] width 75 height 45
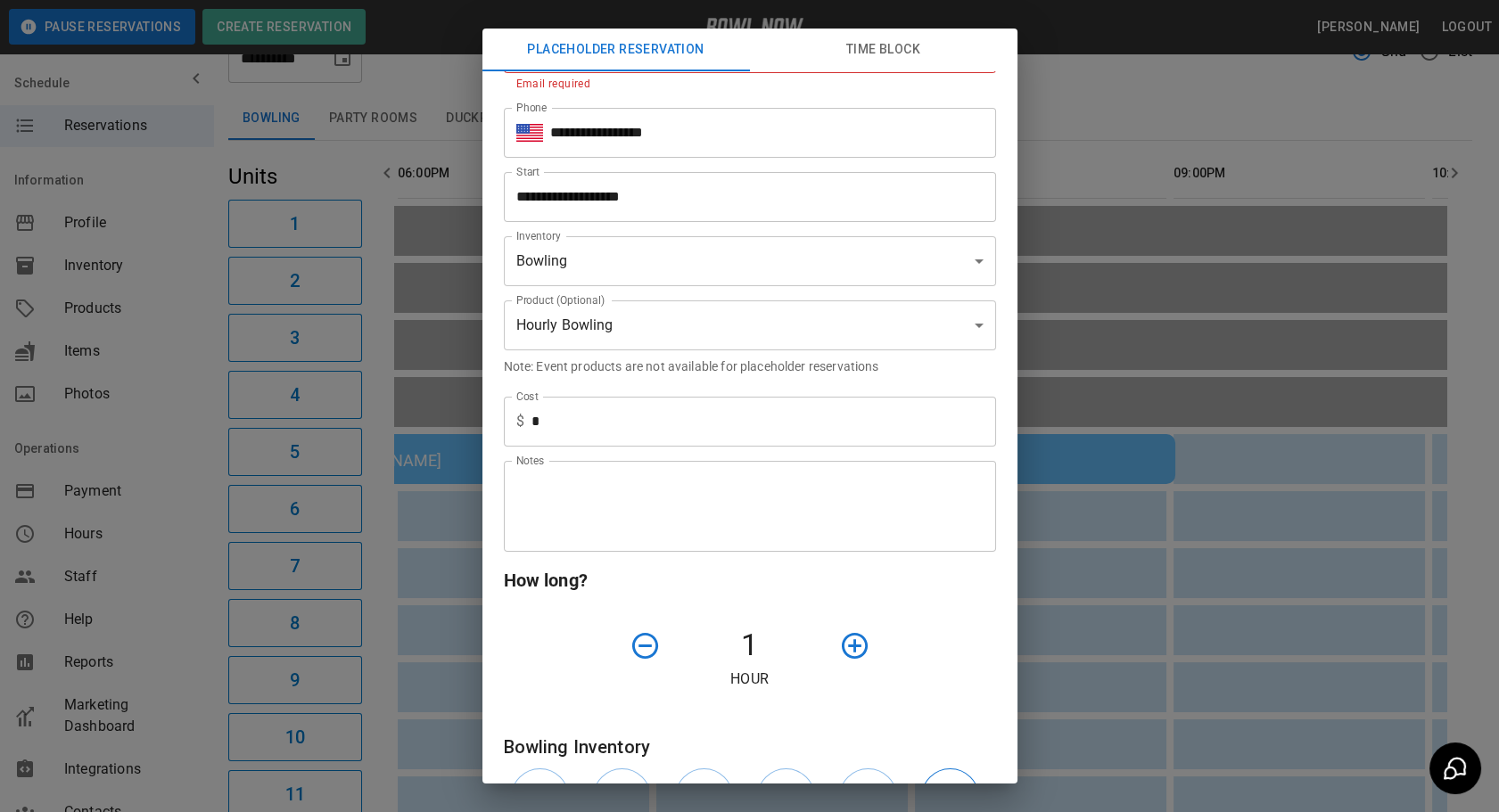
scroll to position [0, 0]
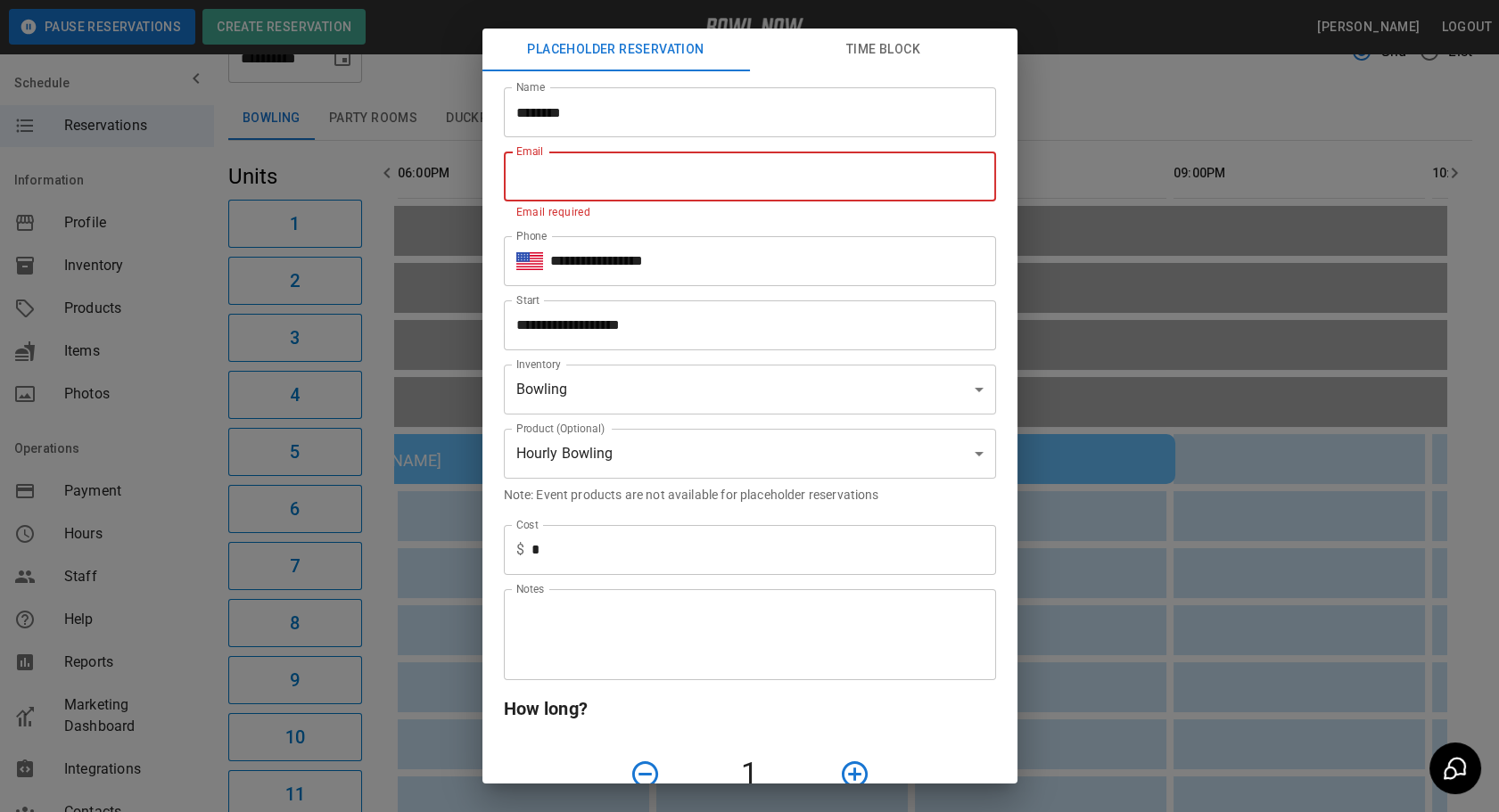
click at [588, 167] on input "Email" at bounding box center [750, 176] width 492 height 50
type input "*********"
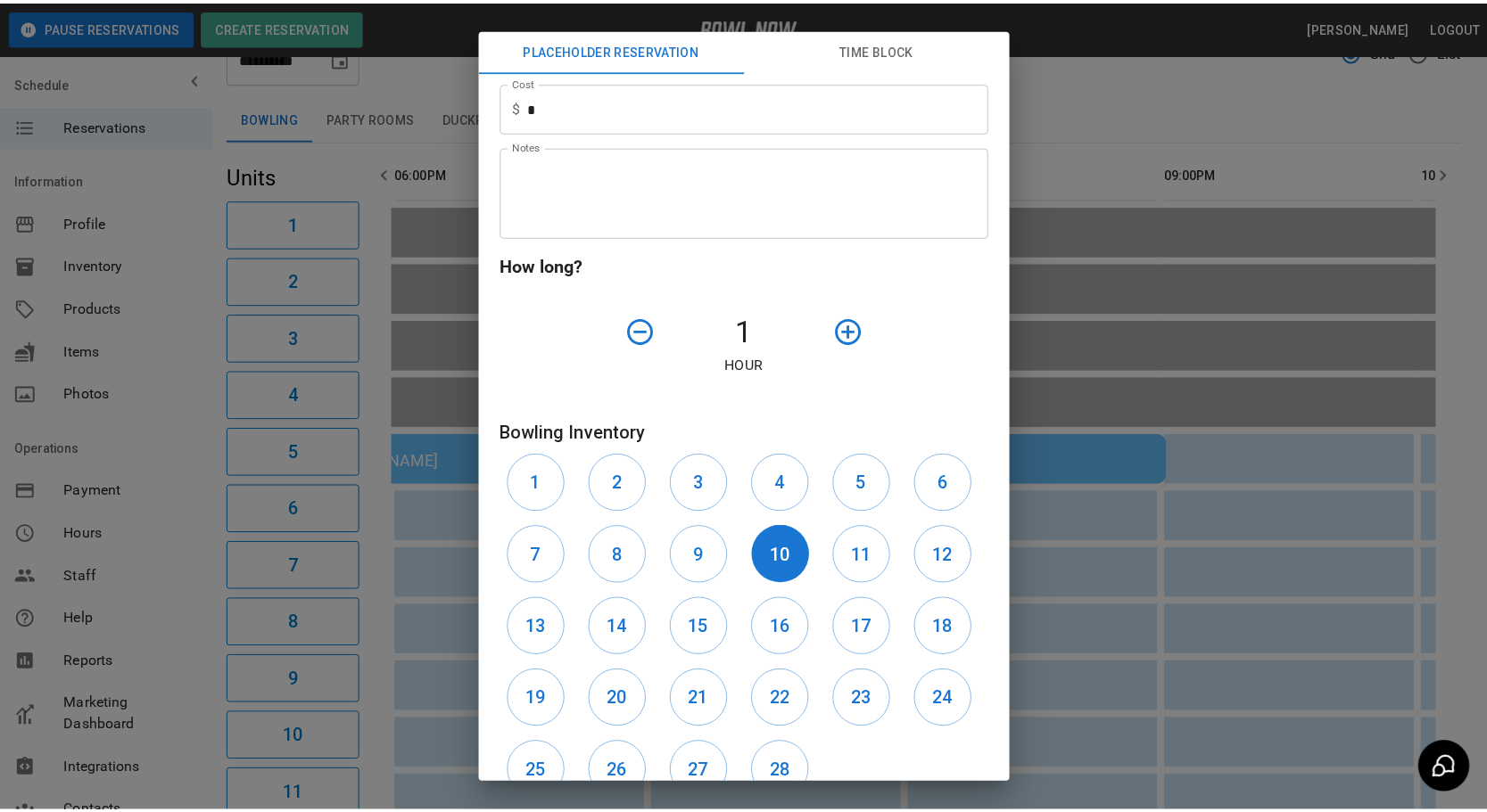
scroll to position [553, 0]
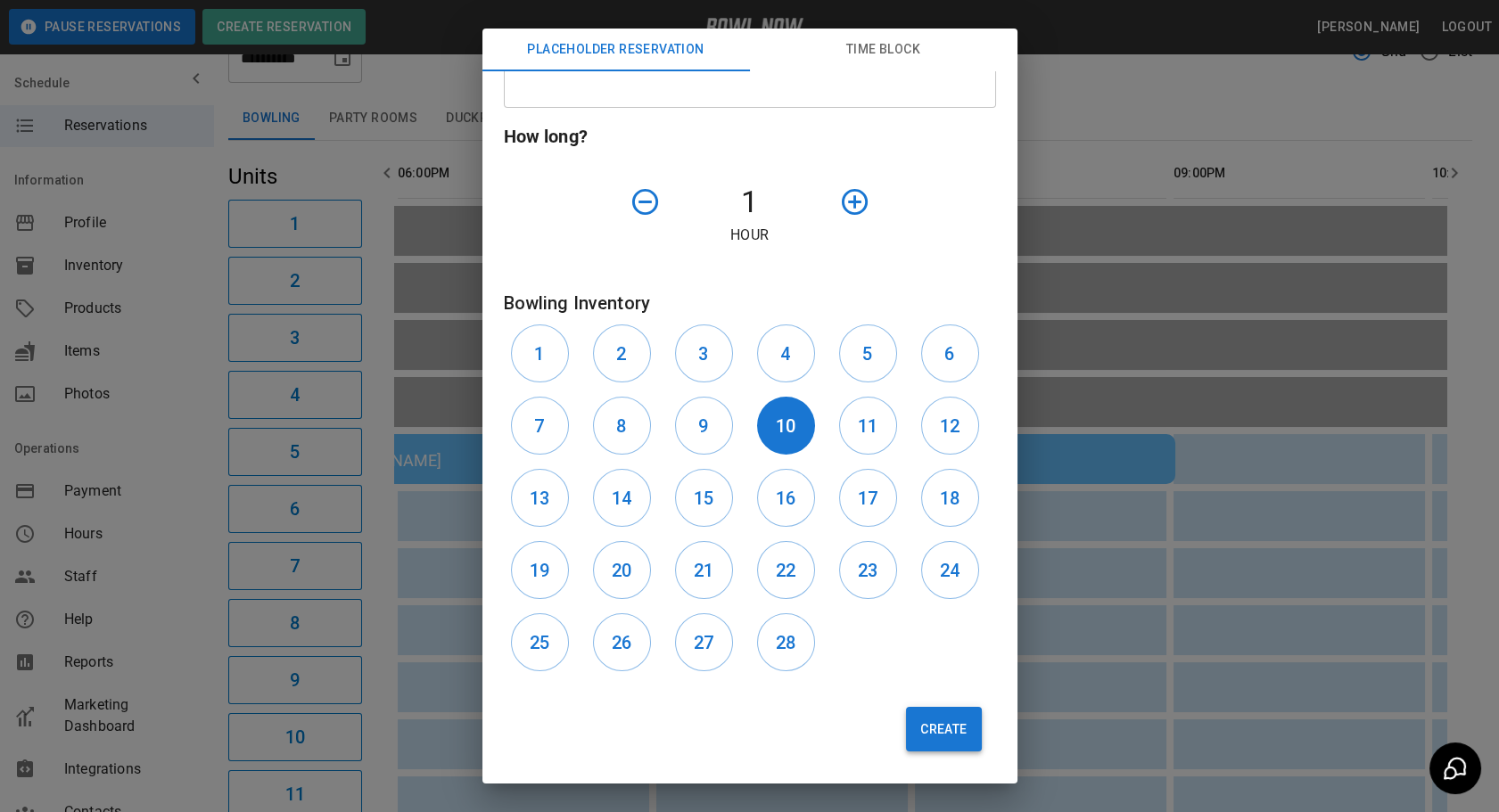
click at [929, 716] on button "Create" at bounding box center [943, 730] width 75 height 45
type input "**"
type input "**********"
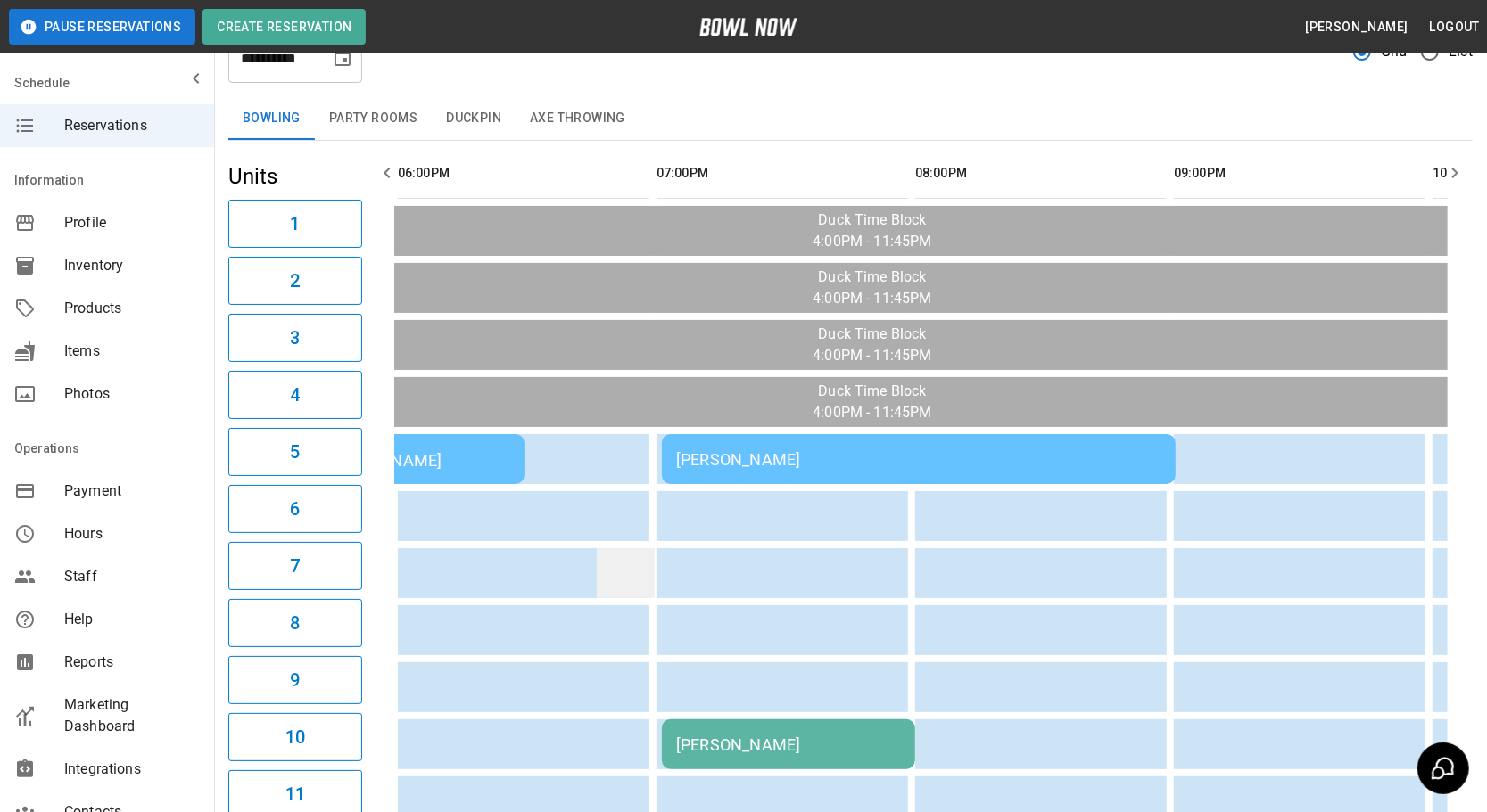
scroll to position [0, 494]
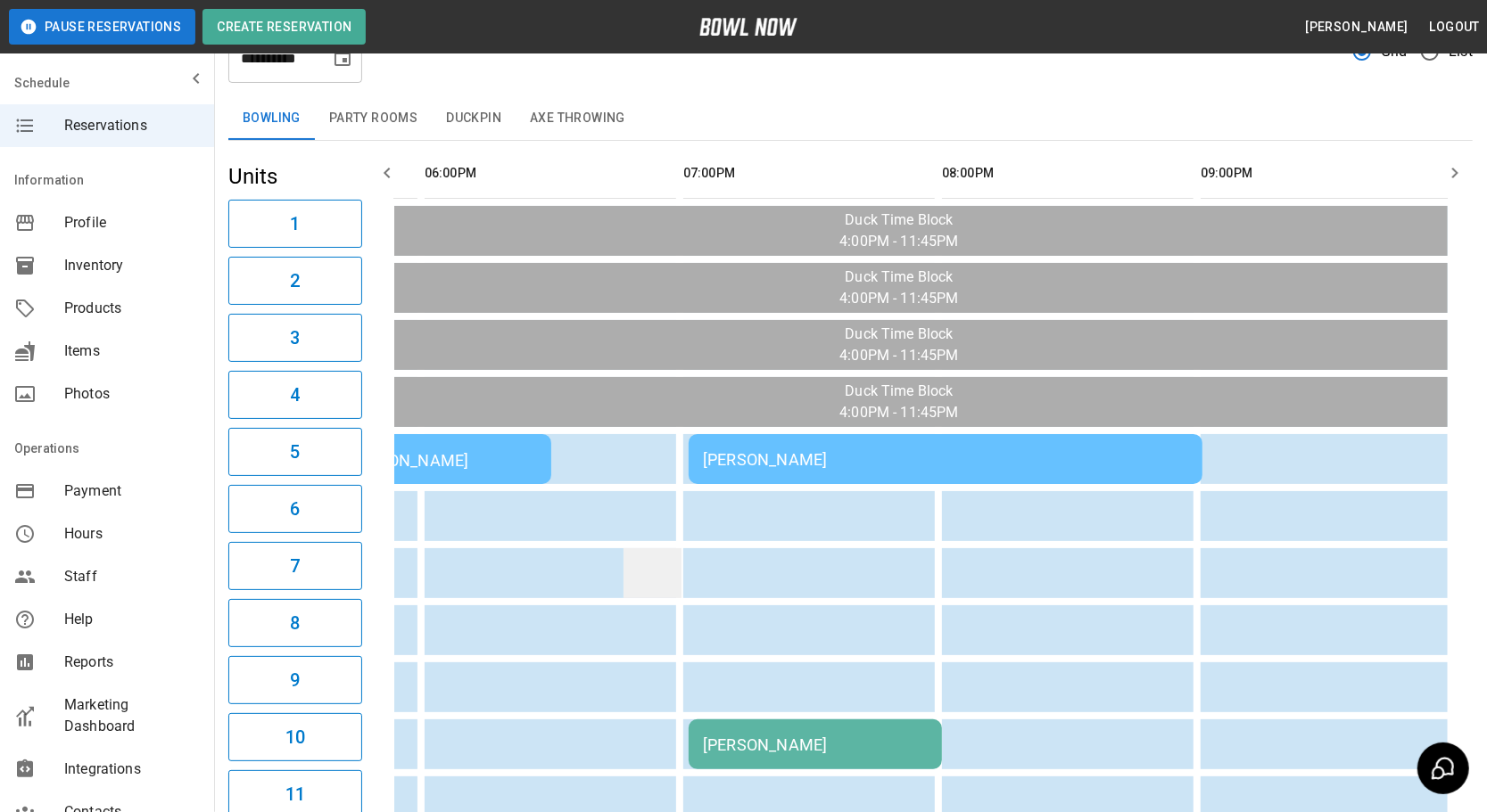
drag, startPoint x: 787, startPoint y: 581, endPoint x: 743, endPoint y: 575, distance: 44.4
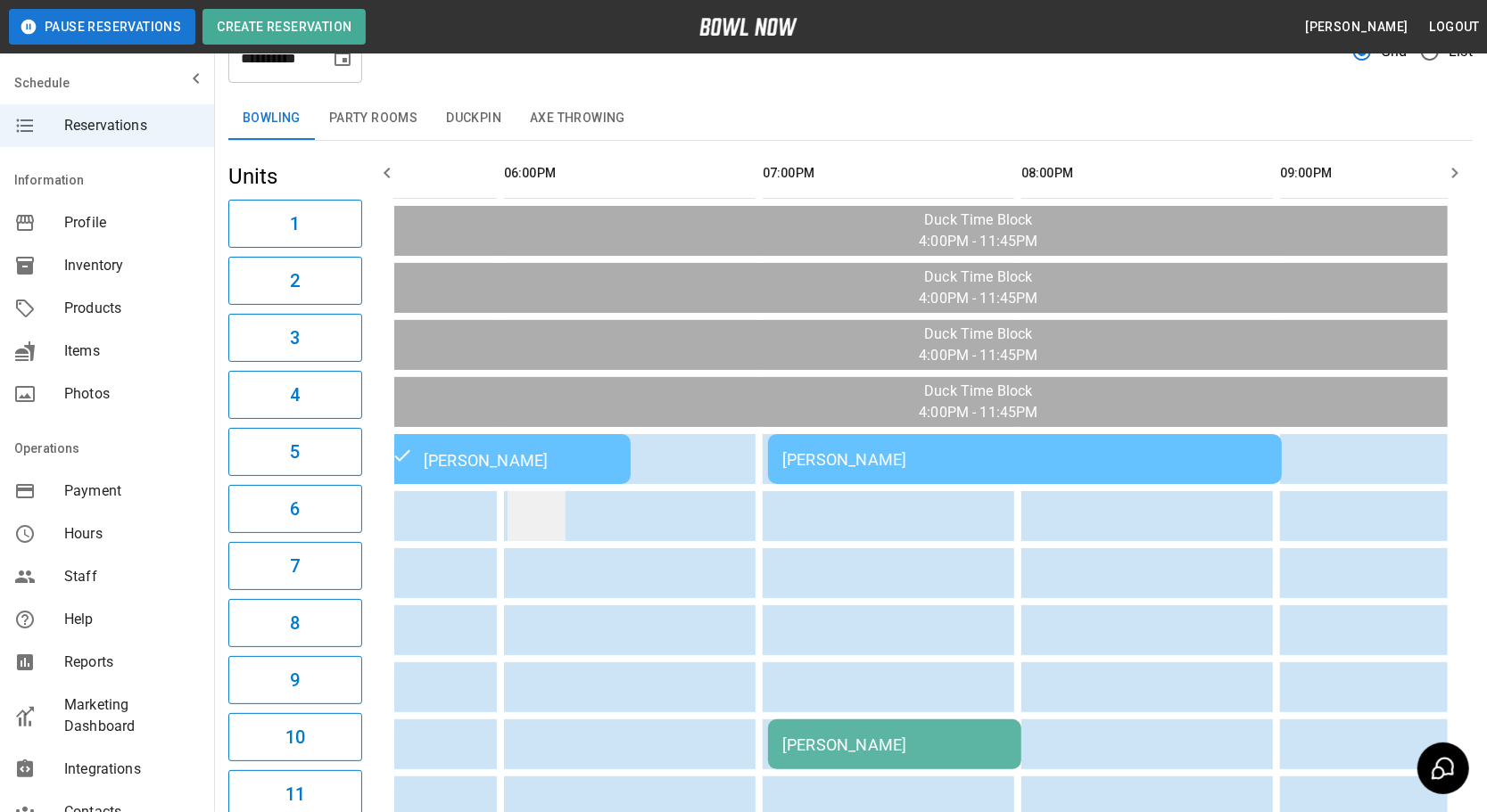
scroll to position [0, 234]
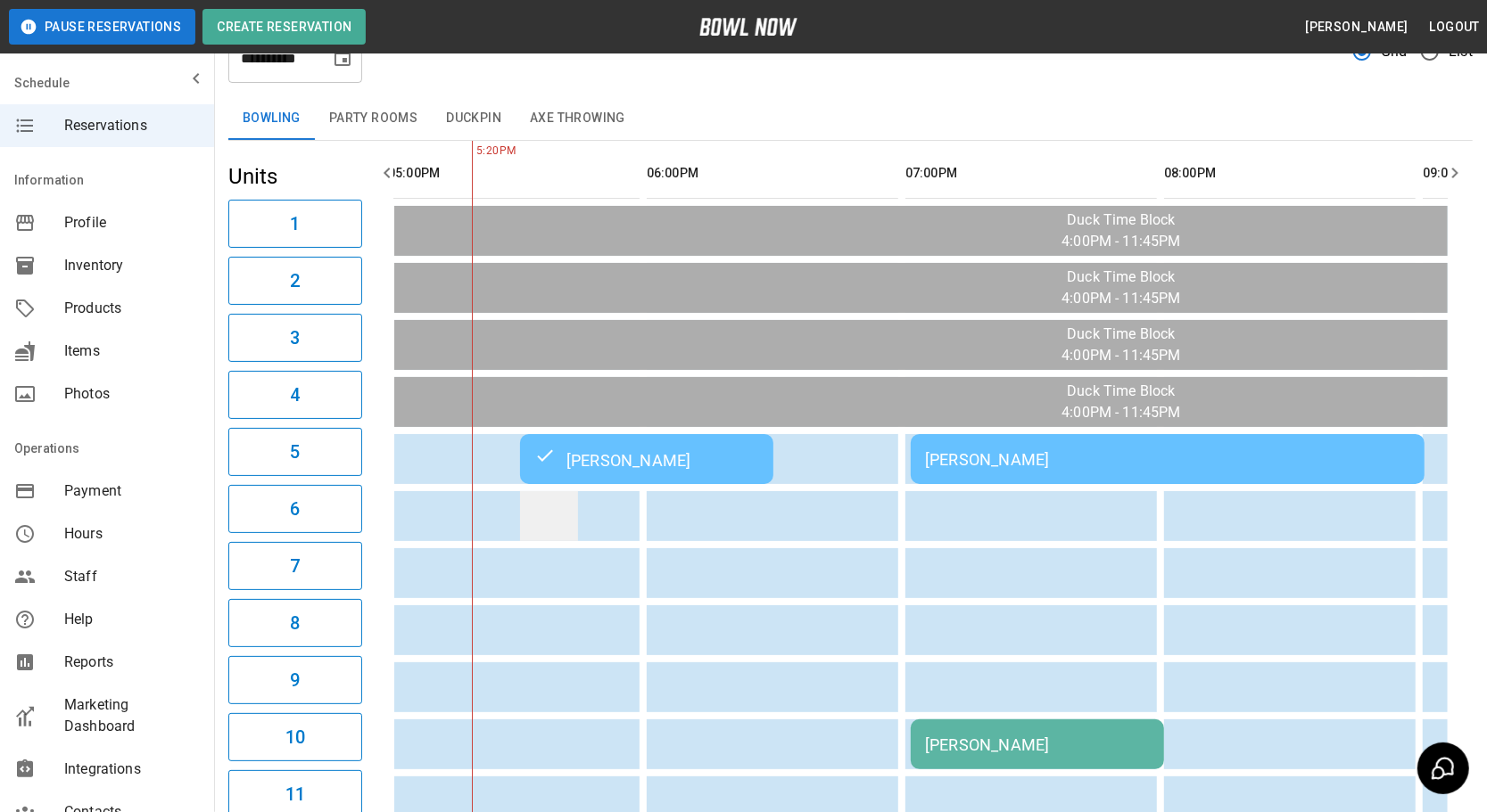
drag, startPoint x: 678, startPoint y: 537, endPoint x: 564, endPoint y: 510, distance: 117.2
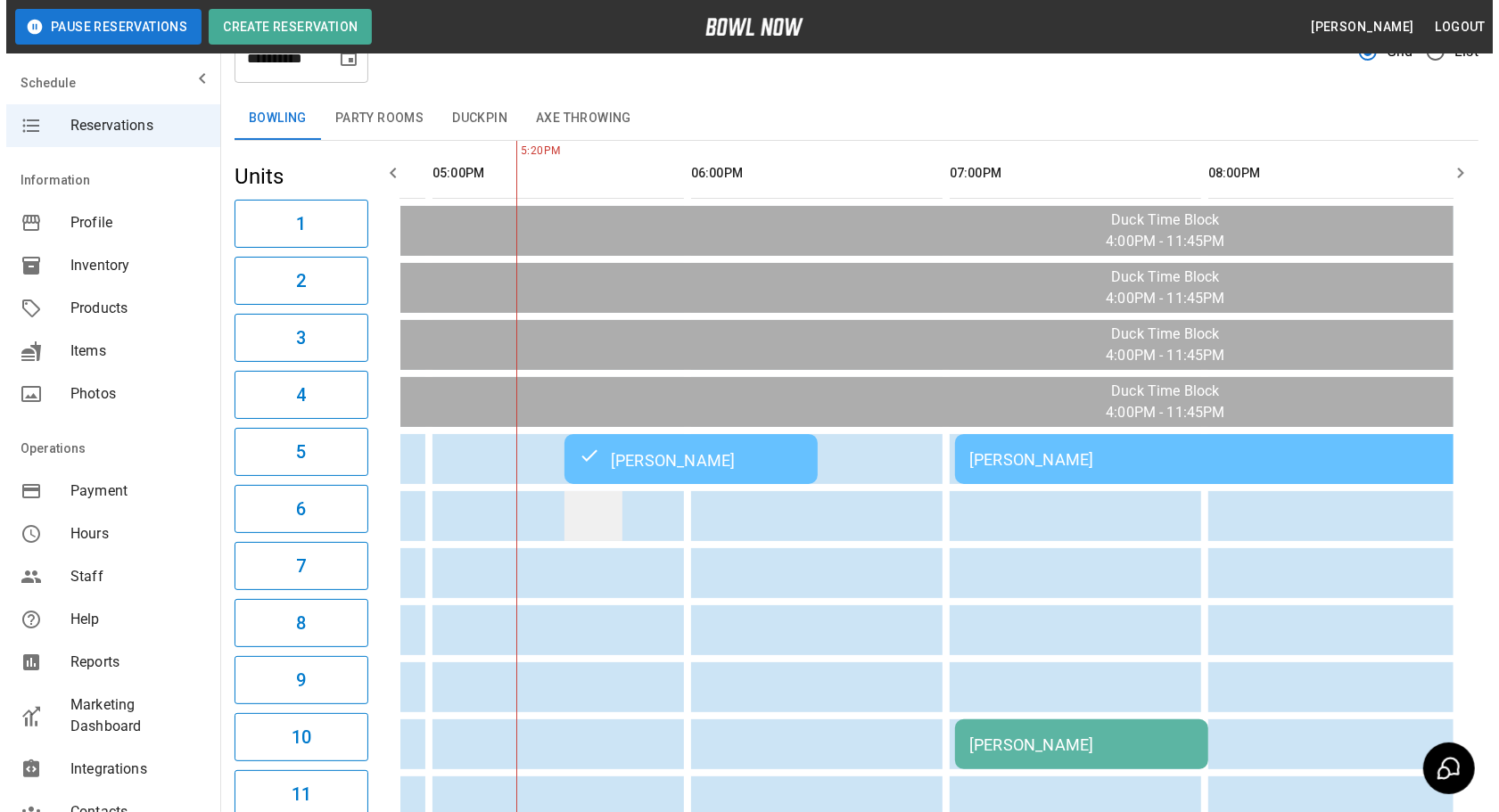
scroll to position [479, 0]
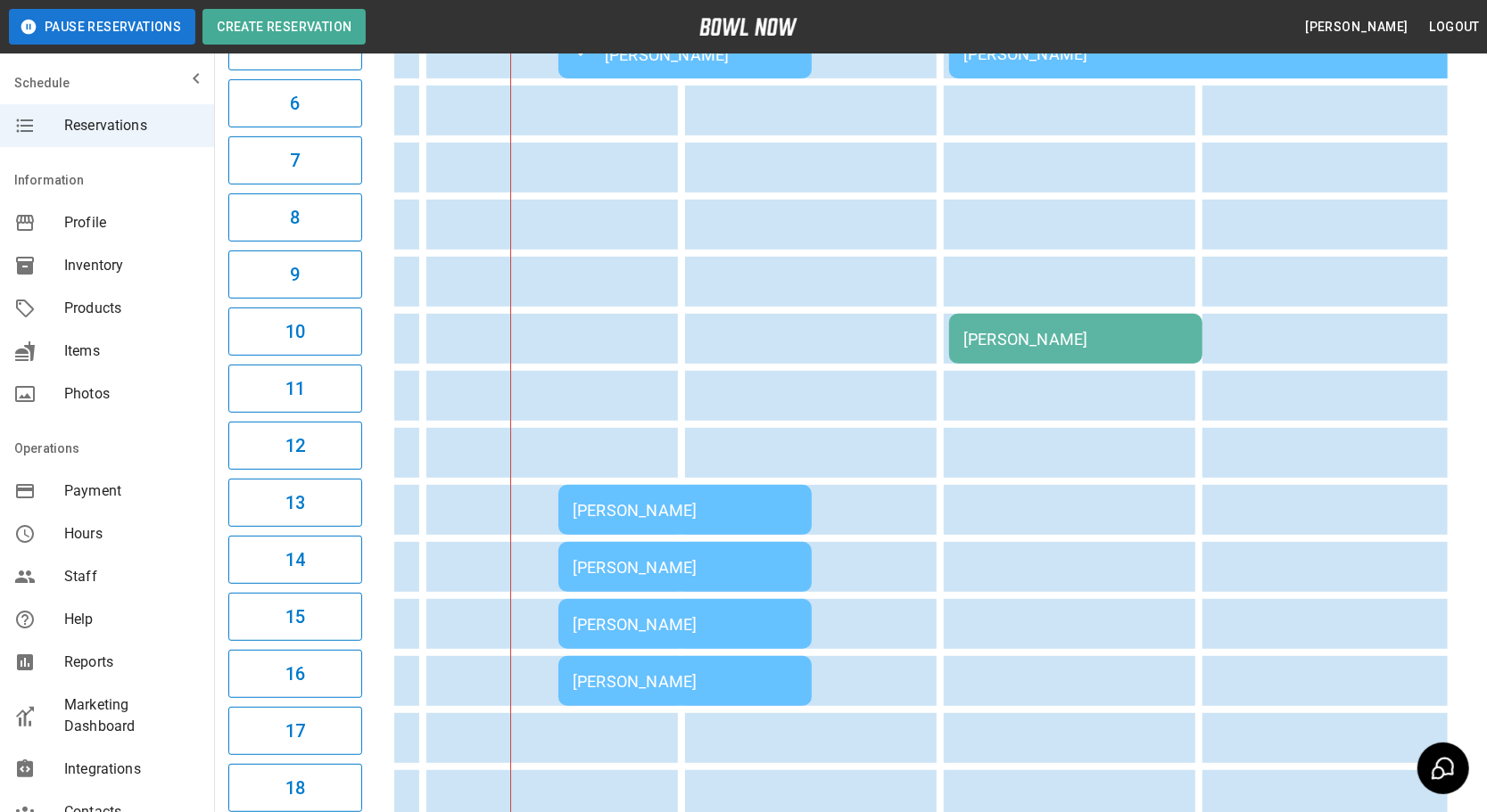
click at [614, 501] on div "Isabella Gerkin" at bounding box center [685, 511] width 225 height 19
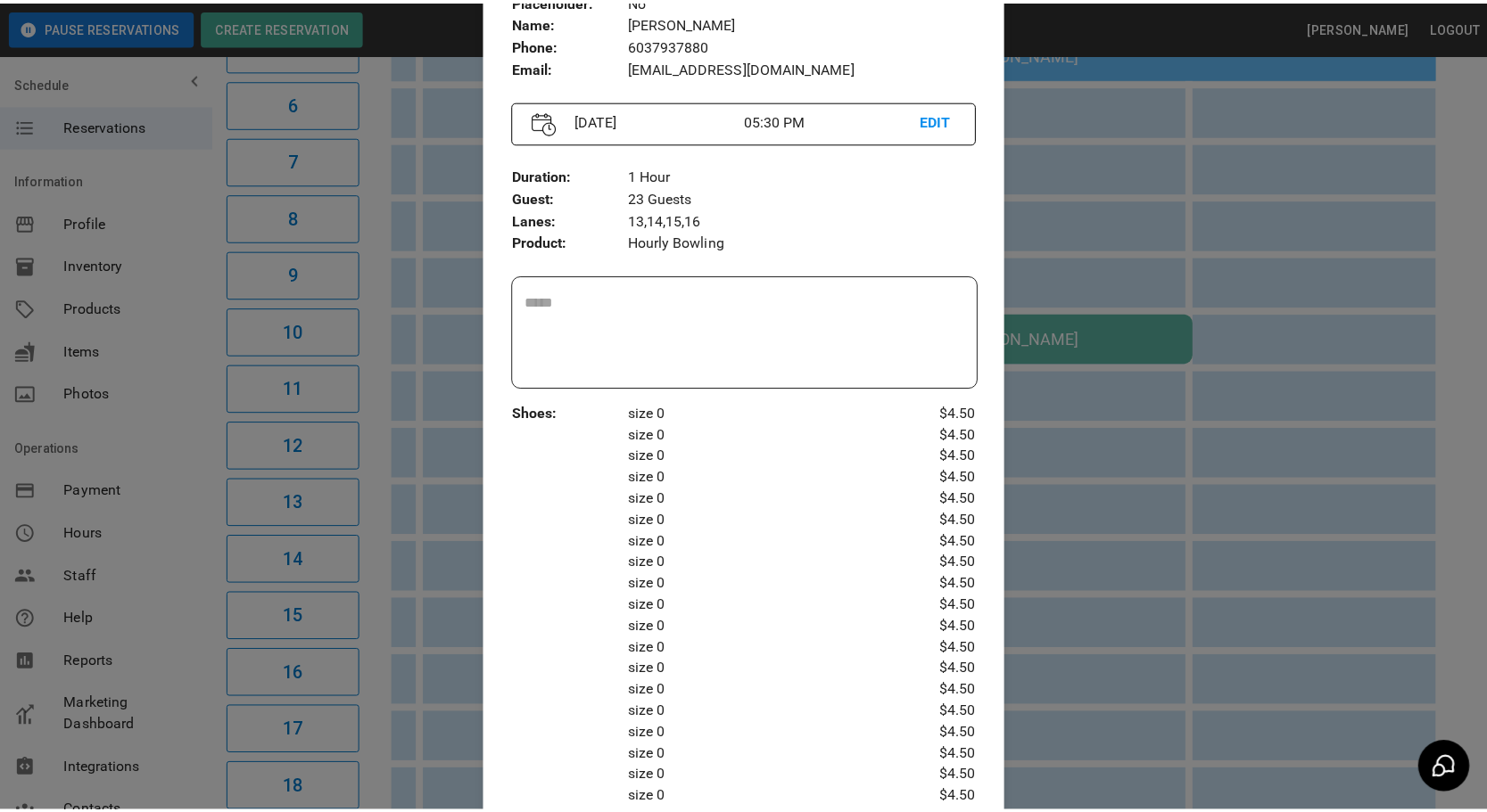
scroll to position [201, 0]
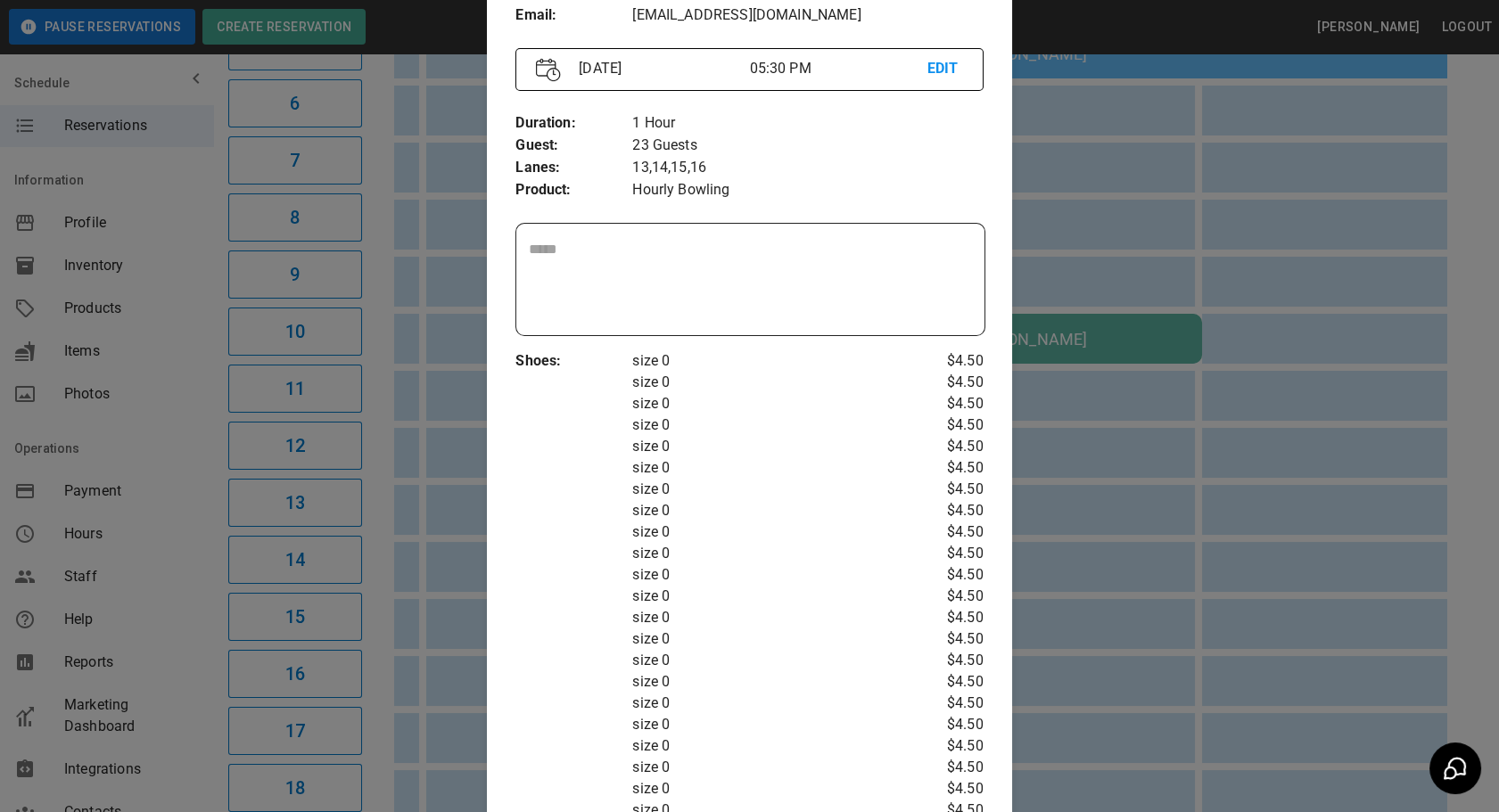
click at [1071, 588] on div at bounding box center [750, 406] width 1499 height 812
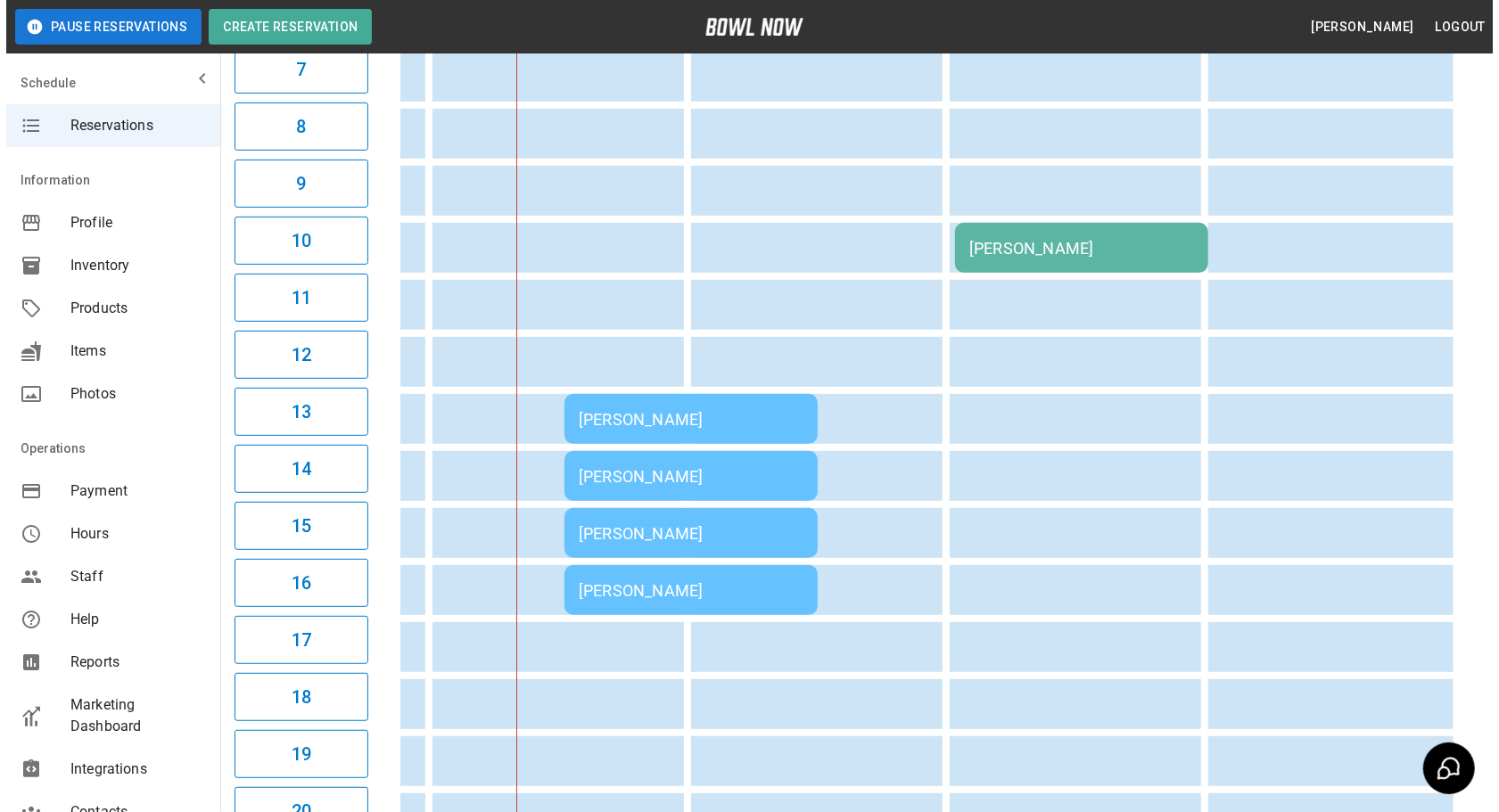
scroll to position [534, 0]
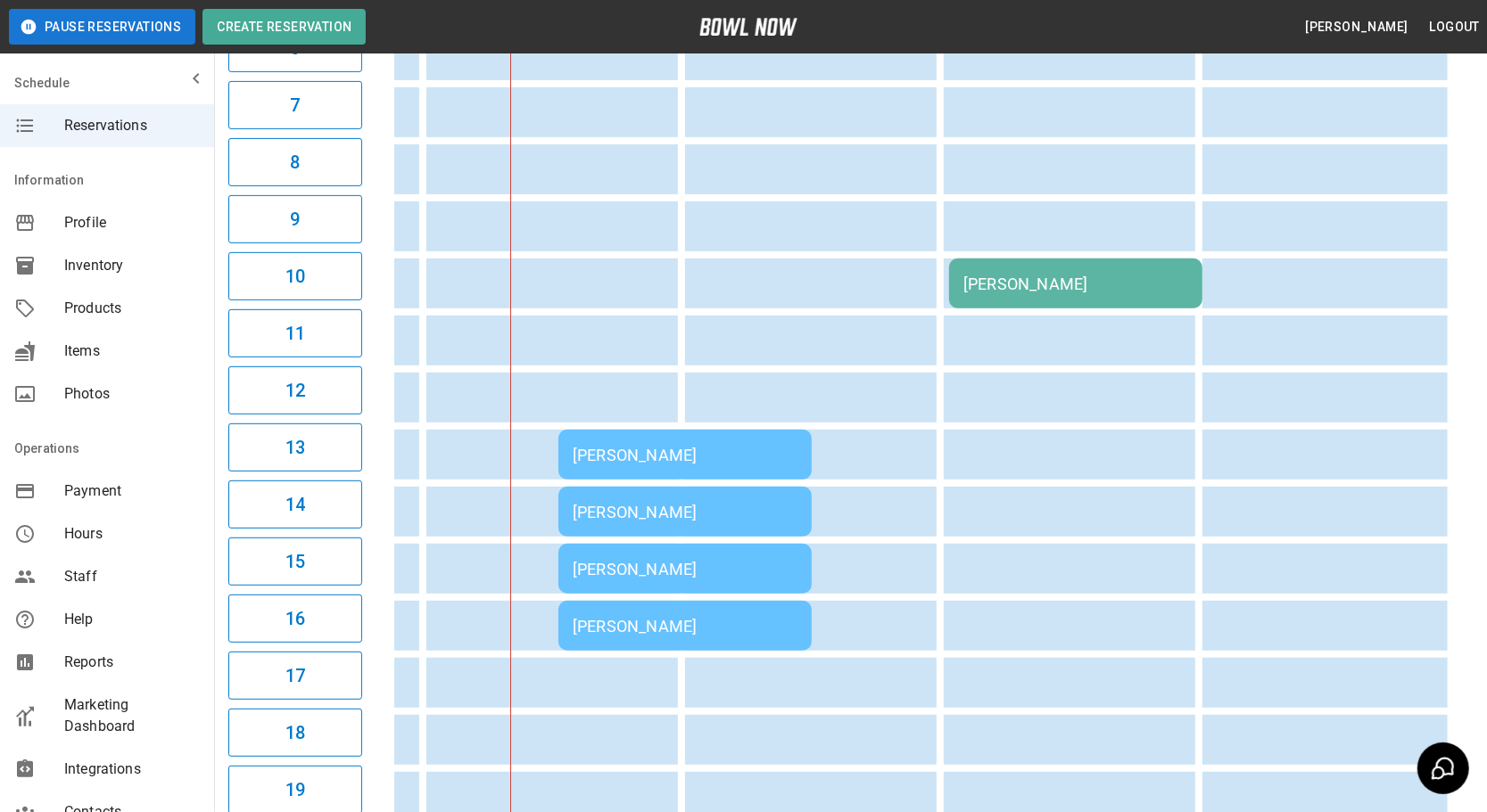
click at [661, 490] on td "Isabella Gerkin" at bounding box center [685, 511] width 254 height 50
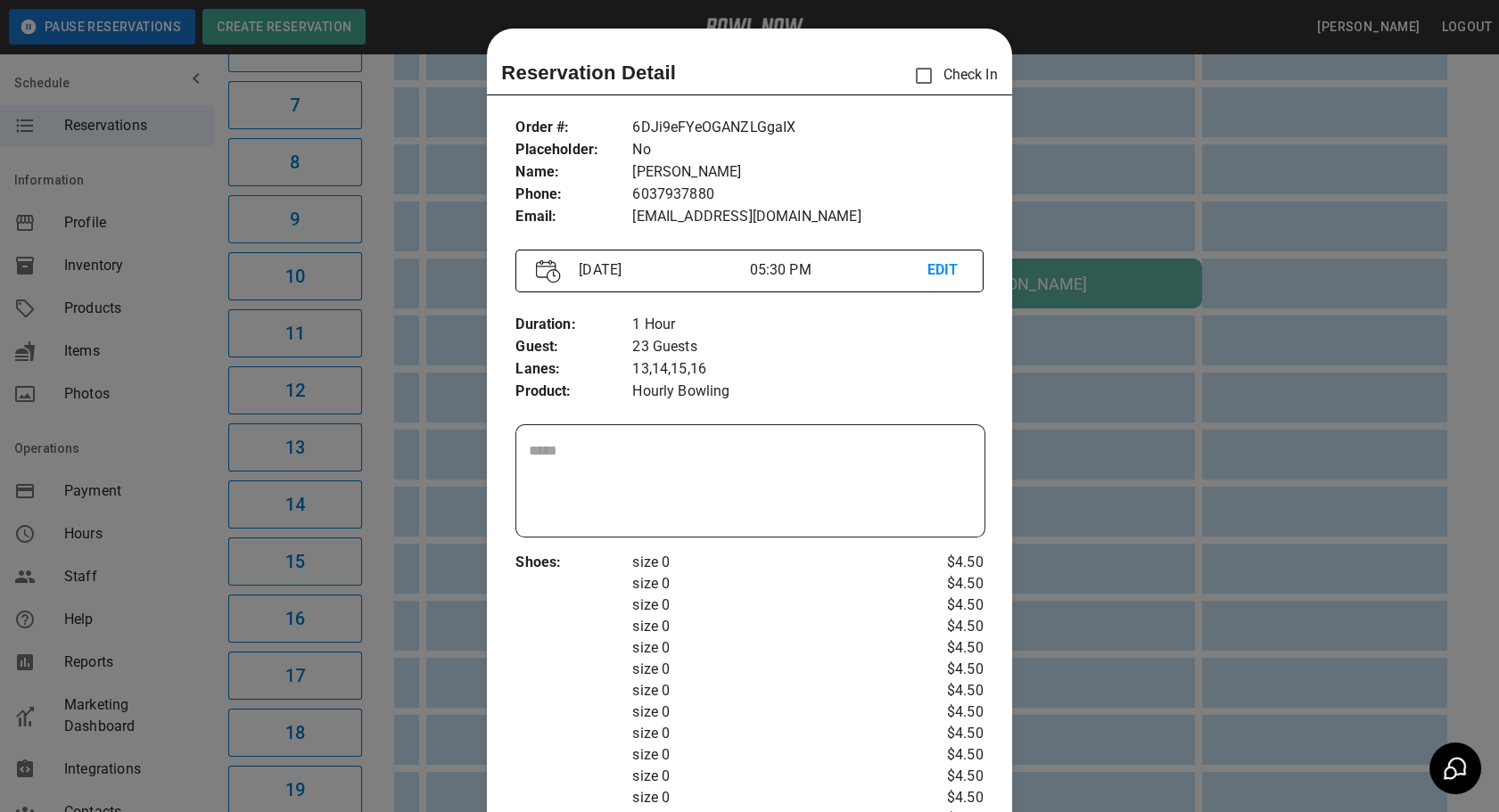
scroll to position [28, 0]
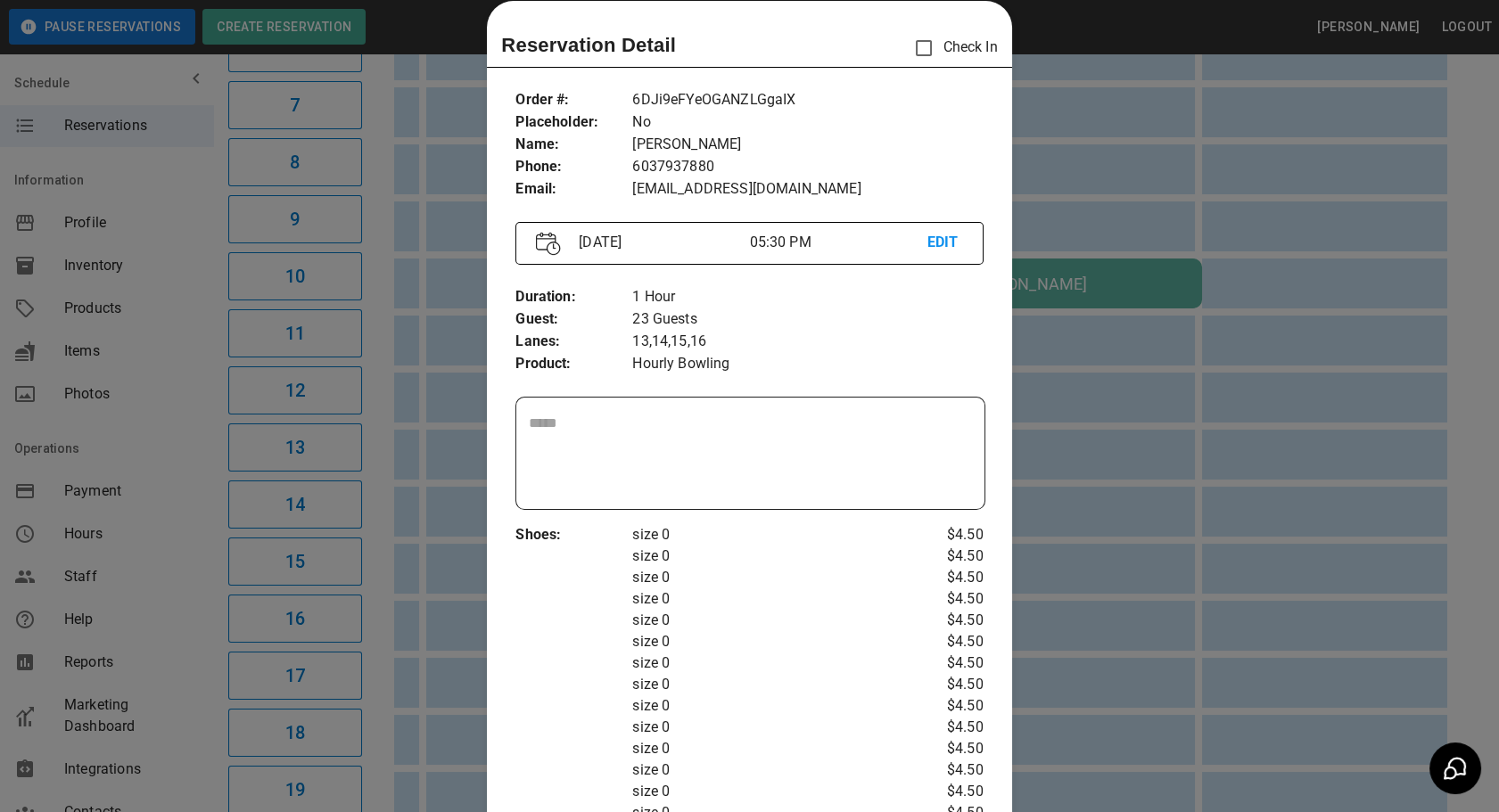
click at [663, 491] on textarea at bounding box center [750, 454] width 443 height 82
click at [1103, 560] on div at bounding box center [750, 406] width 1499 height 812
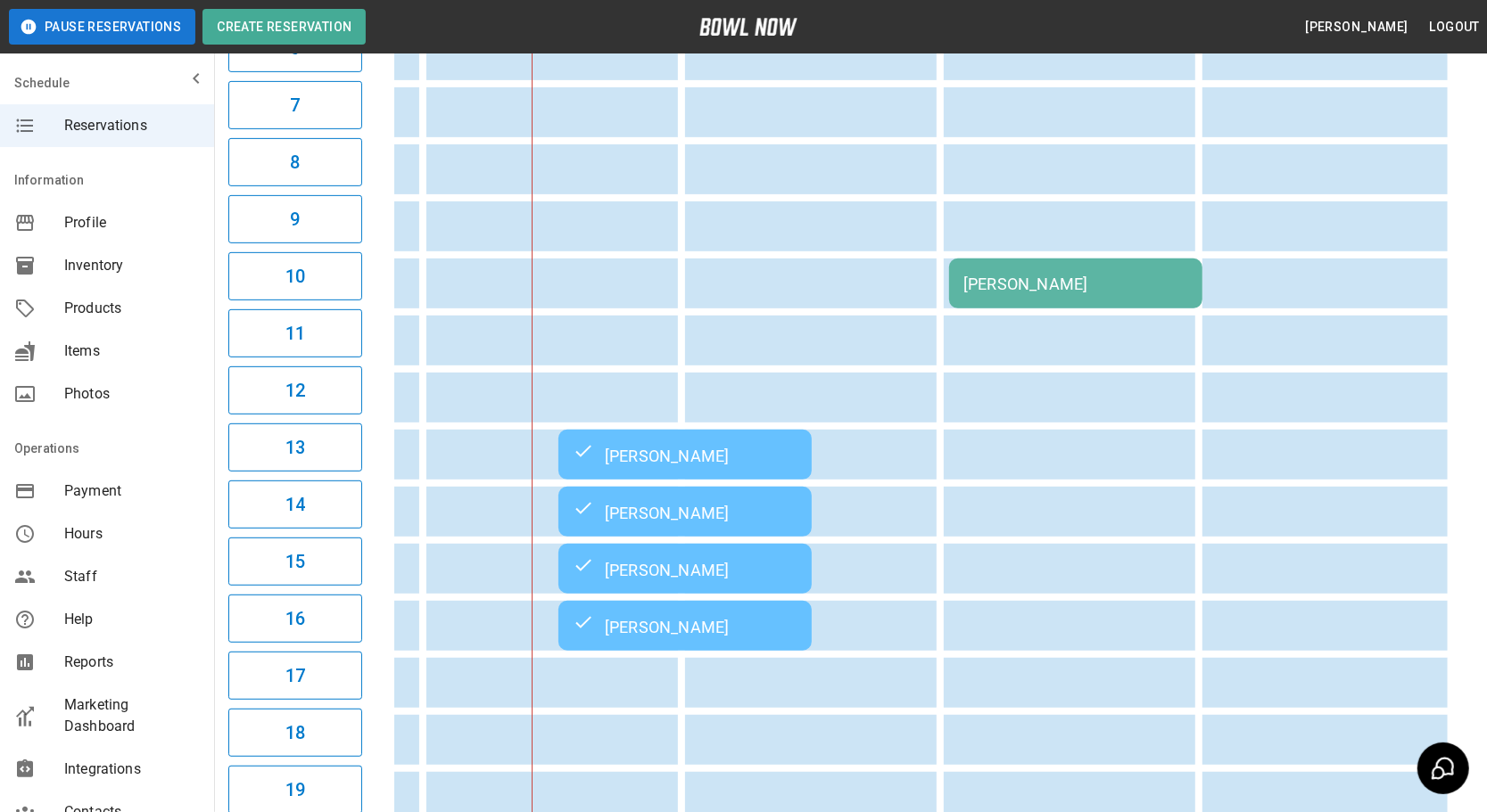
click at [665, 562] on div "Isabella Gerkin" at bounding box center [685, 569] width 225 height 22
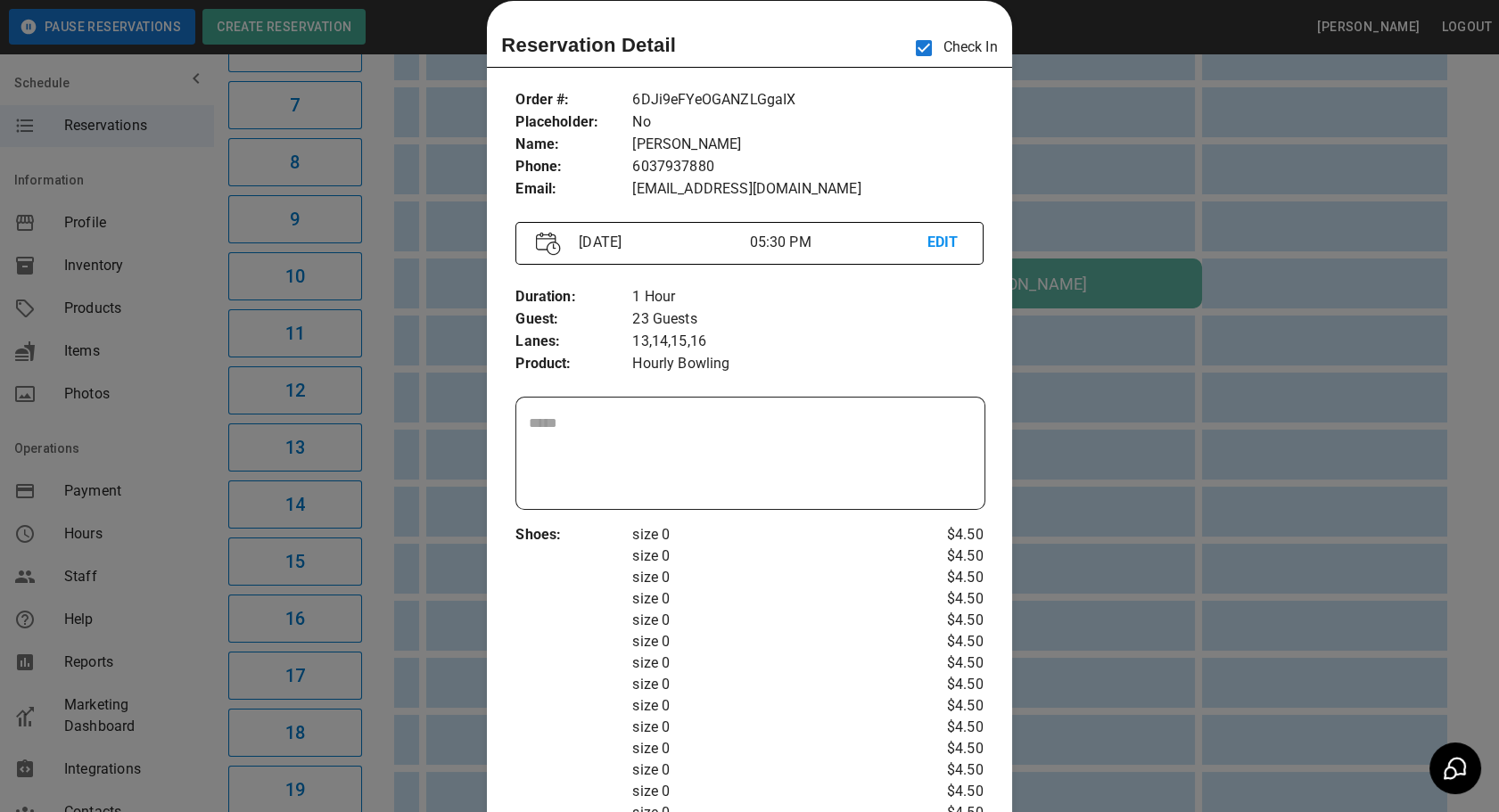
click at [1160, 524] on div at bounding box center [750, 406] width 1499 height 812
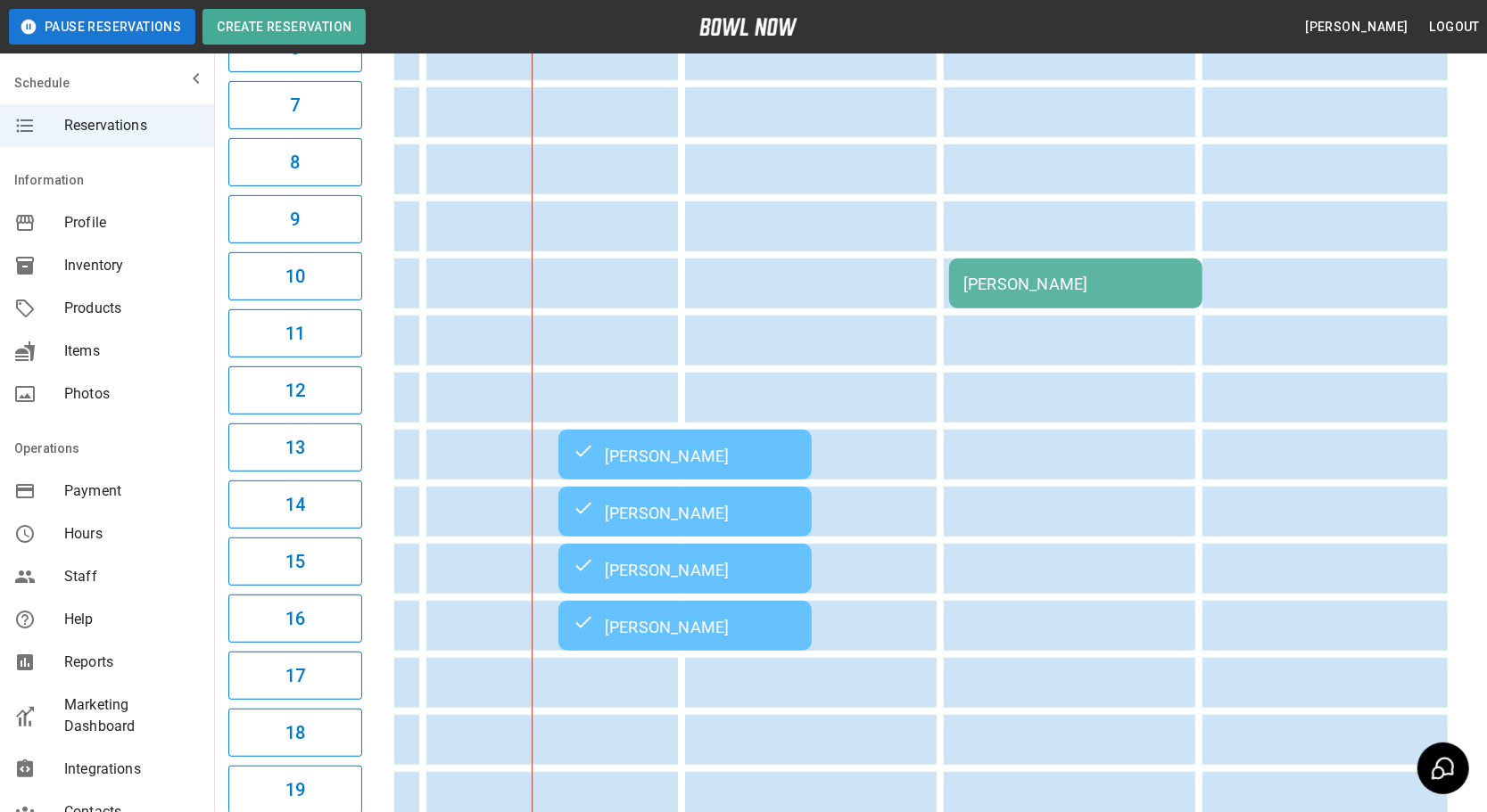
click at [387, 257] on div "04:00PM 05:00PM 06:00PM 07:00PM 08:00PM 09:00PM 10:00PM 11:00PM Duck Time Block…" at bounding box center [921, 511] width 1103 height 1662
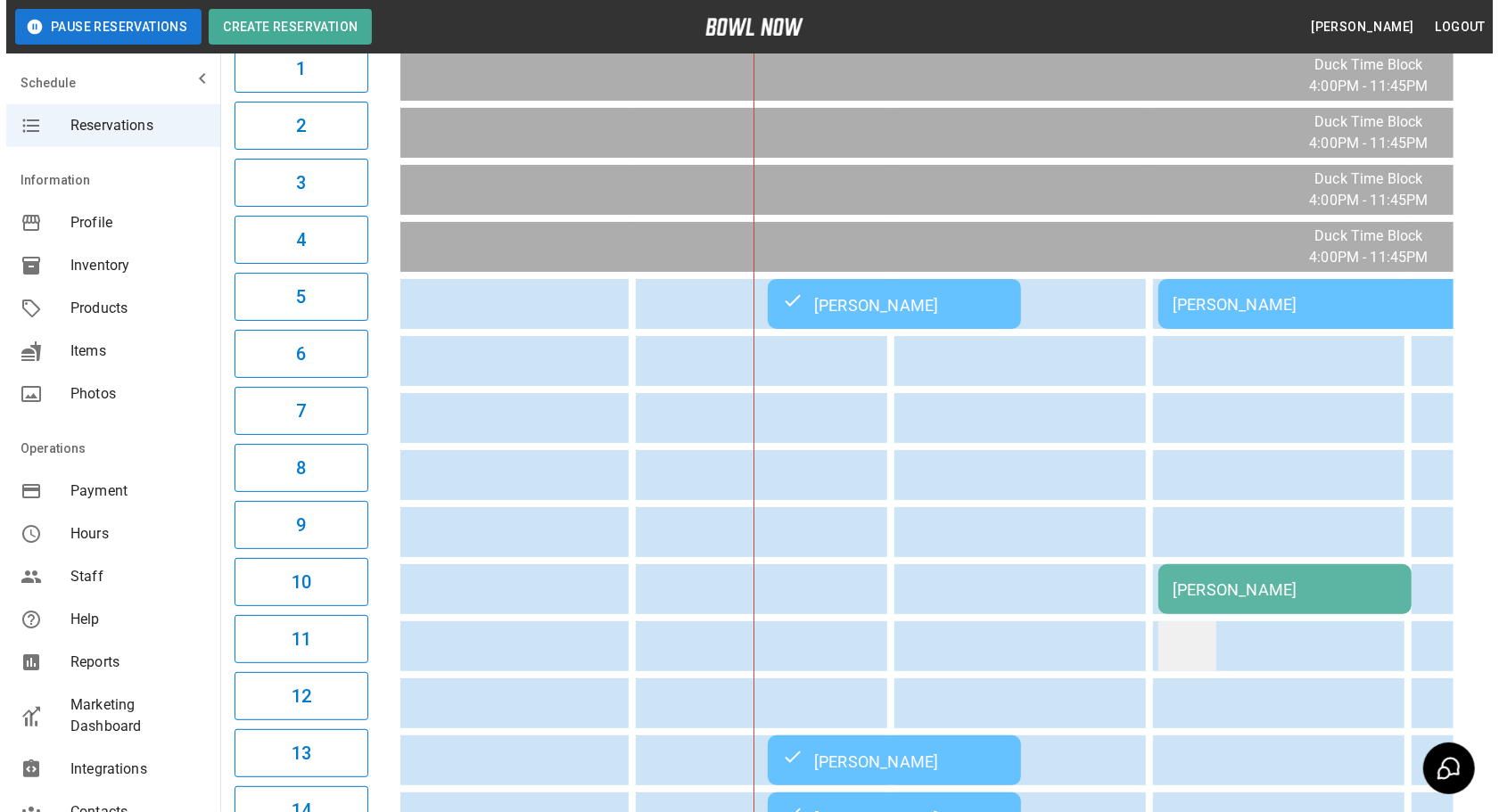
scroll to position [206, 0]
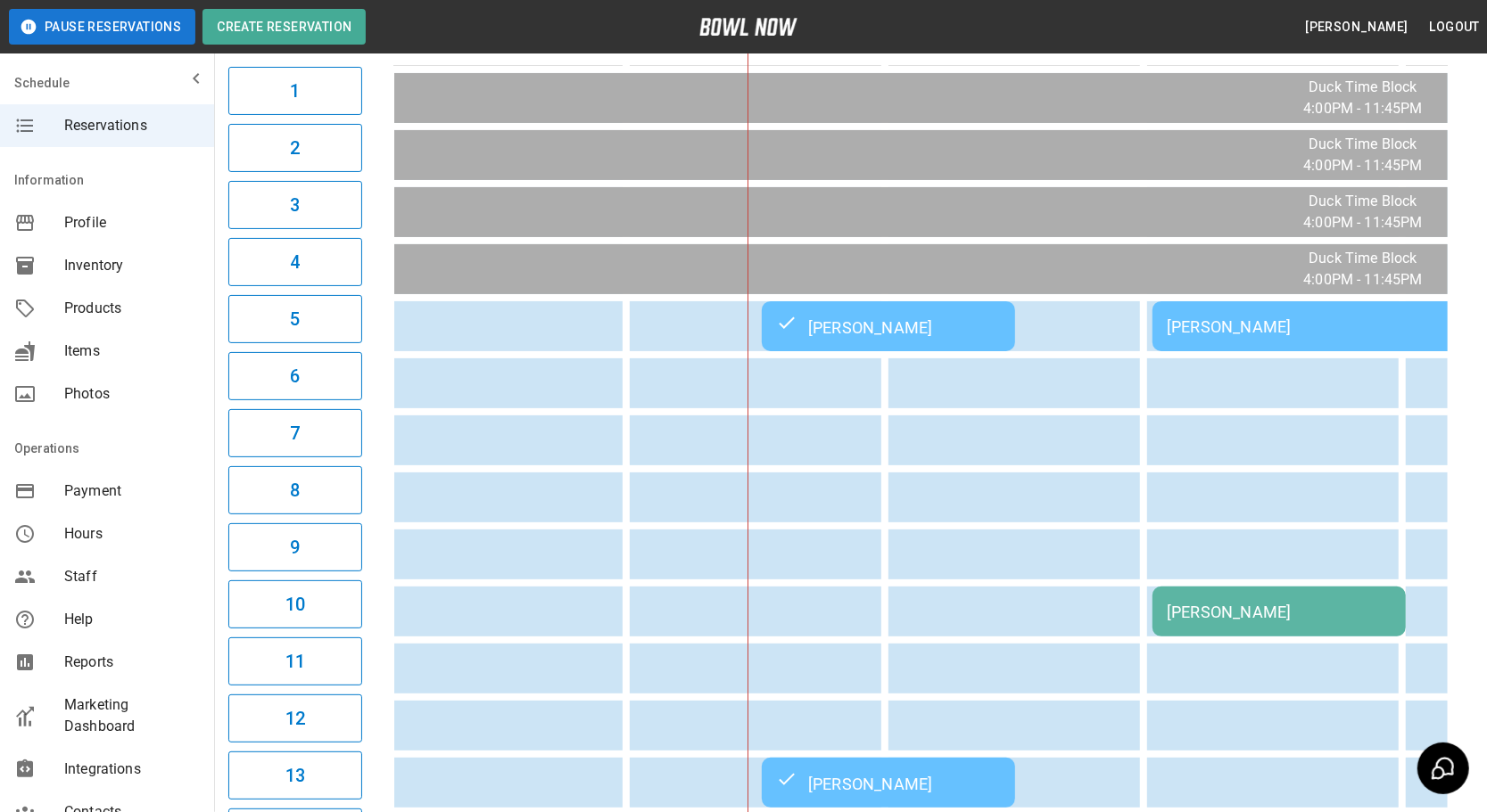
click at [1233, 602] on div "Ann Klos" at bounding box center [1278, 612] width 225 height 19
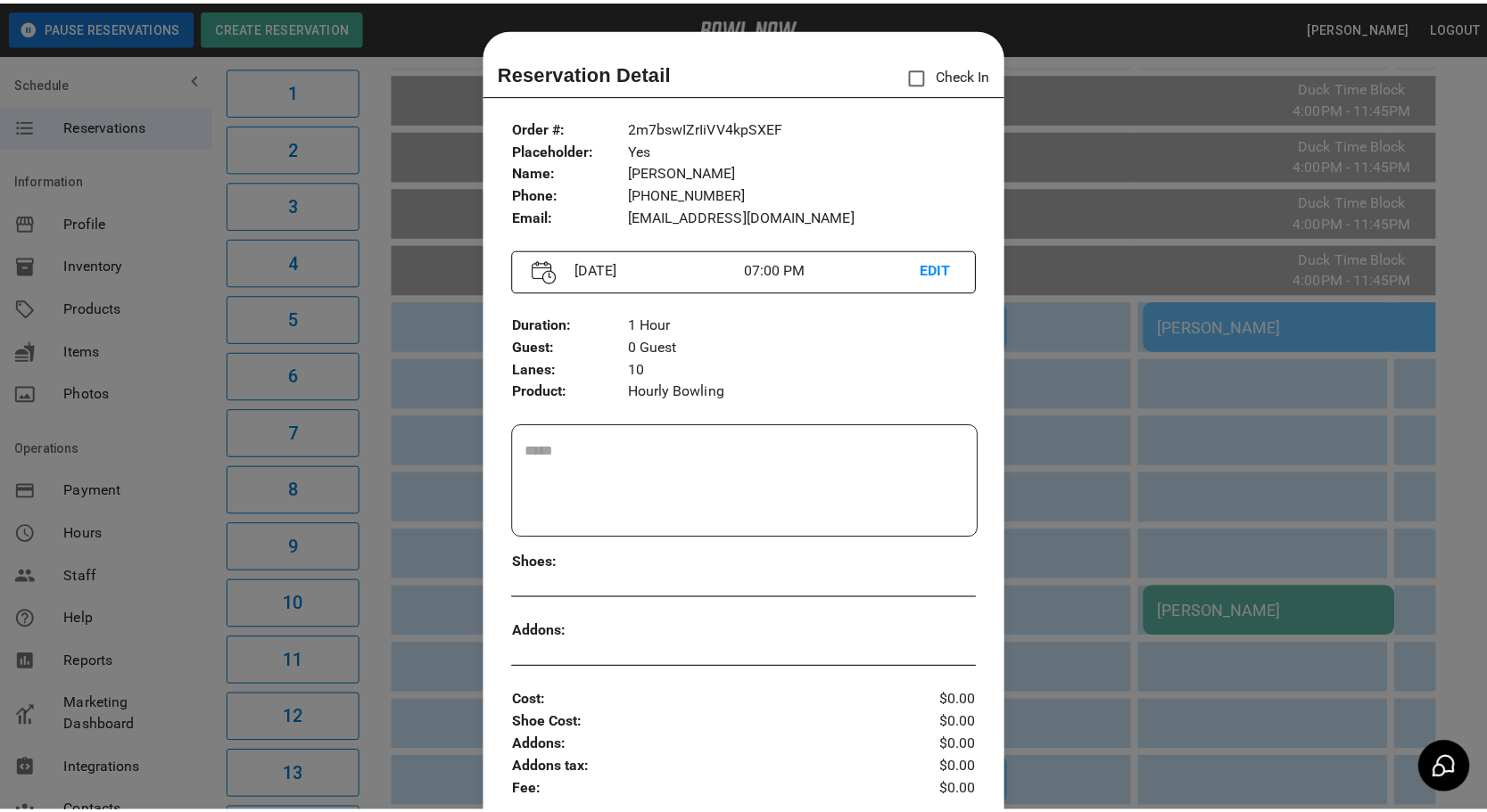
scroll to position [28, 0]
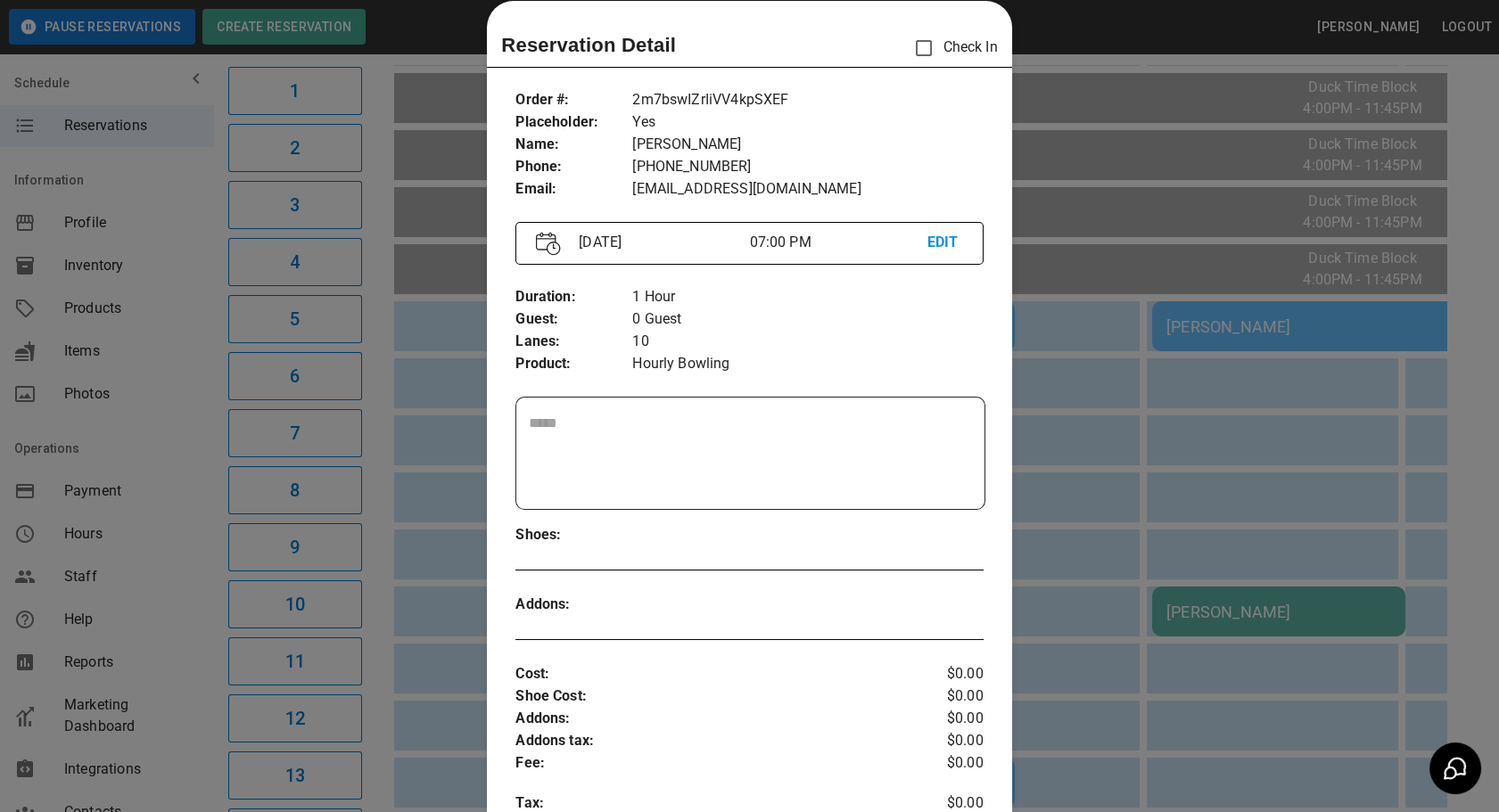
click at [1284, 548] on div at bounding box center [750, 406] width 1499 height 812
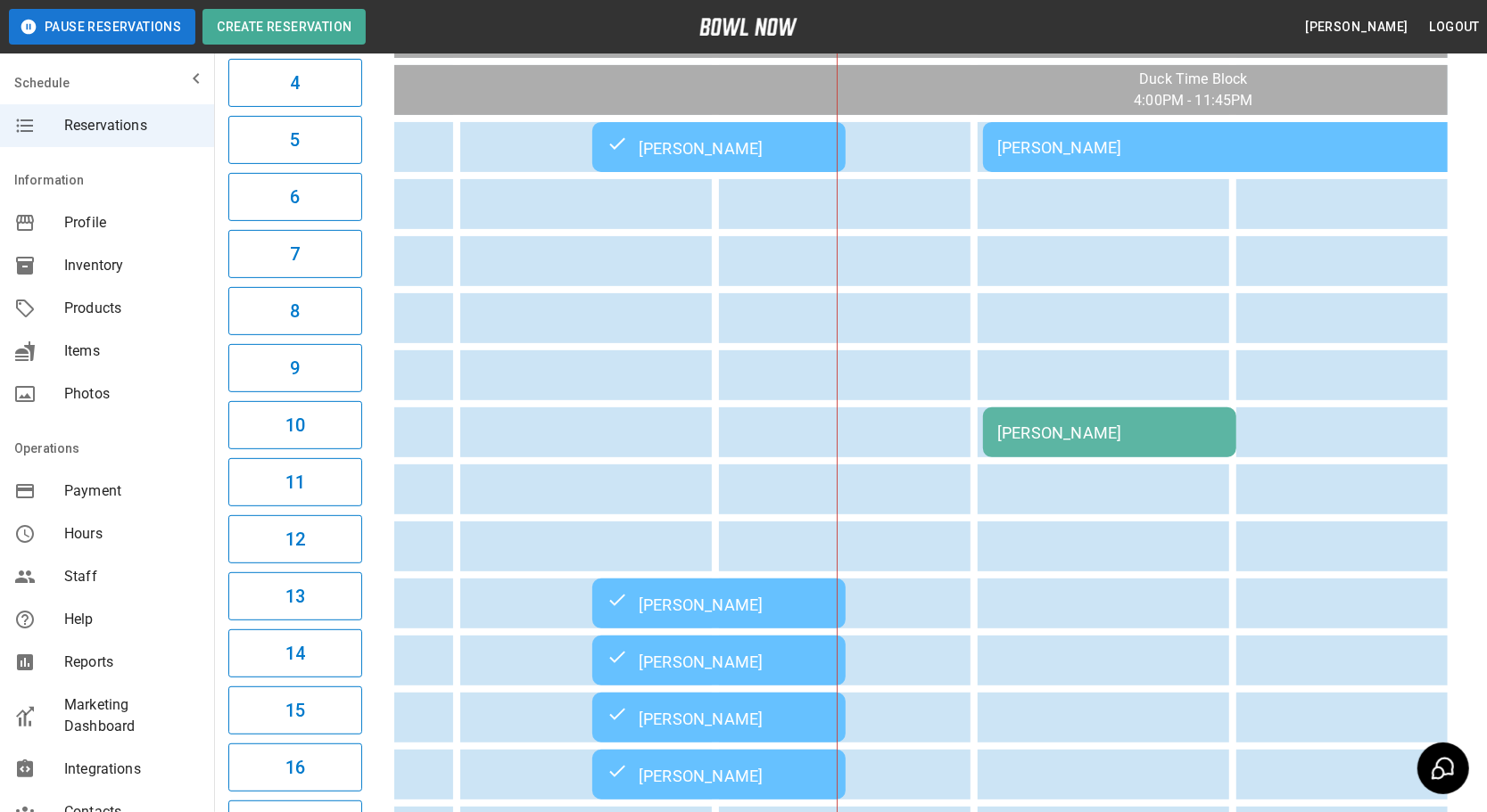
scroll to position [410, 0]
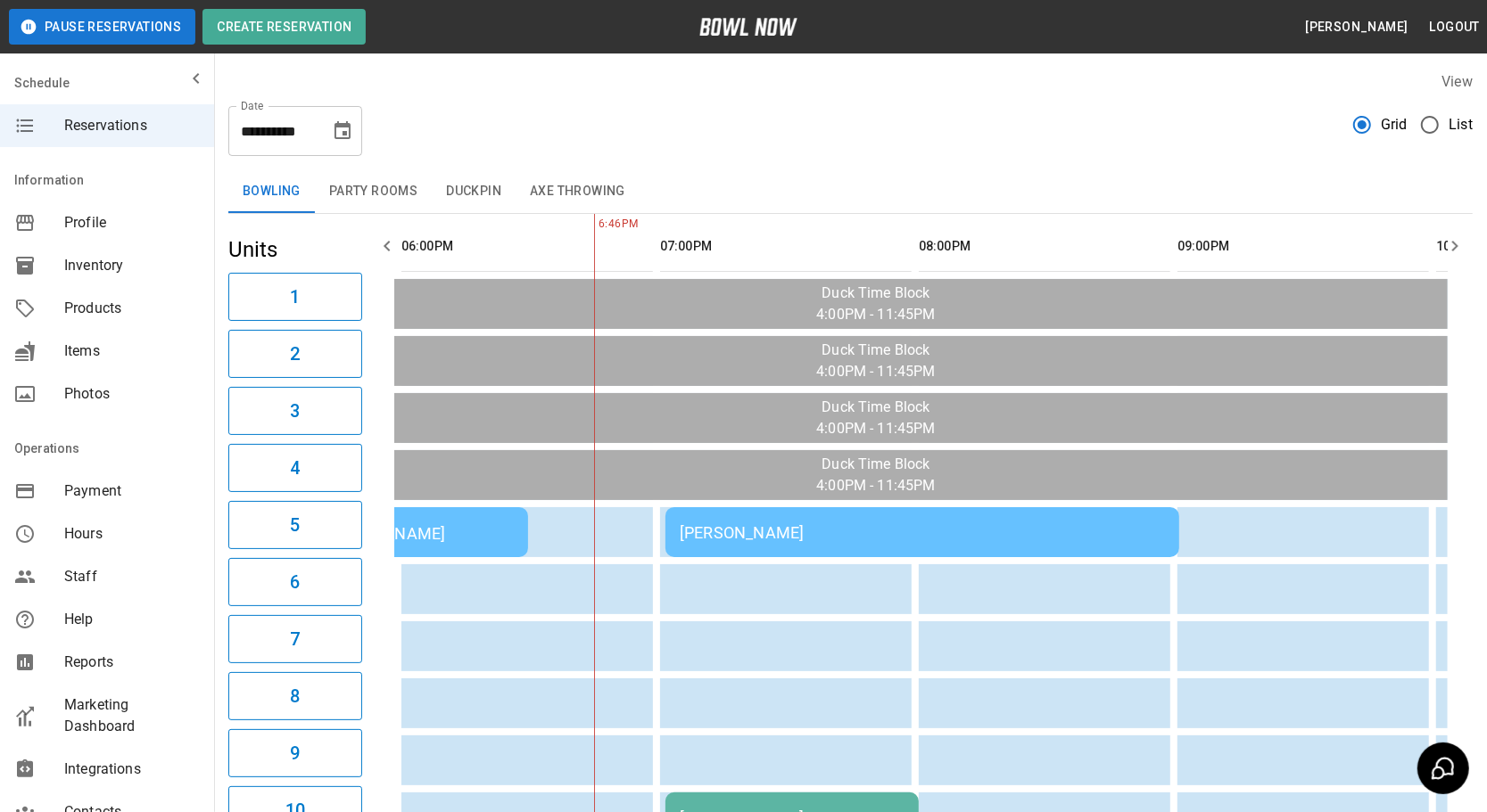
click at [780, 538] on td "[PERSON_NAME]" at bounding box center [922, 531] width 514 height 50
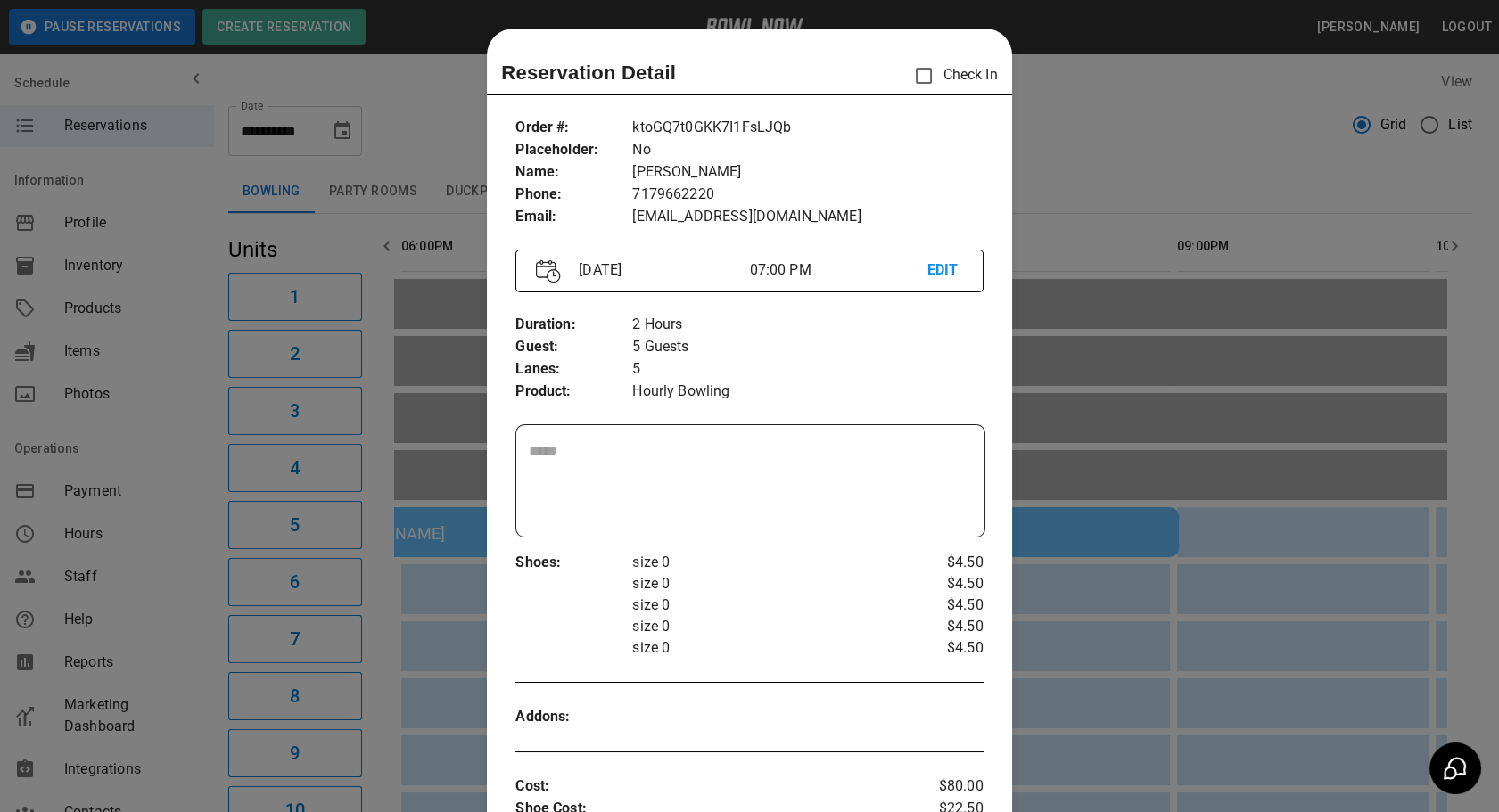
scroll to position [28, 0]
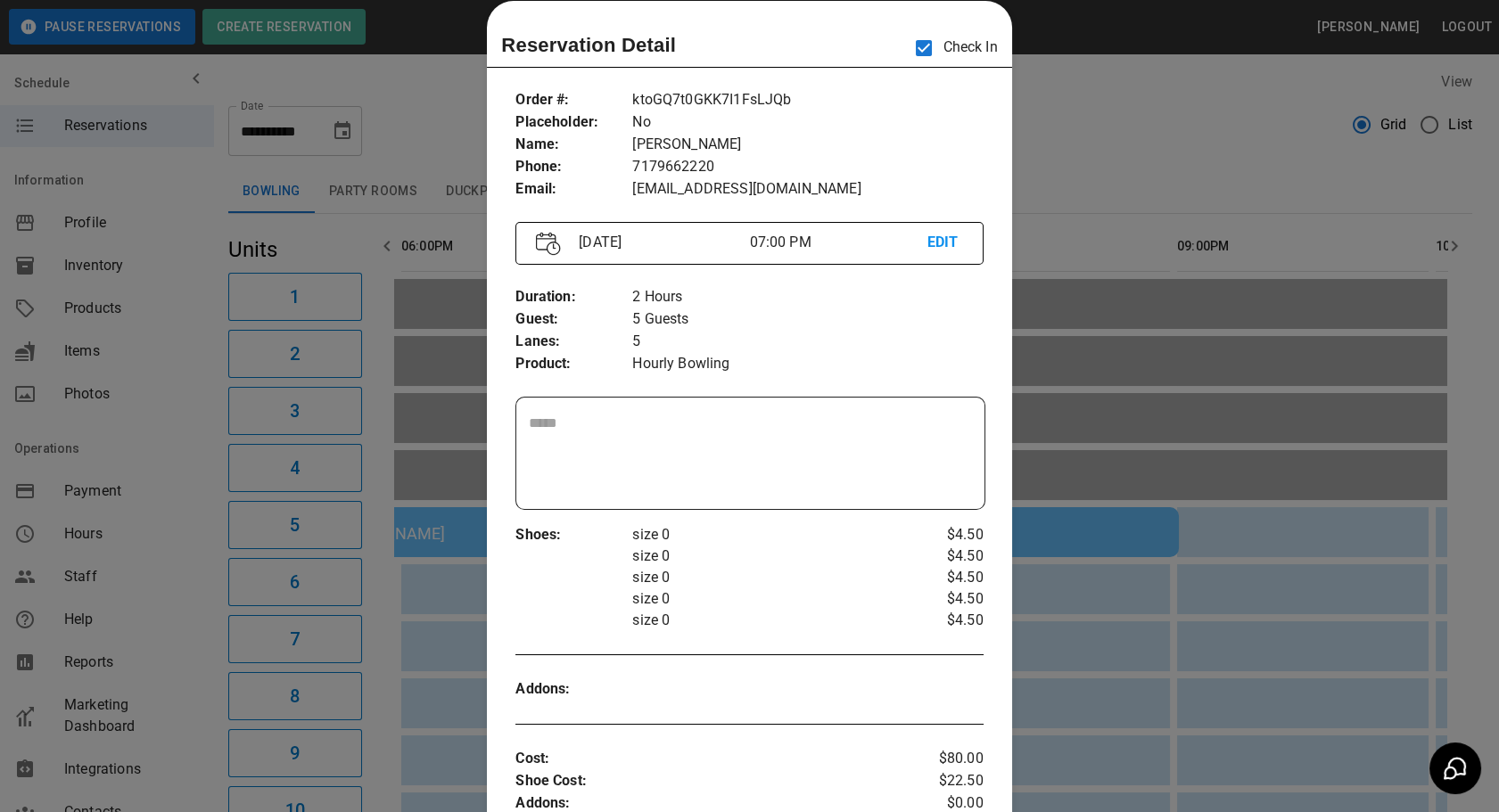
click at [1033, 115] on div at bounding box center [750, 406] width 1499 height 812
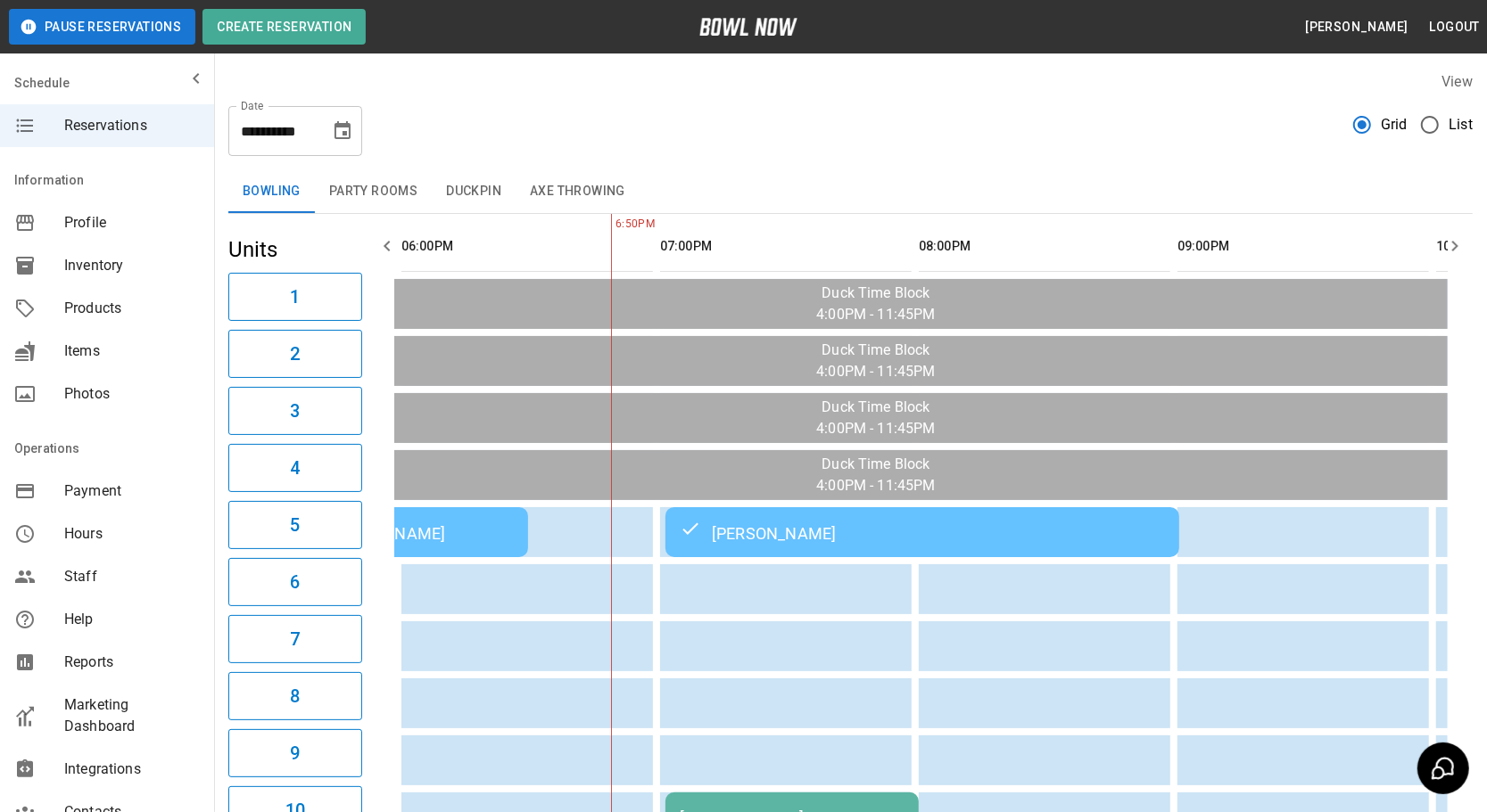
click at [764, 808] on div "Ann Klos" at bounding box center [792, 818] width 225 height 19
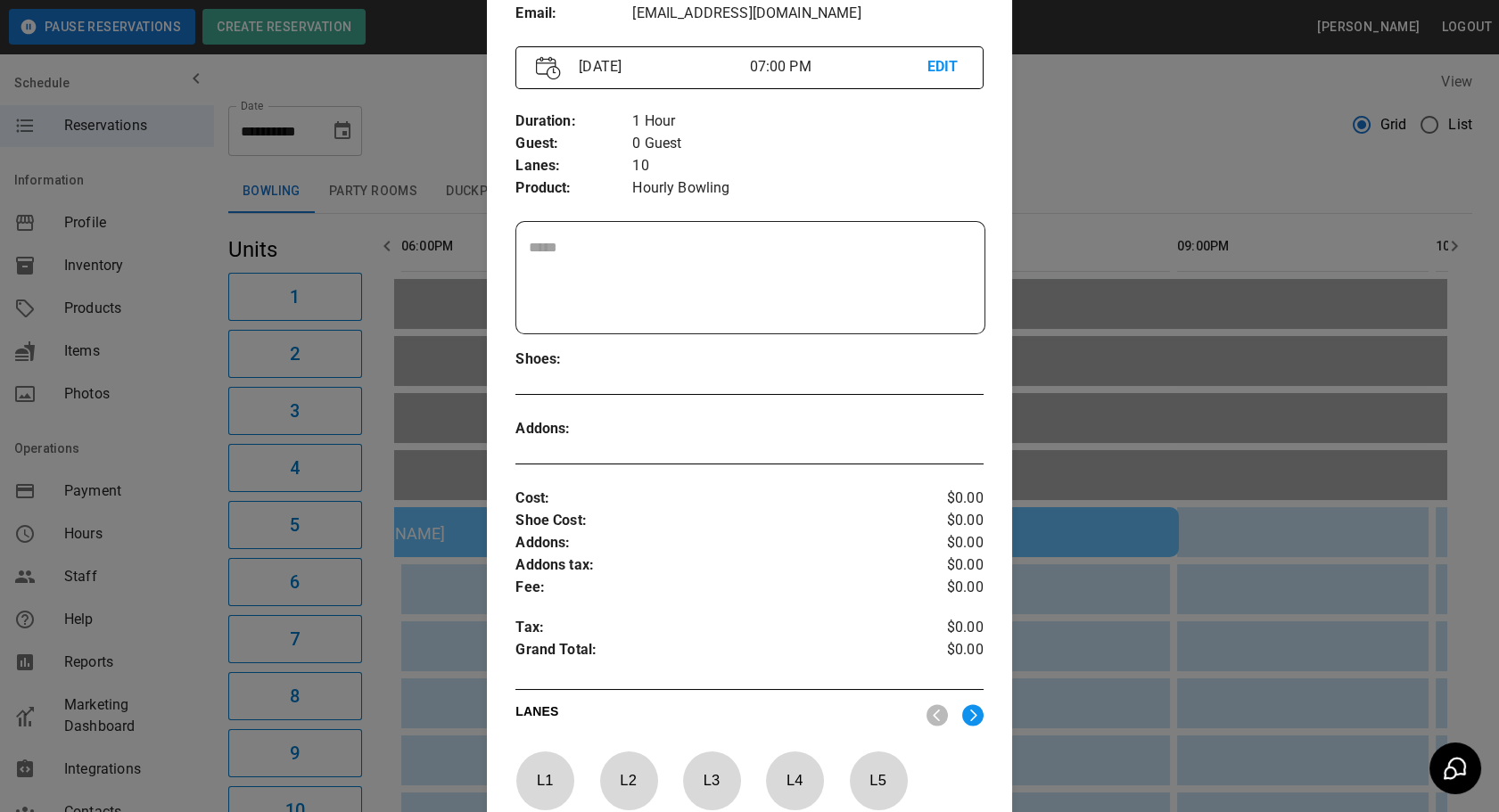
scroll to position [201, 0]
click at [1128, 126] on div at bounding box center [750, 406] width 1499 height 812
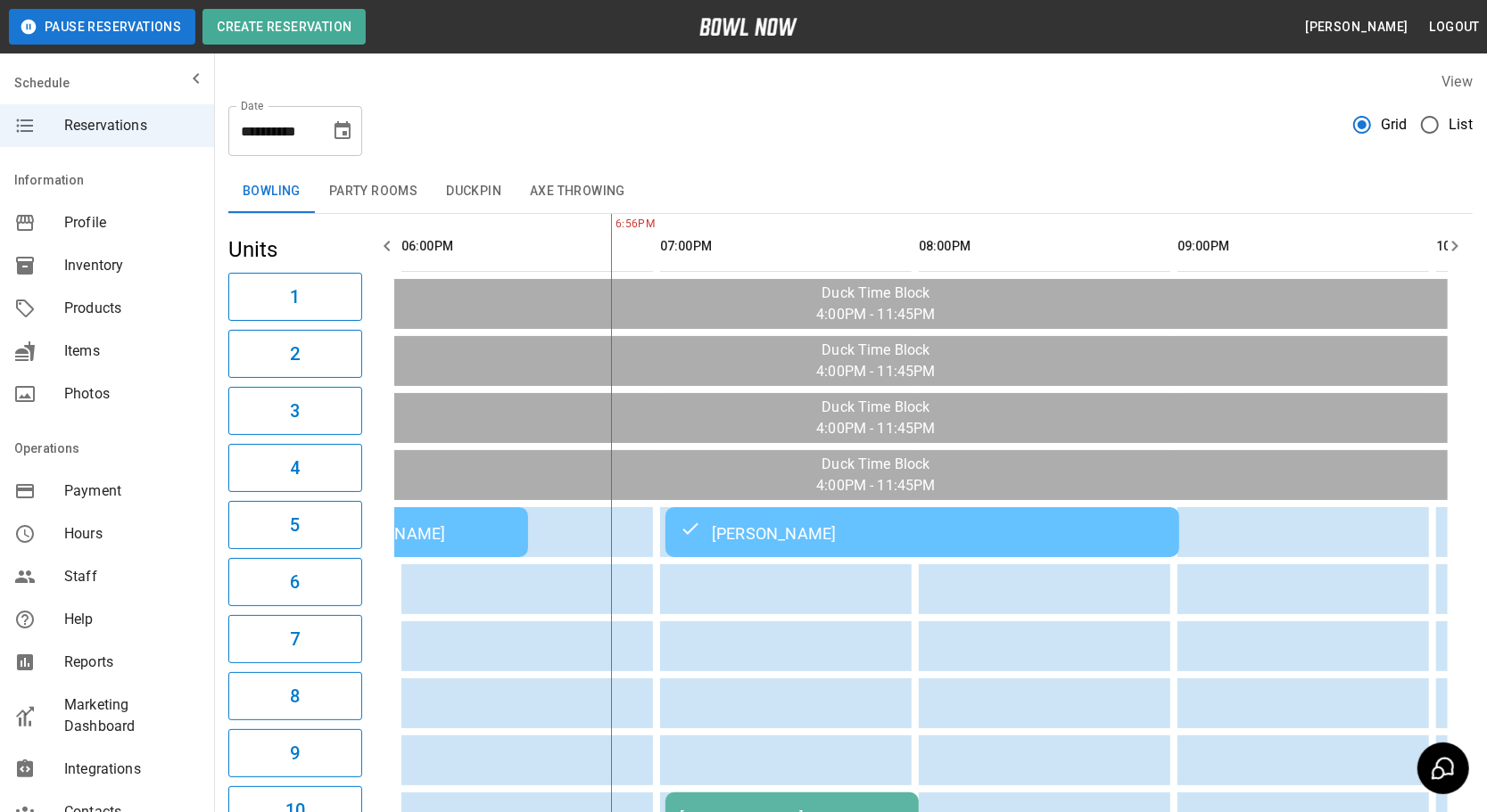
click at [713, 792] on td "Ann Klos" at bounding box center [792, 817] width 254 height 50
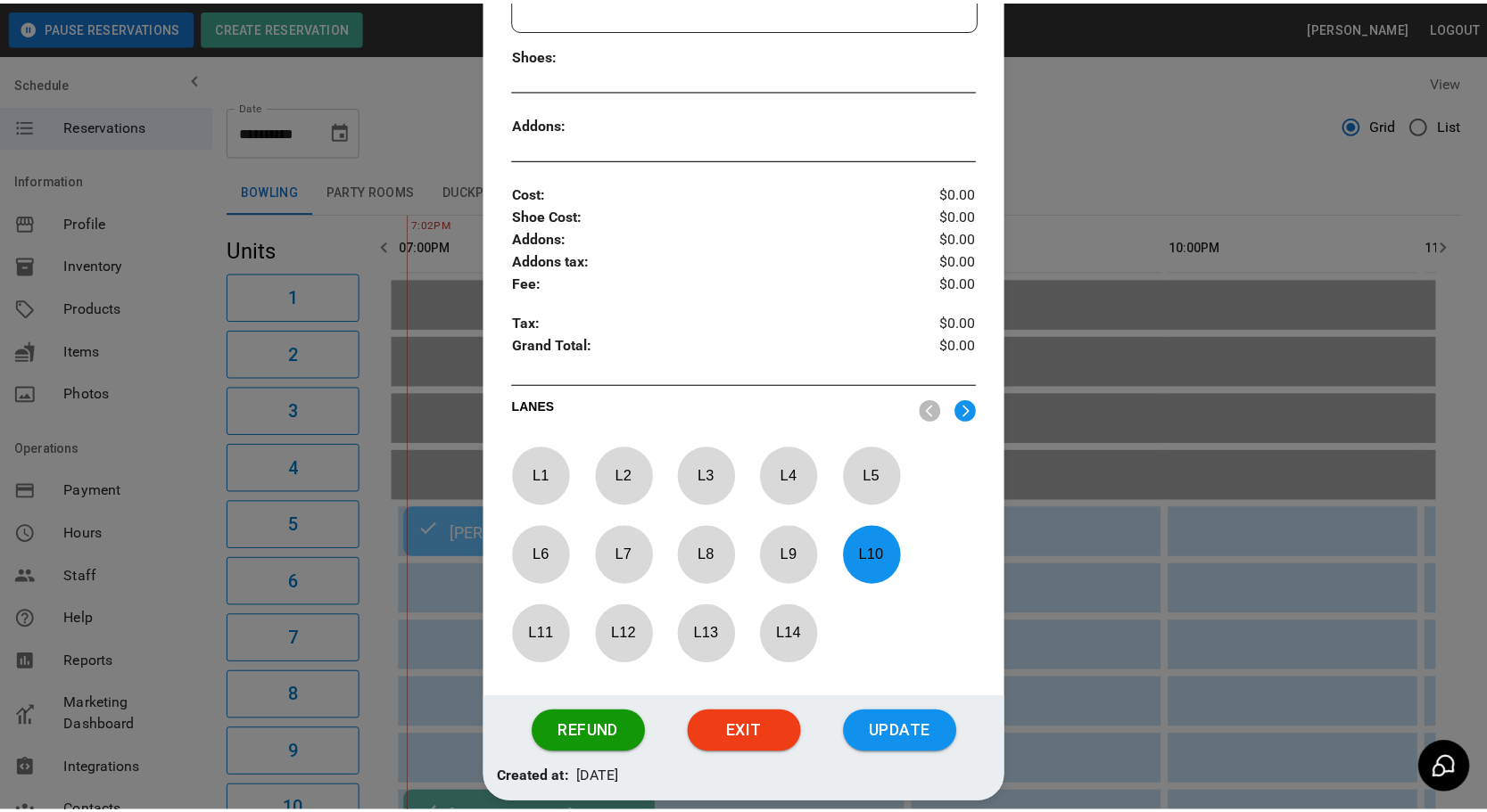
scroll to position [588, 0]
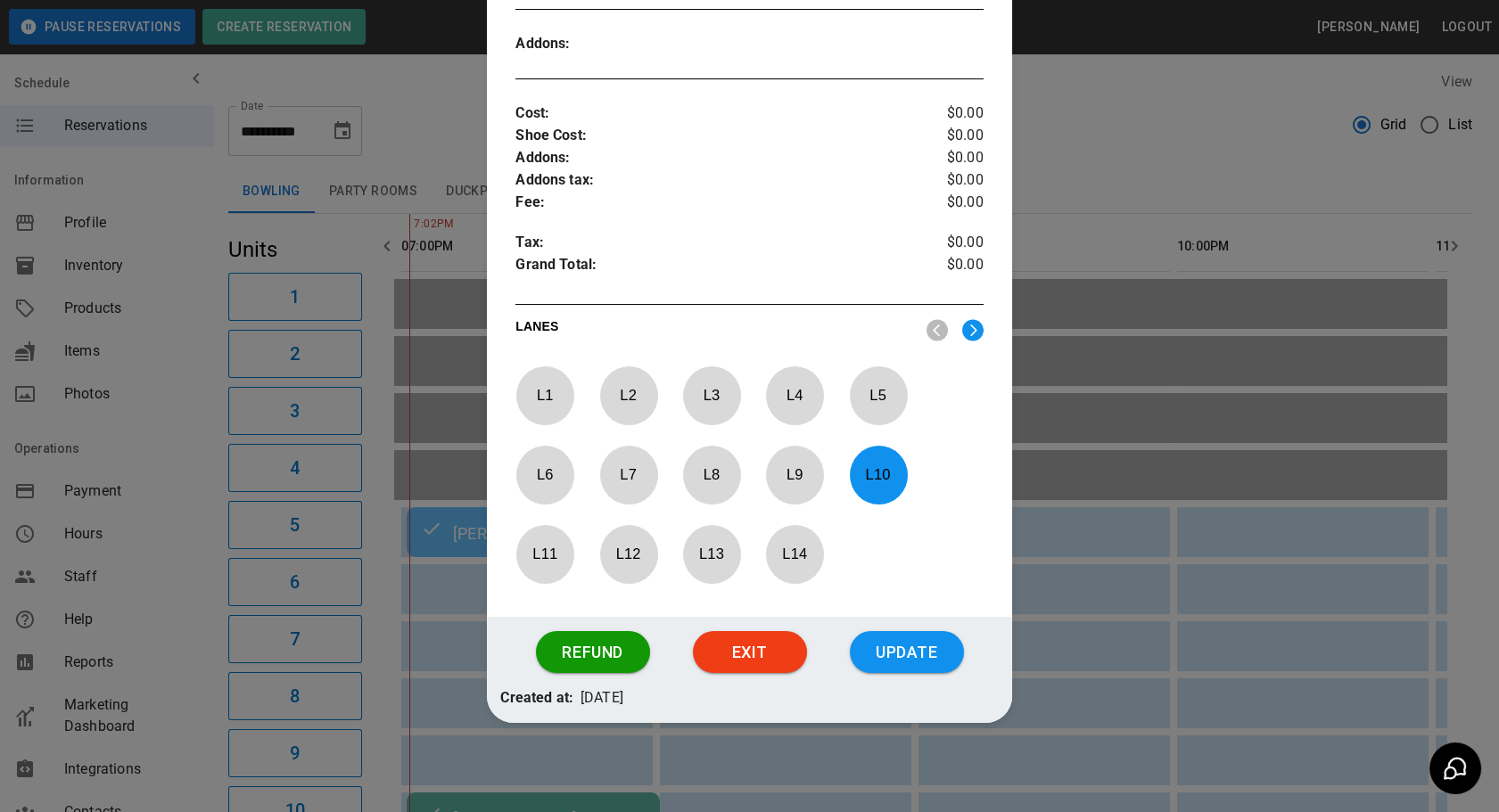
click at [1077, 608] on div at bounding box center [750, 406] width 1499 height 812
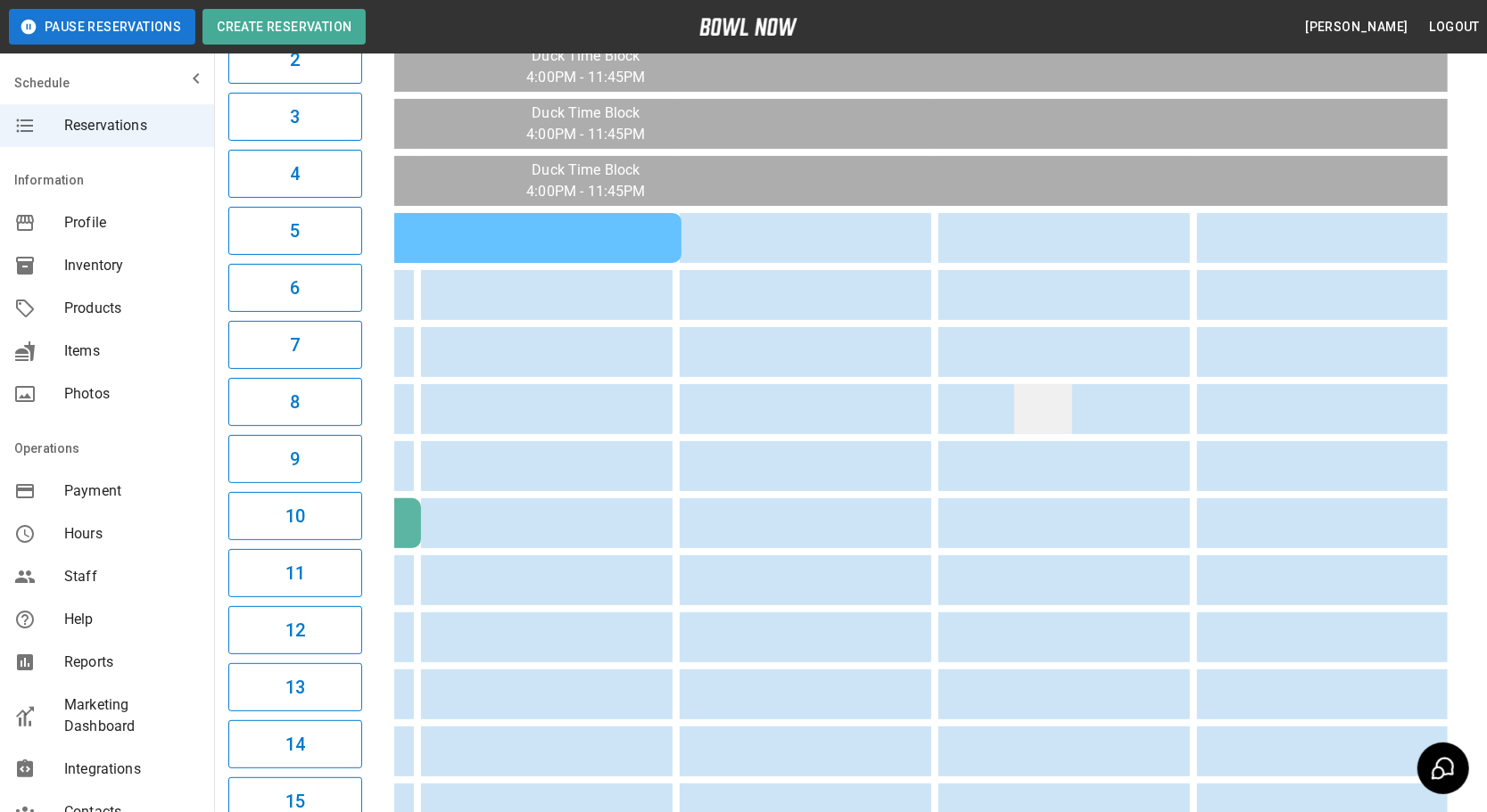
scroll to position [0, 986]
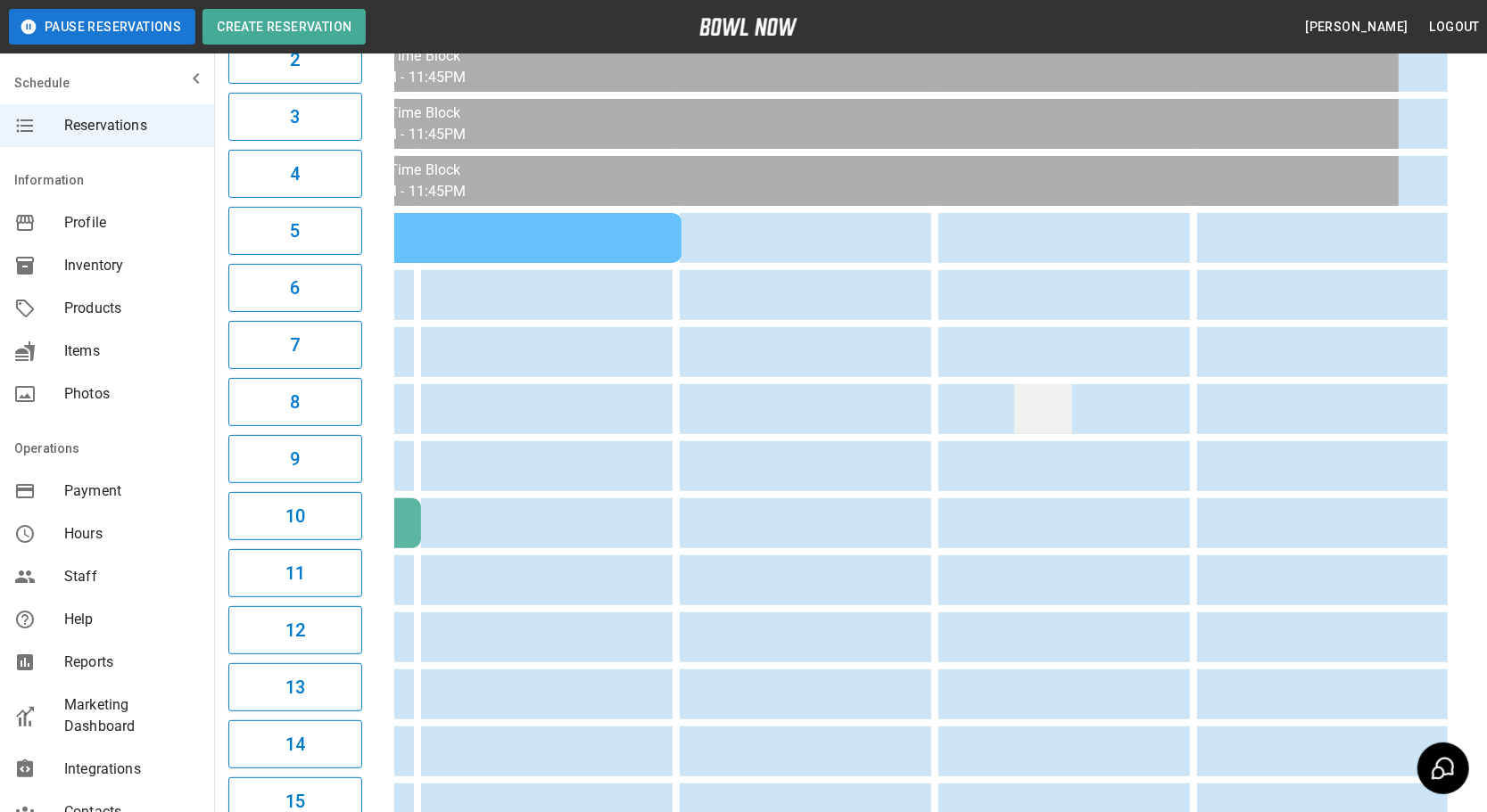
drag, startPoint x: 765, startPoint y: 388, endPoint x: 1047, endPoint y: 414, distance: 283.2
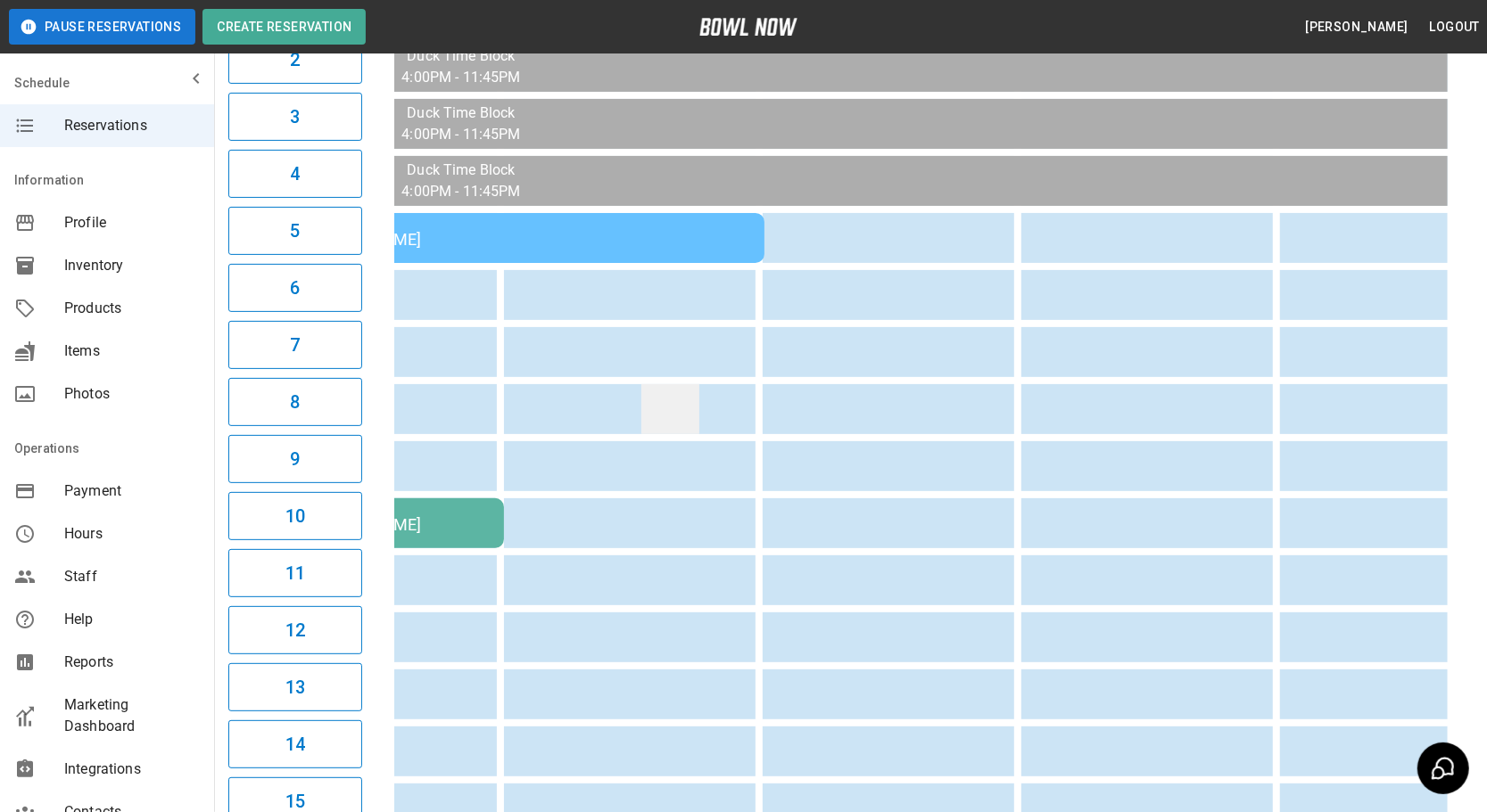
scroll to position [0, 611]
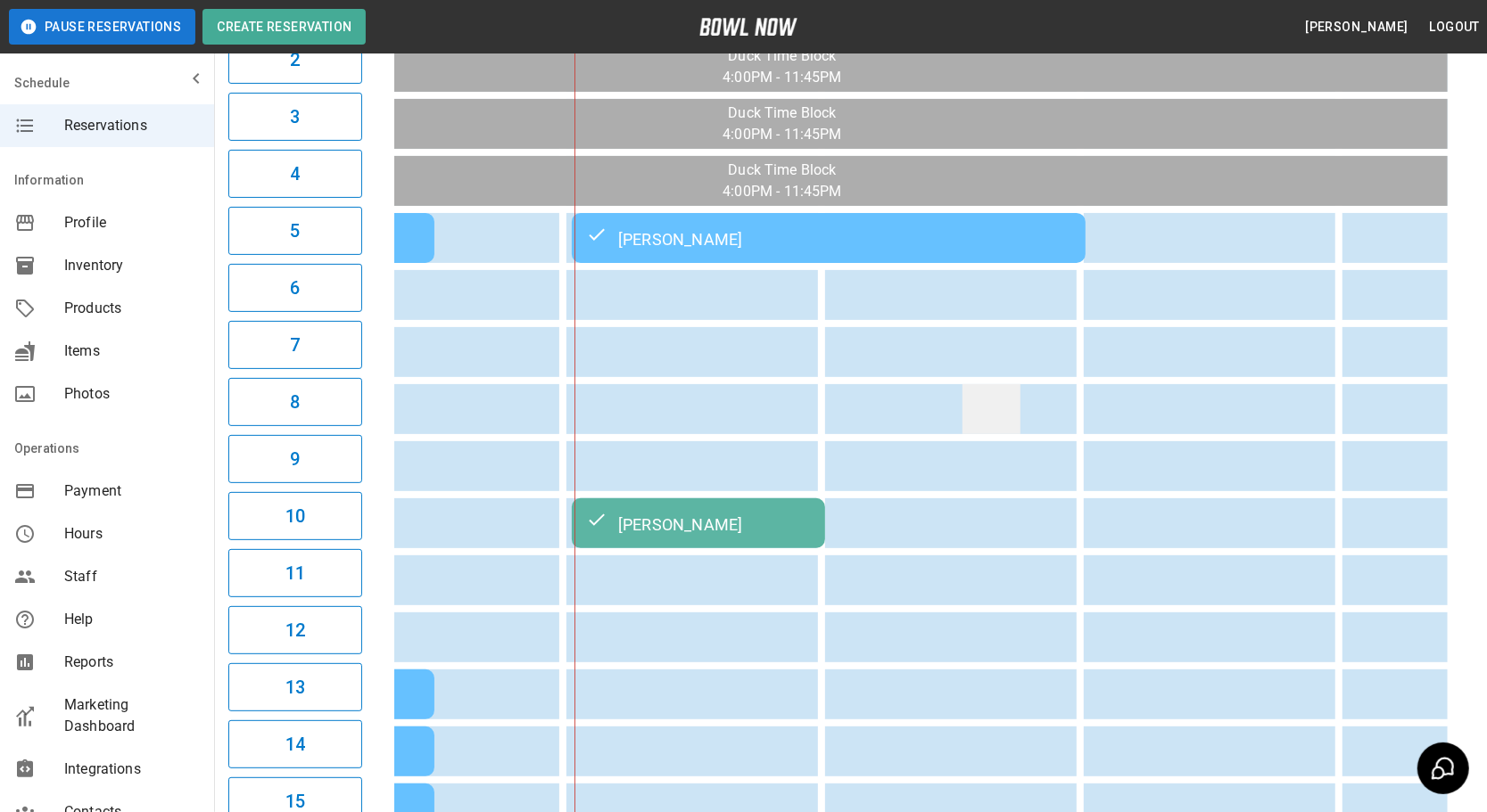
drag, startPoint x: 940, startPoint y: 417, endPoint x: 831, endPoint y: 417, distance: 109.0
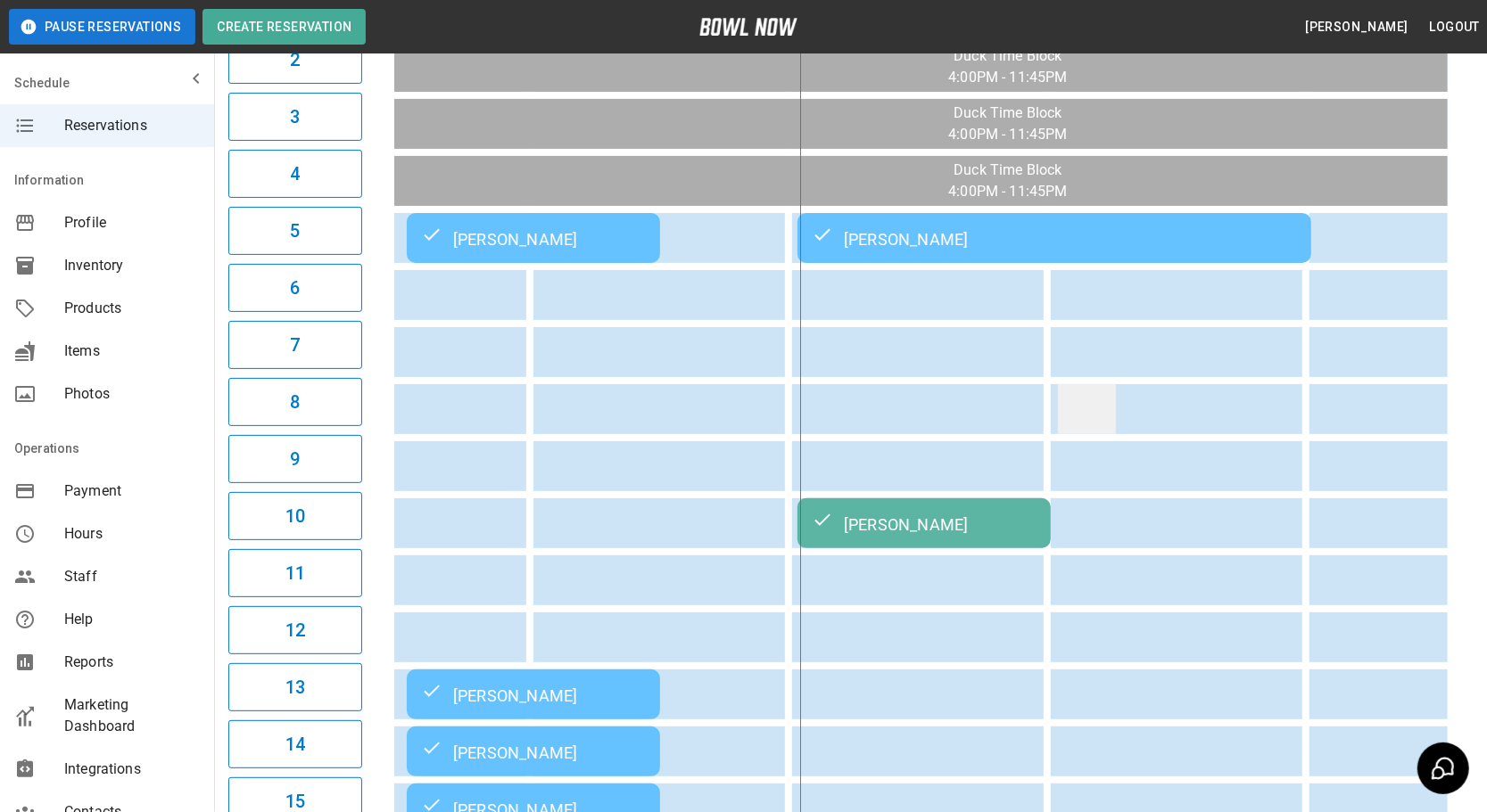
scroll to position [0, 468]
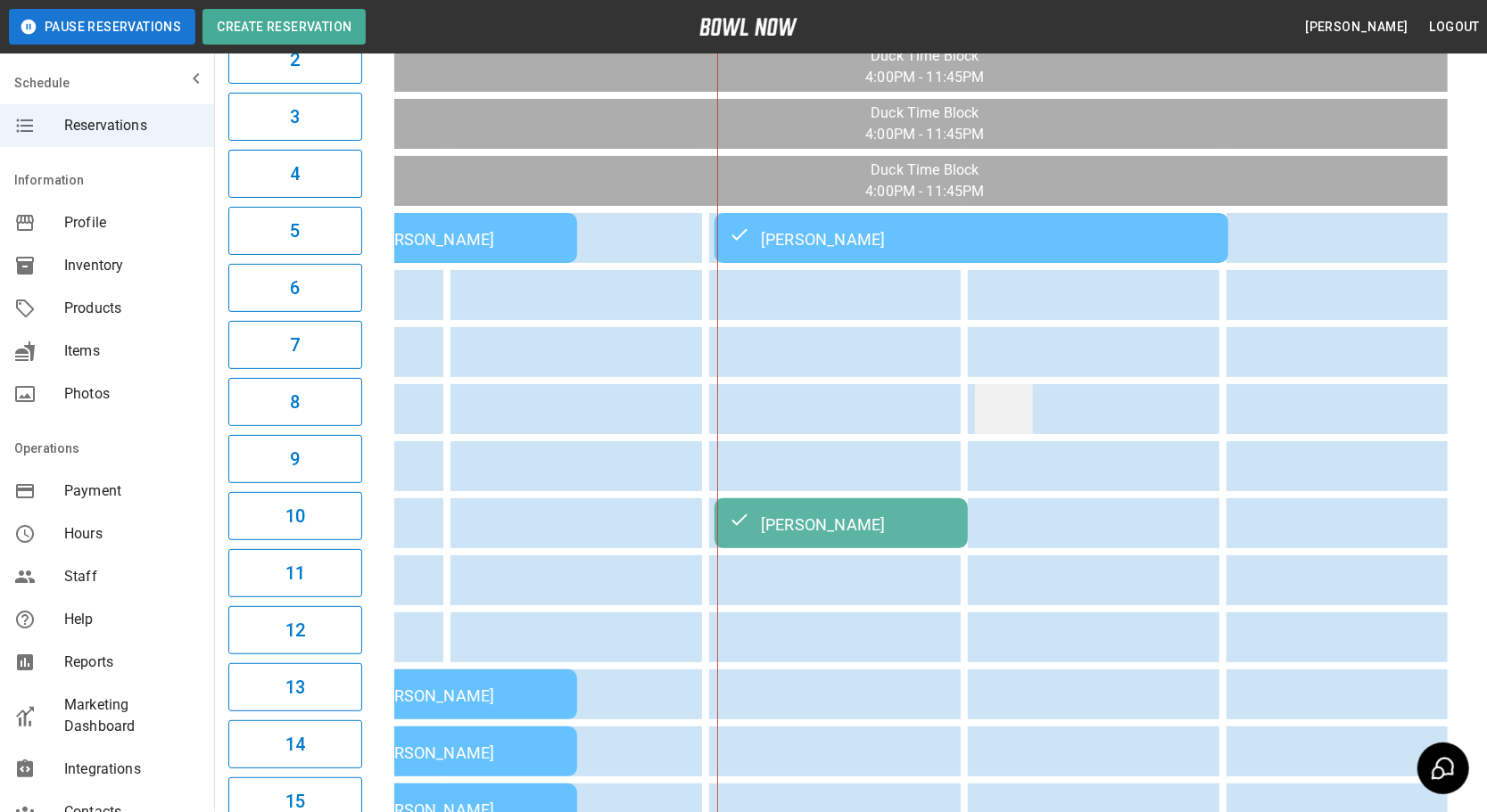
drag, startPoint x: 940, startPoint y: 408, endPoint x: 1033, endPoint y: 417, distance: 93.4
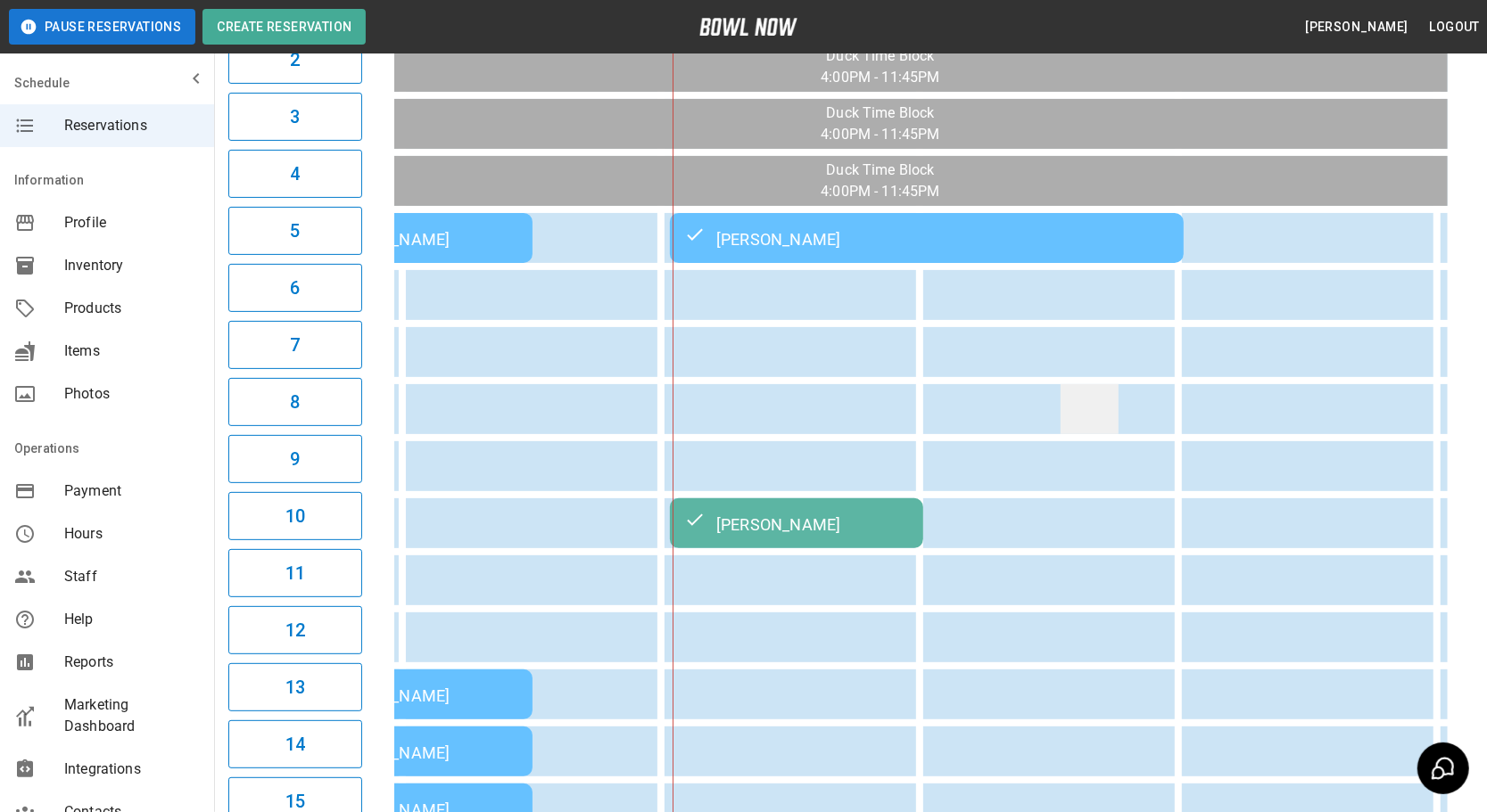
scroll to position [0, 531]
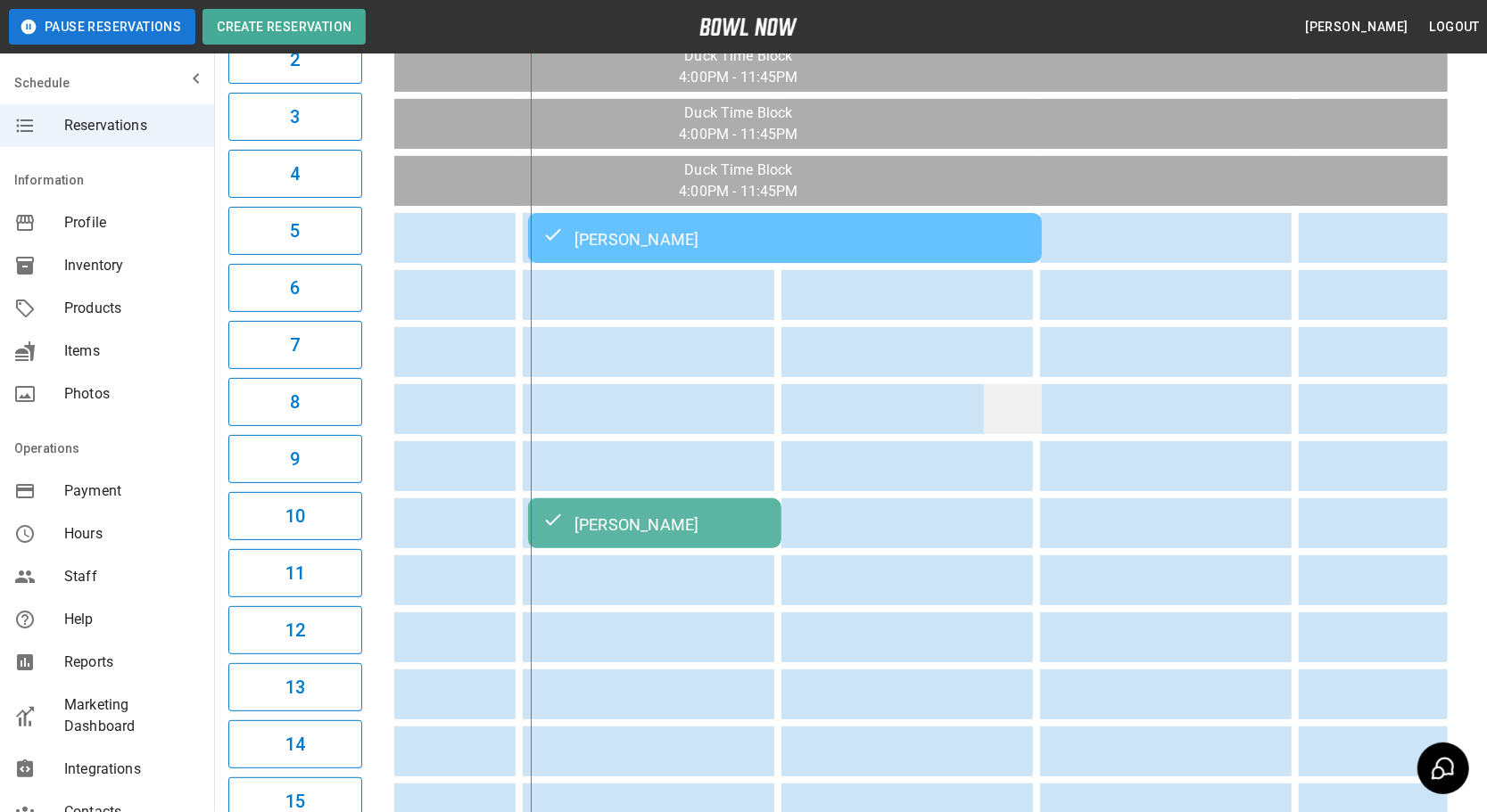
drag, startPoint x: 1056, startPoint y: 418, endPoint x: 1093, endPoint y: 416, distance: 37.1
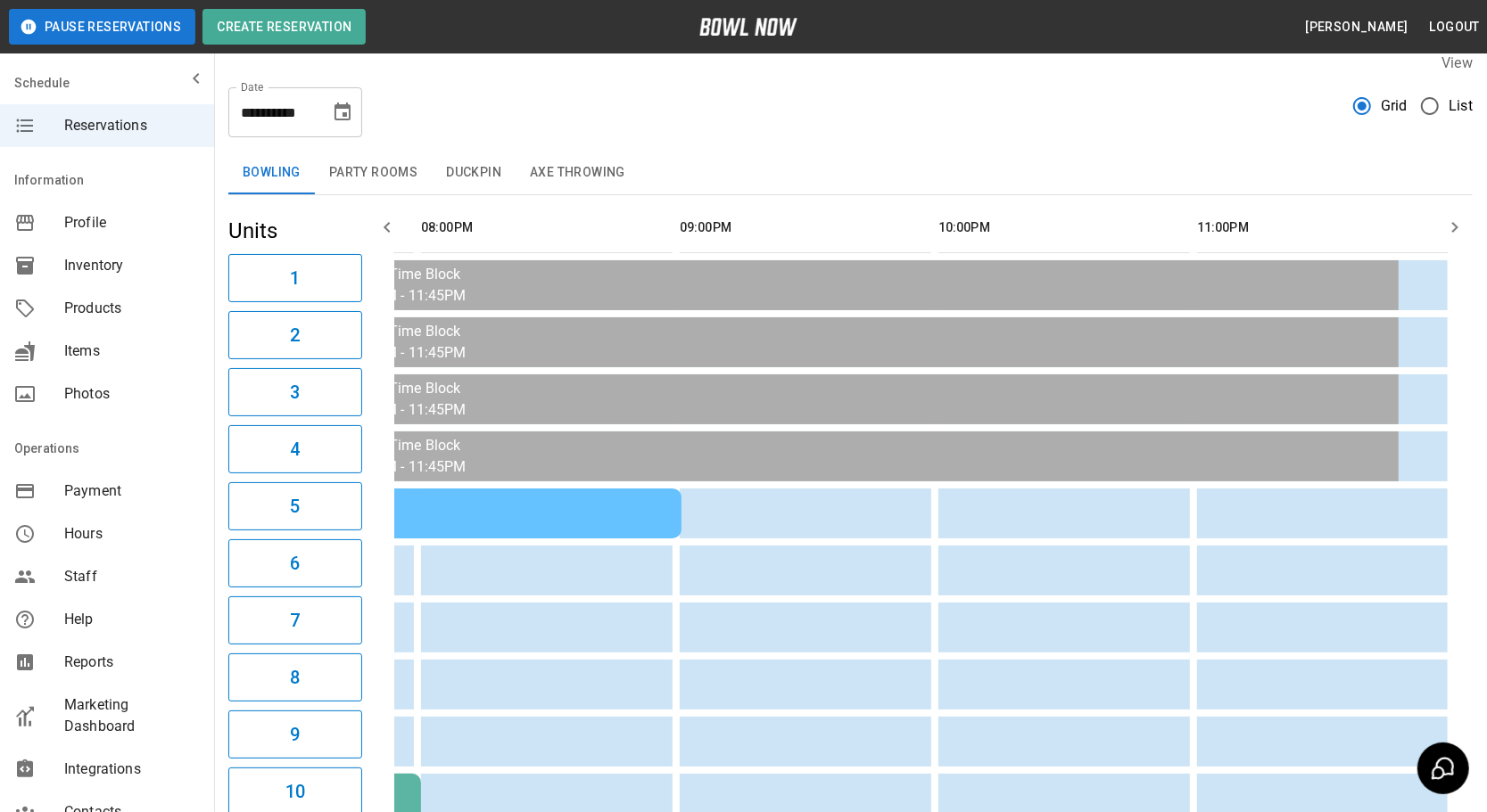
scroll to position [20, 0]
